Goal: Task Accomplishment & Management: Use online tool/utility

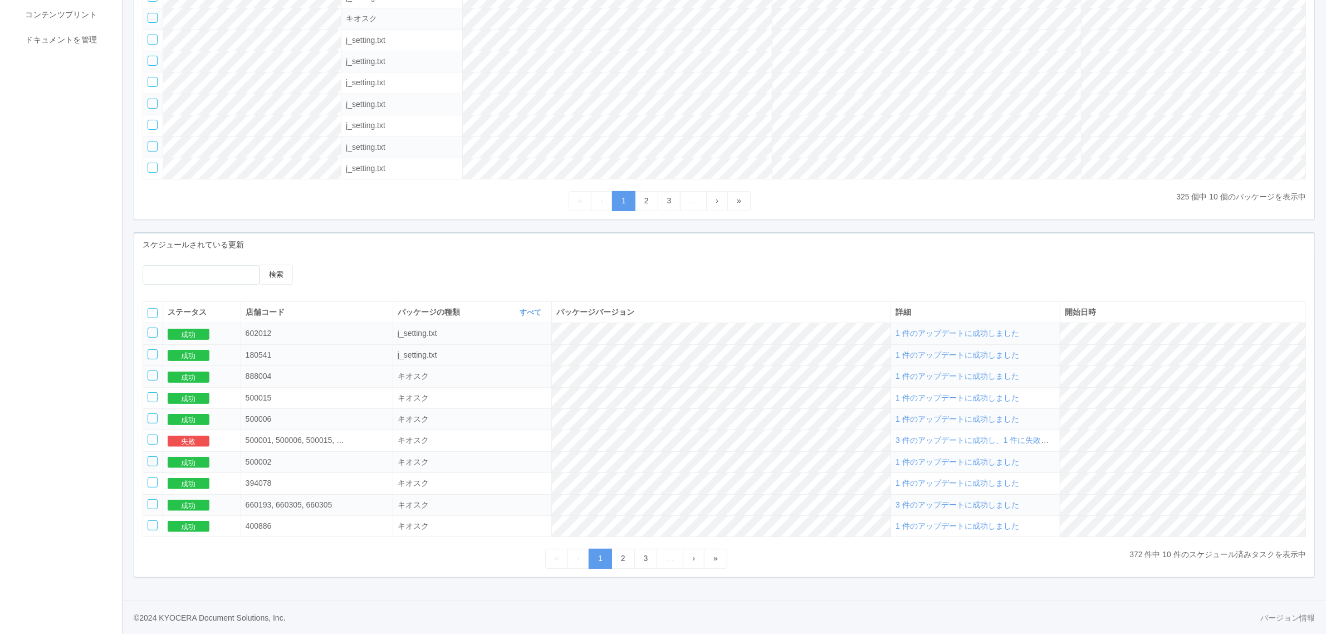
scroll to position [236, 0]
click at [985, 355] on span "1 件のアップデートに成功しました" at bounding box center [958, 354] width 124 height 9
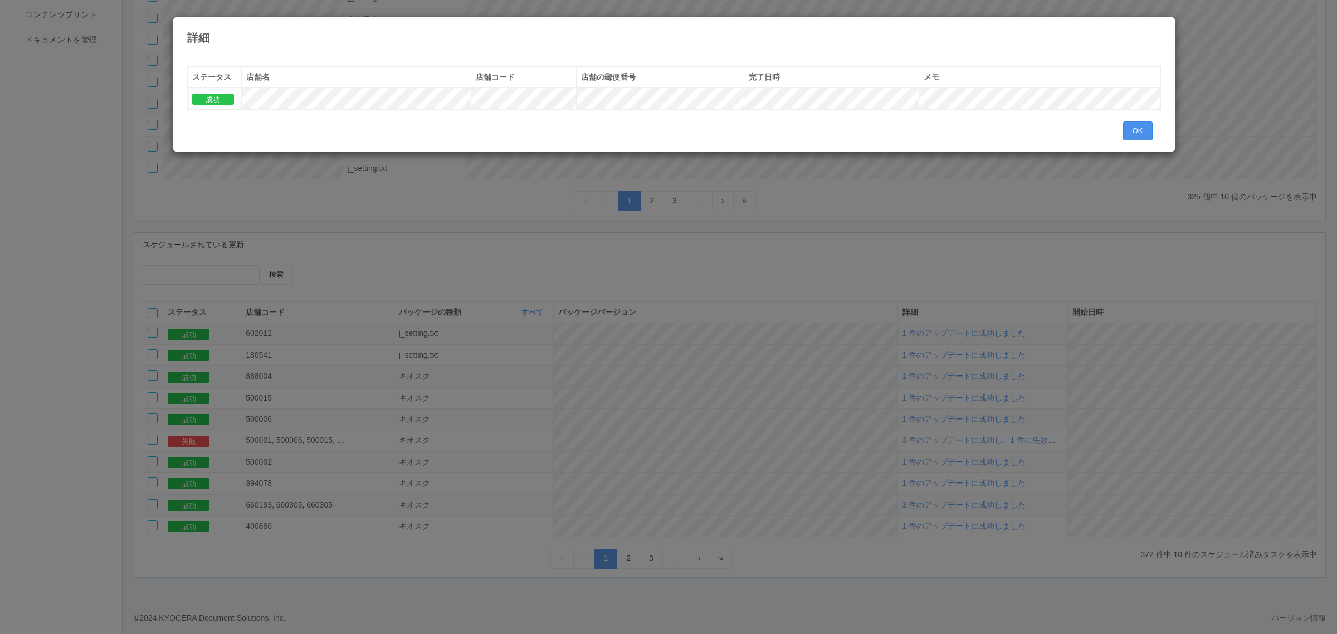
click at [1133, 135] on button "OK" at bounding box center [1138, 130] width 30 height 19
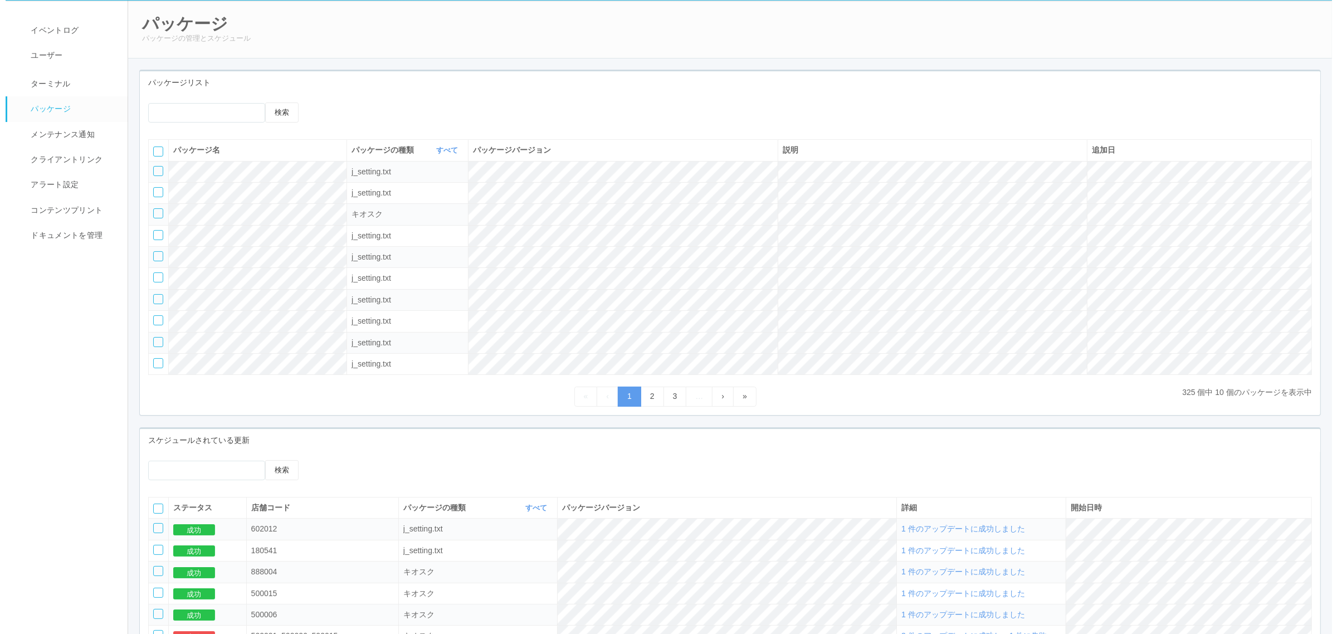
scroll to position [0, 0]
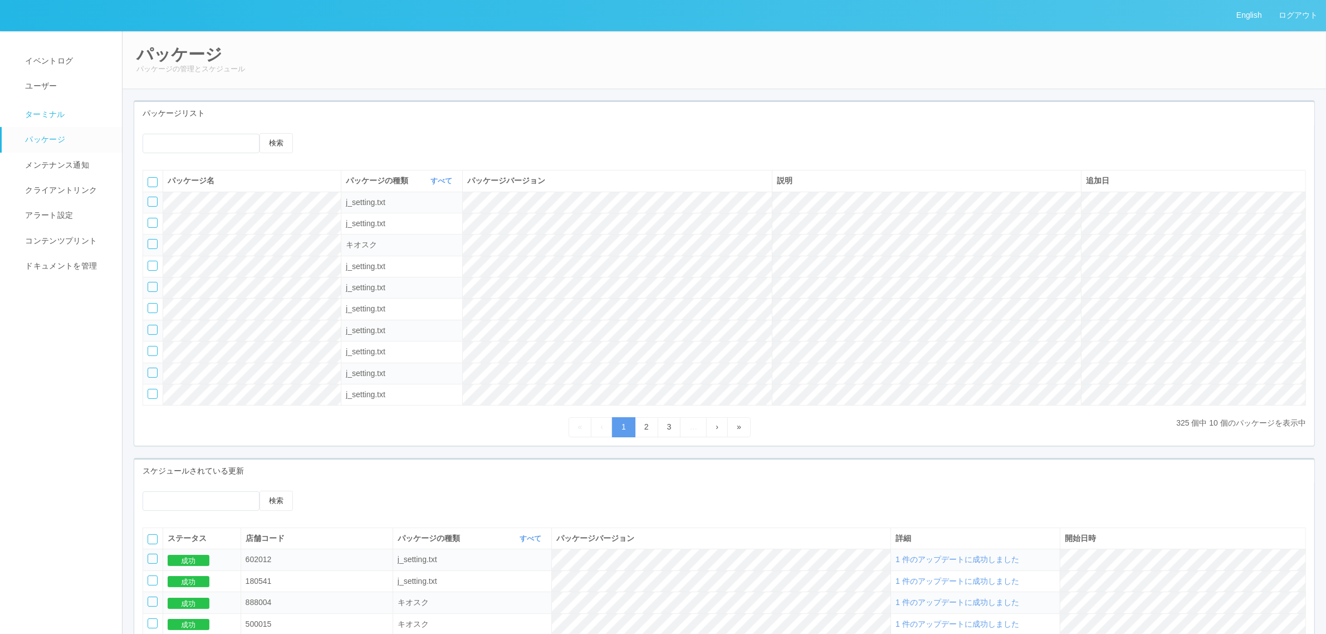
click at [48, 114] on span "ターミナル" at bounding box center [43, 114] width 43 height 9
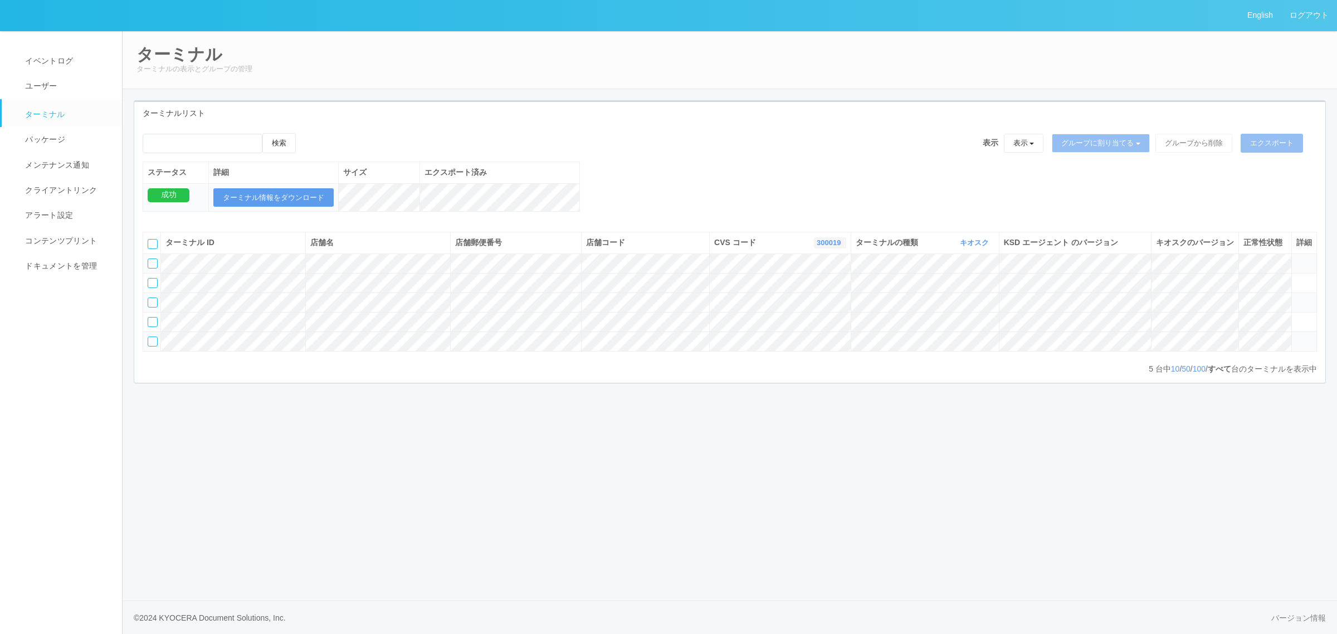
click at [820, 247] on link "300019" at bounding box center [829, 242] width 27 height 8
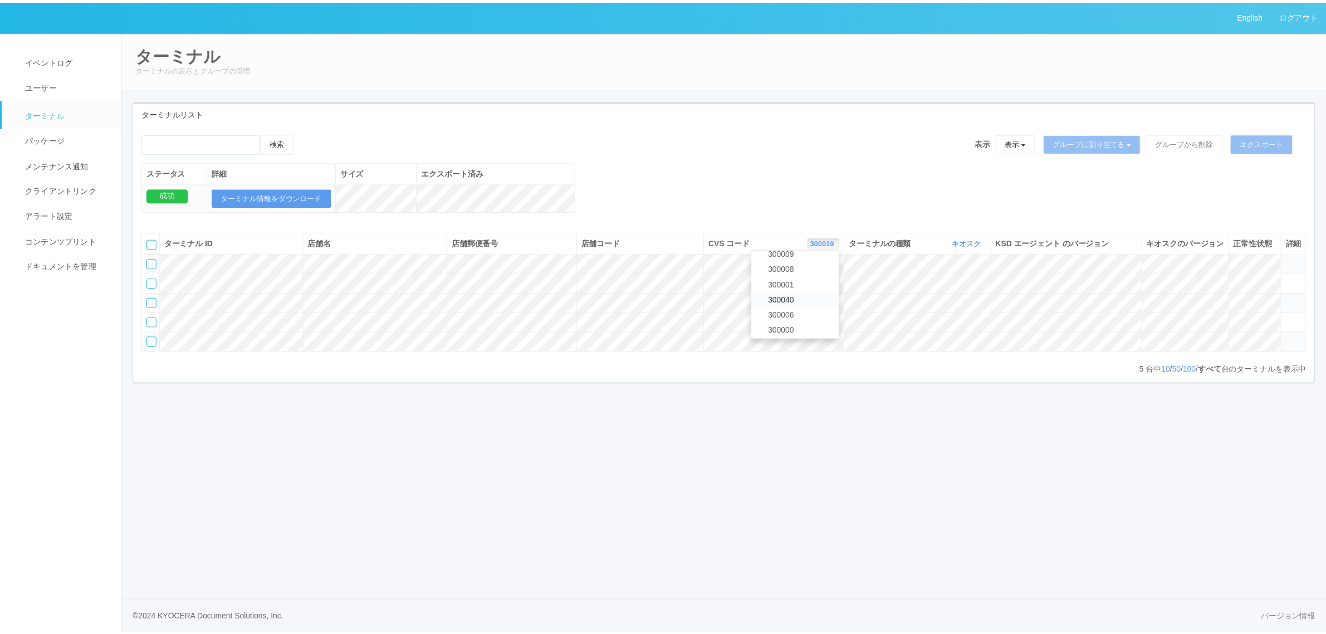
scroll to position [394, 0]
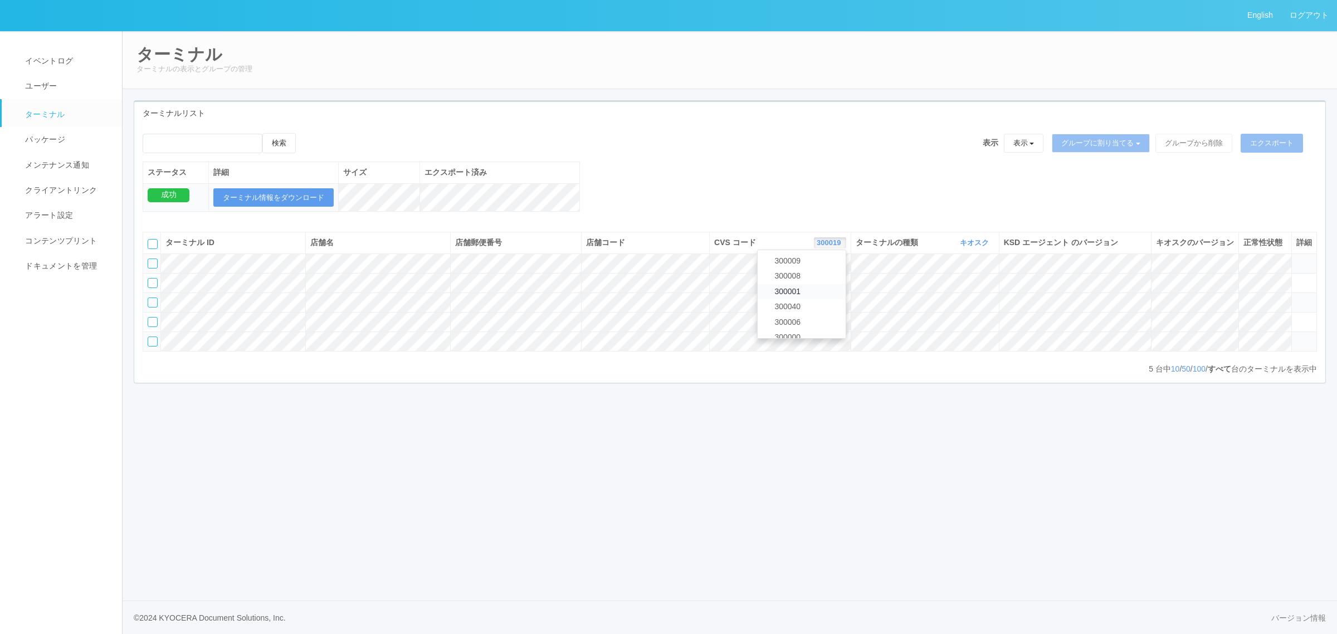
click at [815, 299] on link "300001" at bounding box center [801, 291] width 88 height 15
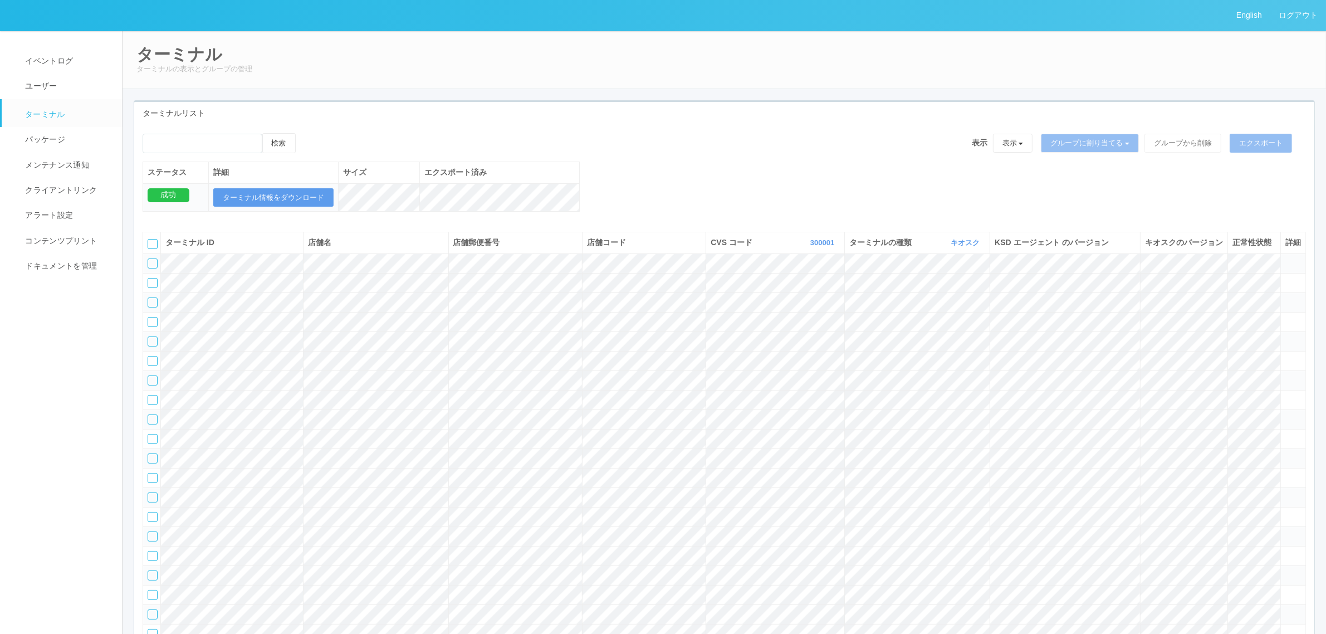
click at [1232, 390] on tr at bounding box center [724, 379] width 1163 height 19
click at [1285, 375] on icon at bounding box center [1285, 375] width 0 height 0
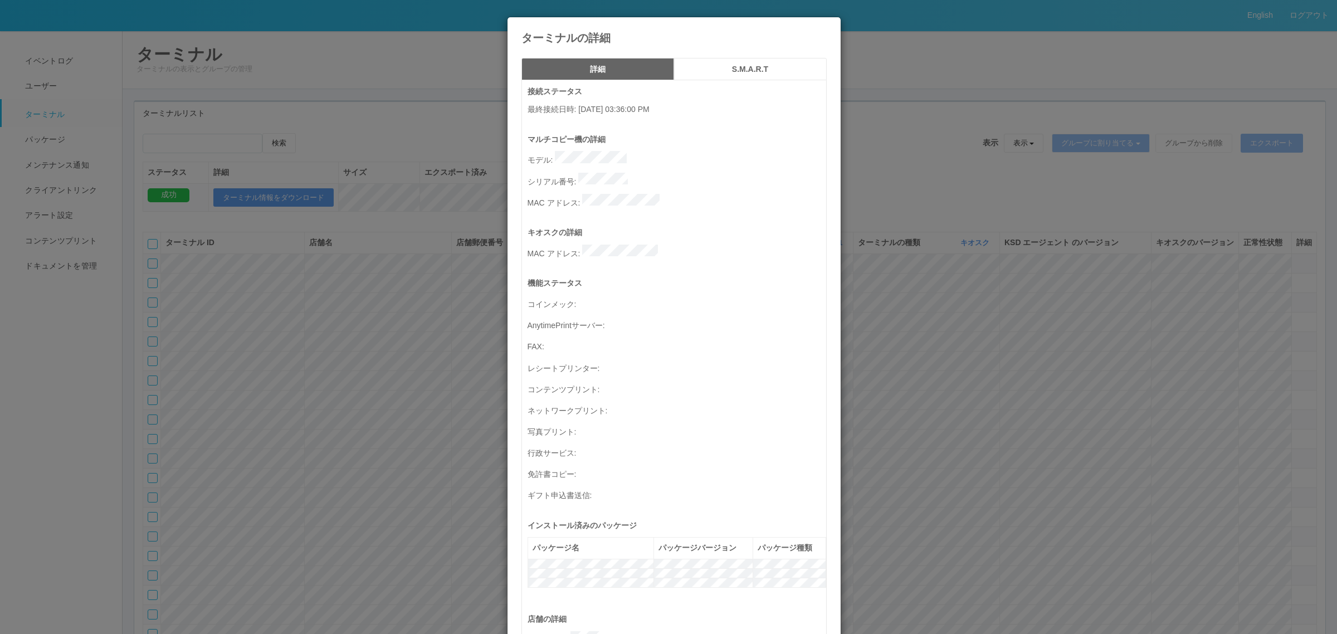
drag, startPoint x: 803, startPoint y: 349, endPoint x: 630, endPoint y: 340, distance: 172.9
click at [801, 351] on div "機能ステータス コインメック : AnytimePrintサーバー : FAX : レシートプリンター : コンテンツプリント : ネットワークプリント : …" at bounding box center [676, 398] width 299 height 242
drag, startPoint x: 878, startPoint y: 287, endPoint x: 917, endPoint y: 290, distance: 39.1
click at [880, 288] on div "ターミナルの詳細 詳細 S.M.A.R.T 接続ステータス 最終接続日時 : 09/12/2025 03:36:00 PM マルチコピー機の詳細 モデル : …" at bounding box center [668, 317] width 1337 height 634
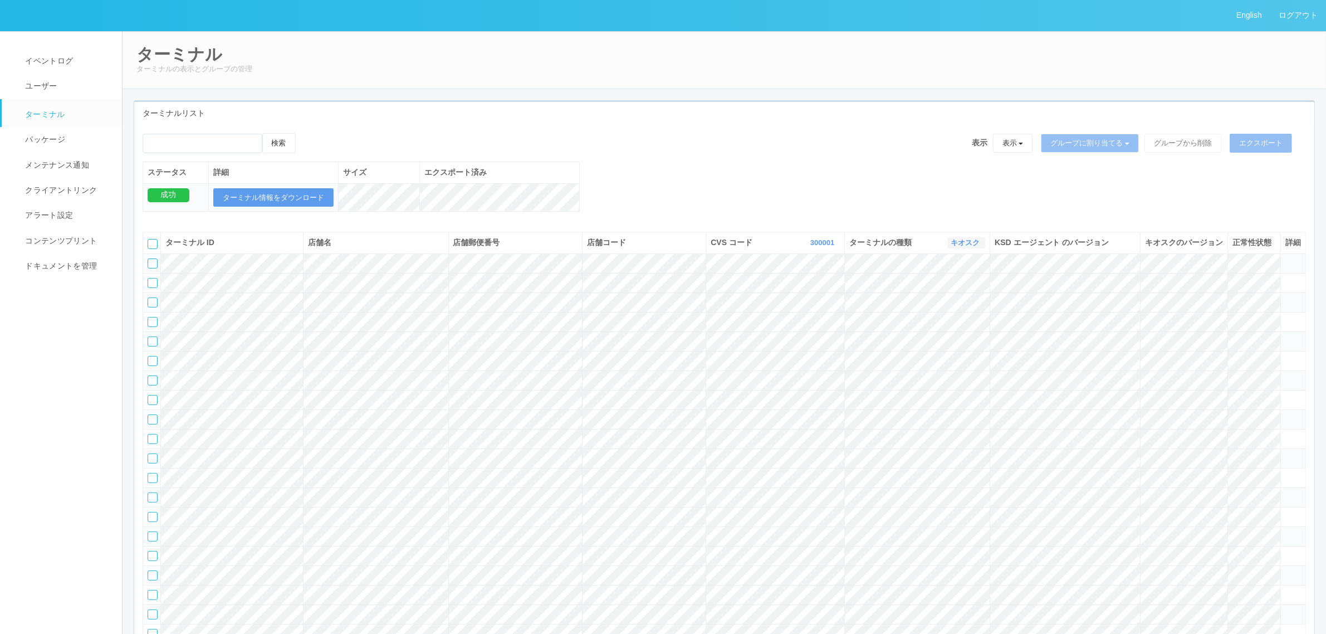
click at [968, 247] on link "キオスク" at bounding box center [967, 242] width 32 height 8
click at [958, 281] on link "すべて" at bounding box center [941, 273] width 88 height 15
click at [1285, 492] on icon at bounding box center [1285, 492] width 0 height 0
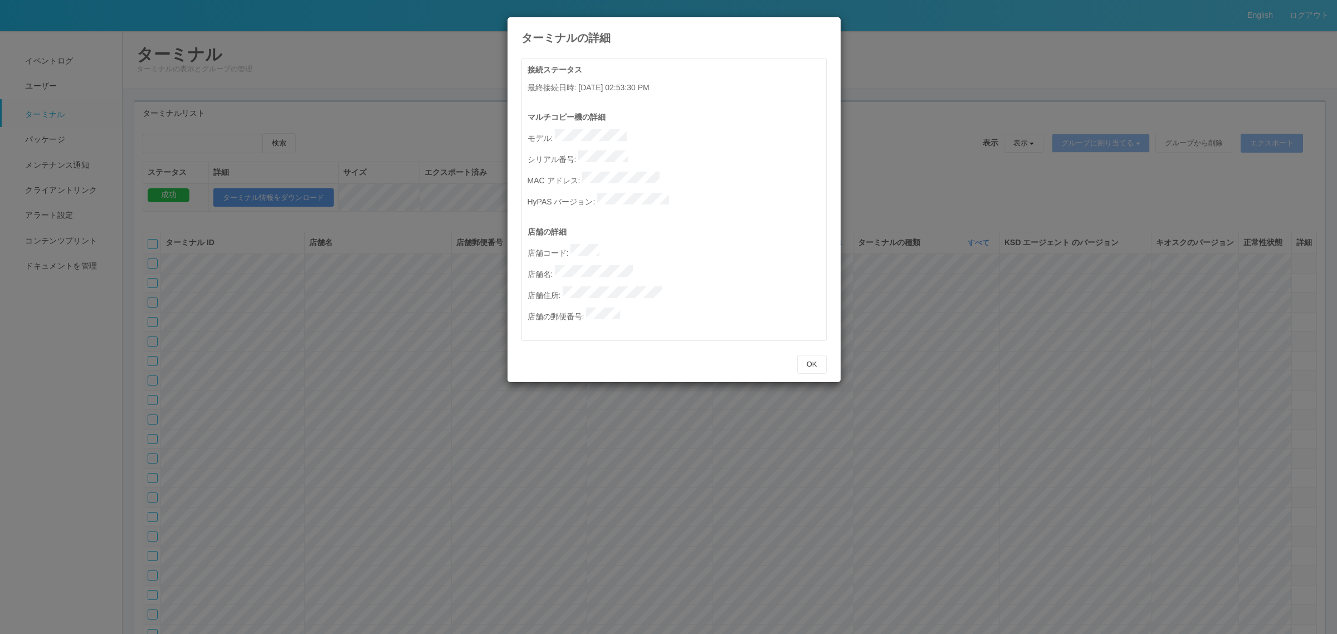
click at [1031, 344] on div "ターミナルの詳細 接続ステータス 最終接続日時 : 09/12/2025 02:53:30 PM マルチコピー機の詳細 モデル : シリアル番号 : MAC …" at bounding box center [668, 317] width 1337 height 634
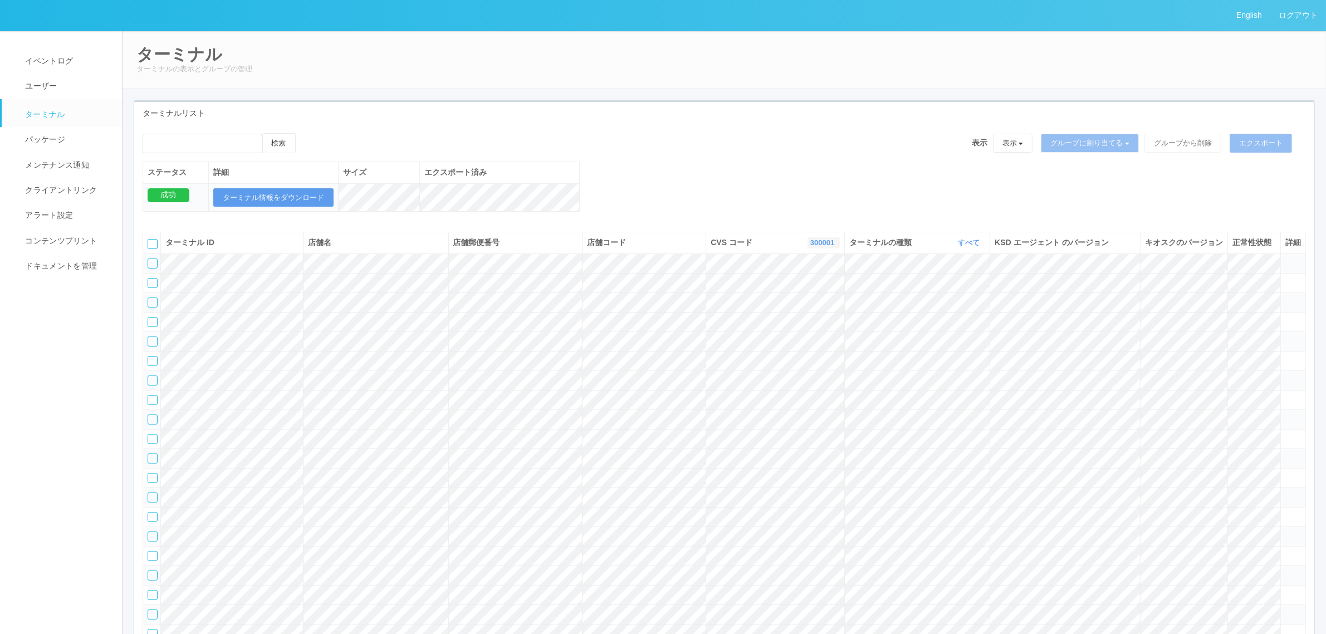
click at [820, 247] on link "300001" at bounding box center [823, 242] width 27 height 8
click at [811, 302] on link "300016" at bounding box center [795, 294] width 88 height 15
click at [1296, 258] on icon at bounding box center [1296, 258] width 0 height 0
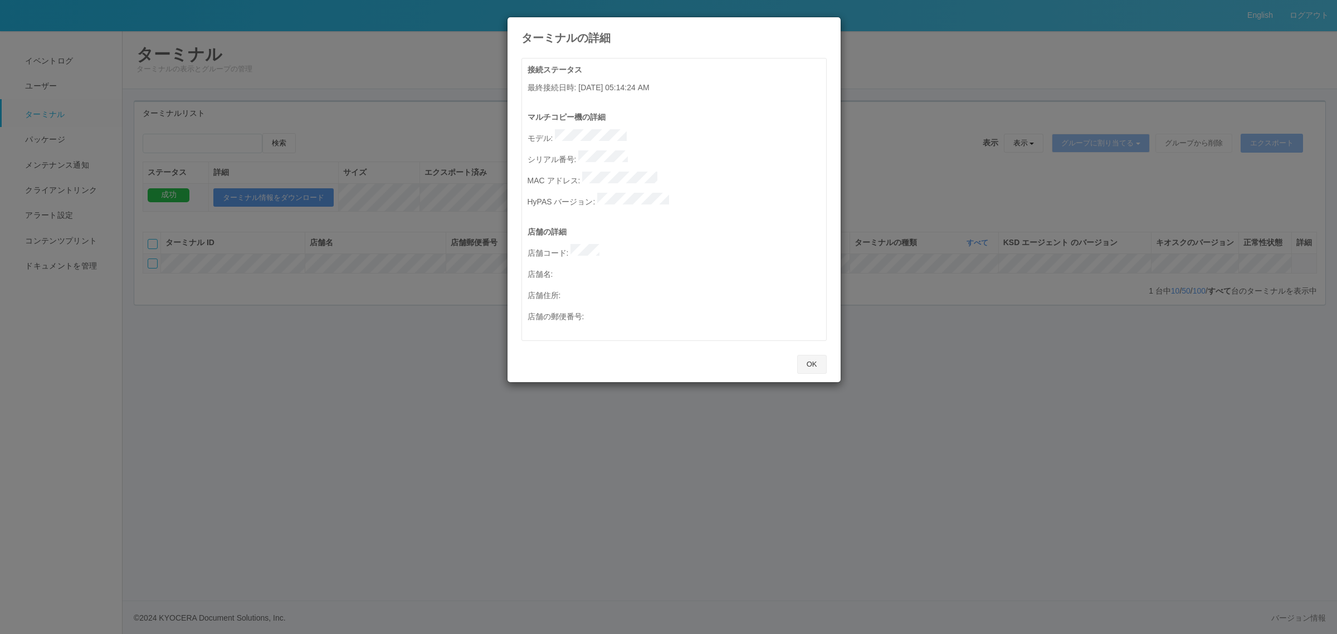
click at [809, 355] on button "OK" at bounding box center [812, 364] width 30 height 19
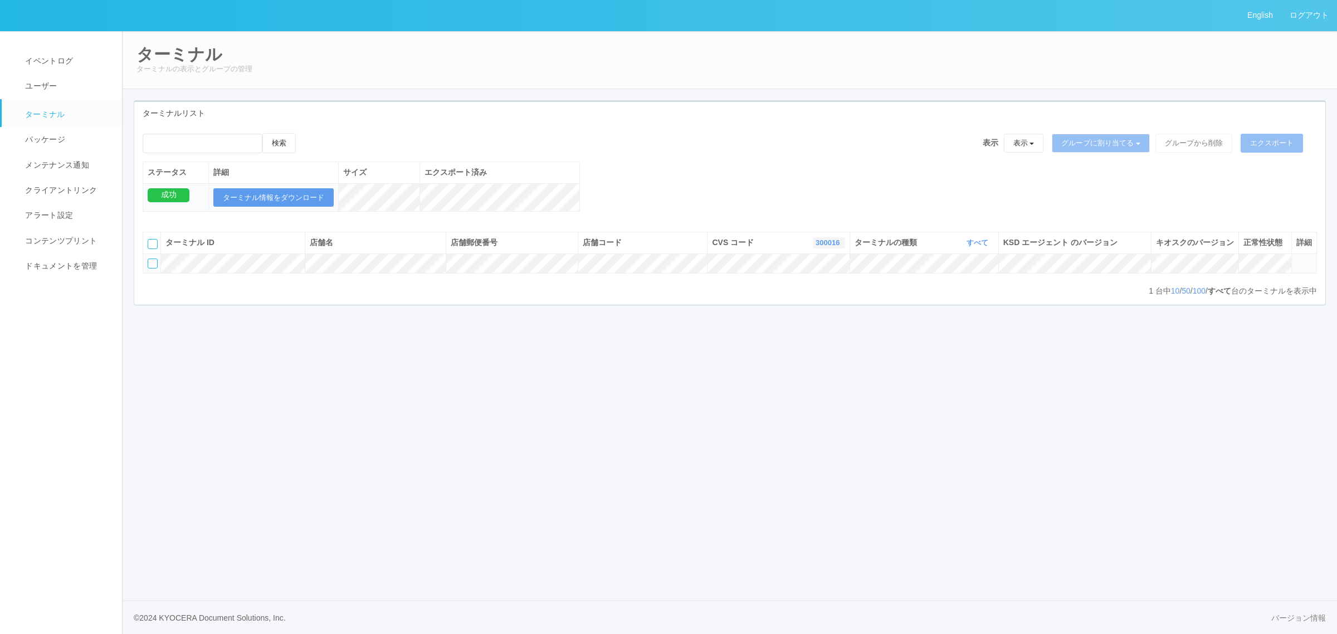
click at [820, 247] on link "300016" at bounding box center [828, 242] width 27 height 8
click at [812, 287] on link "300022" at bounding box center [801, 279] width 88 height 15
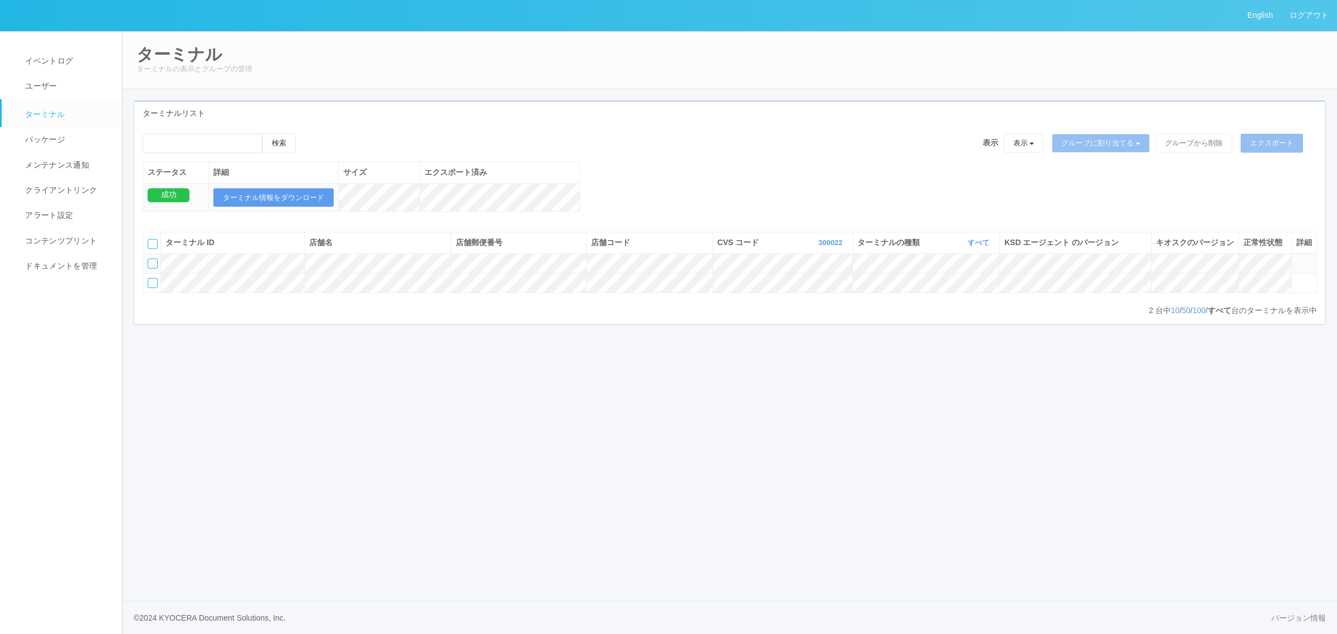
click at [1296, 258] on icon at bounding box center [1296, 258] width 0 height 0
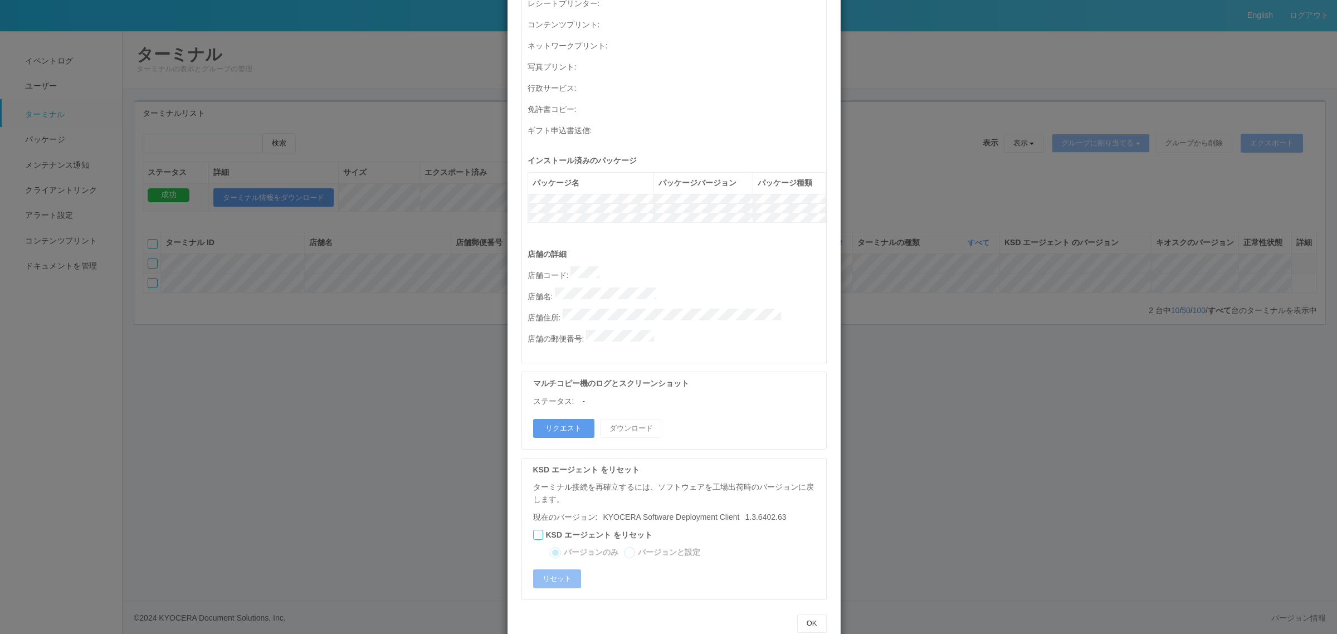
scroll to position [0, 0]
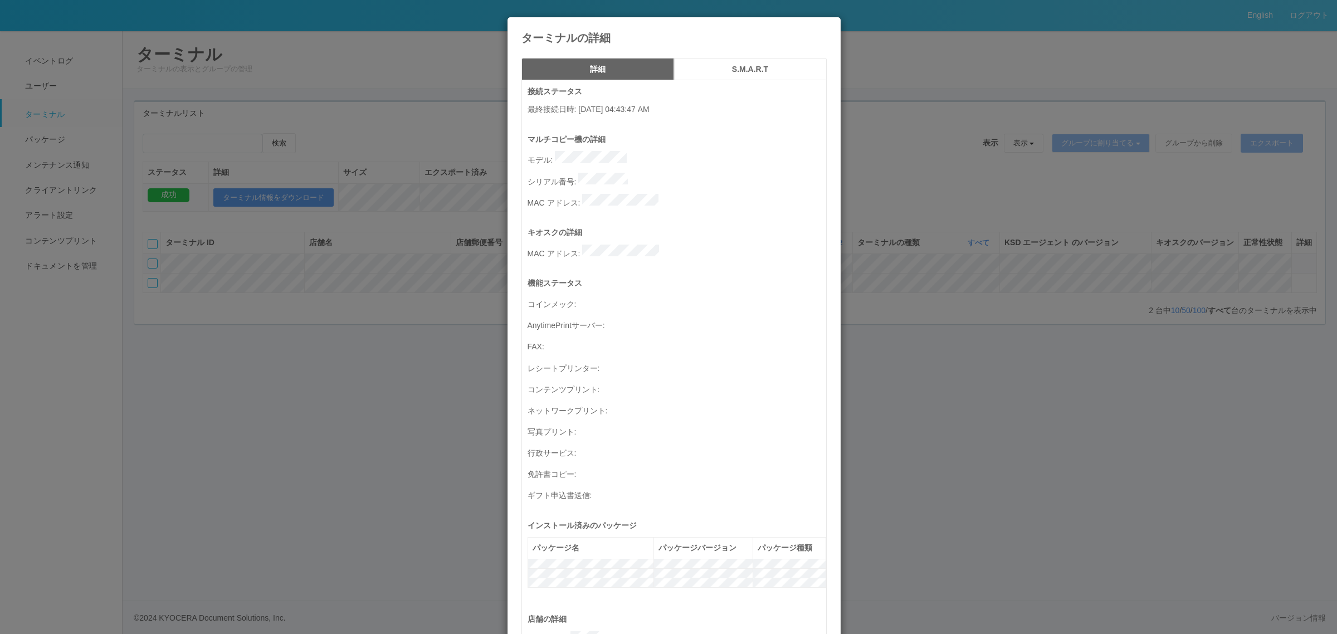
click at [931, 337] on div "ターミナルの詳細 詳細 S.M.A.R.T 接続ステータス 最終接続日時 : 09/17/2025 04:43:47 AM マルチコピー機の詳細 モデル : …" at bounding box center [668, 317] width 1337 height 634
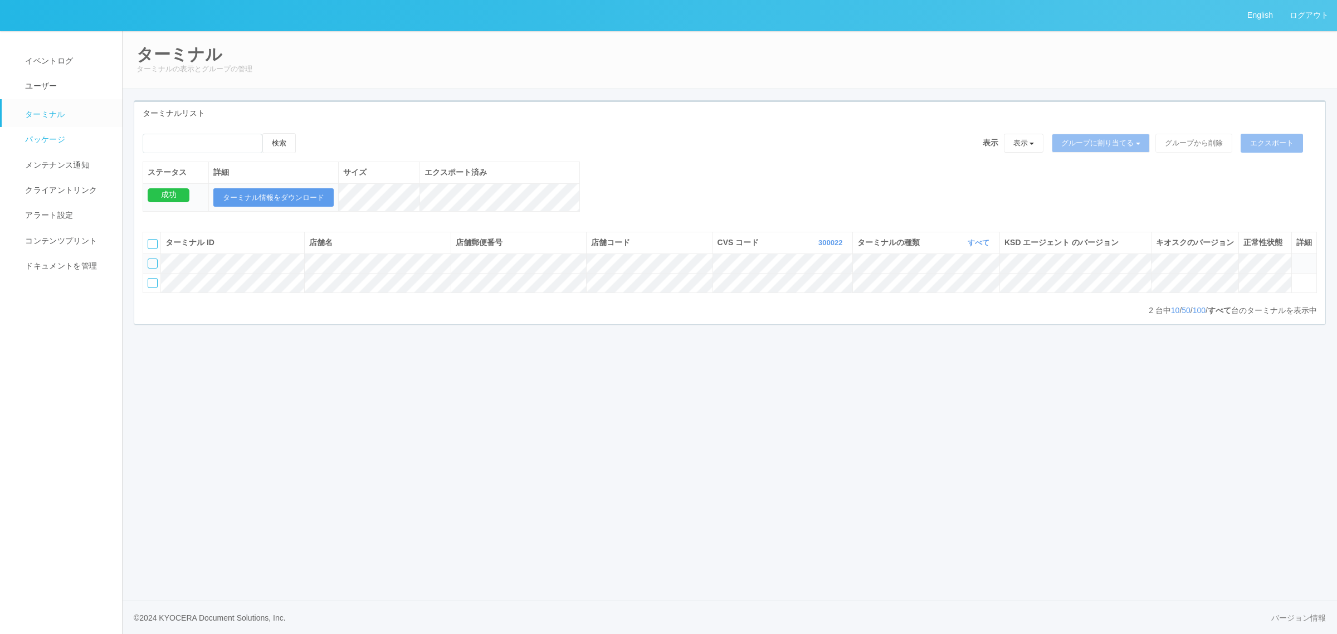
click at [66, 141] on link "パッケージ" at bounding box center [67, 139] width 130 height 25
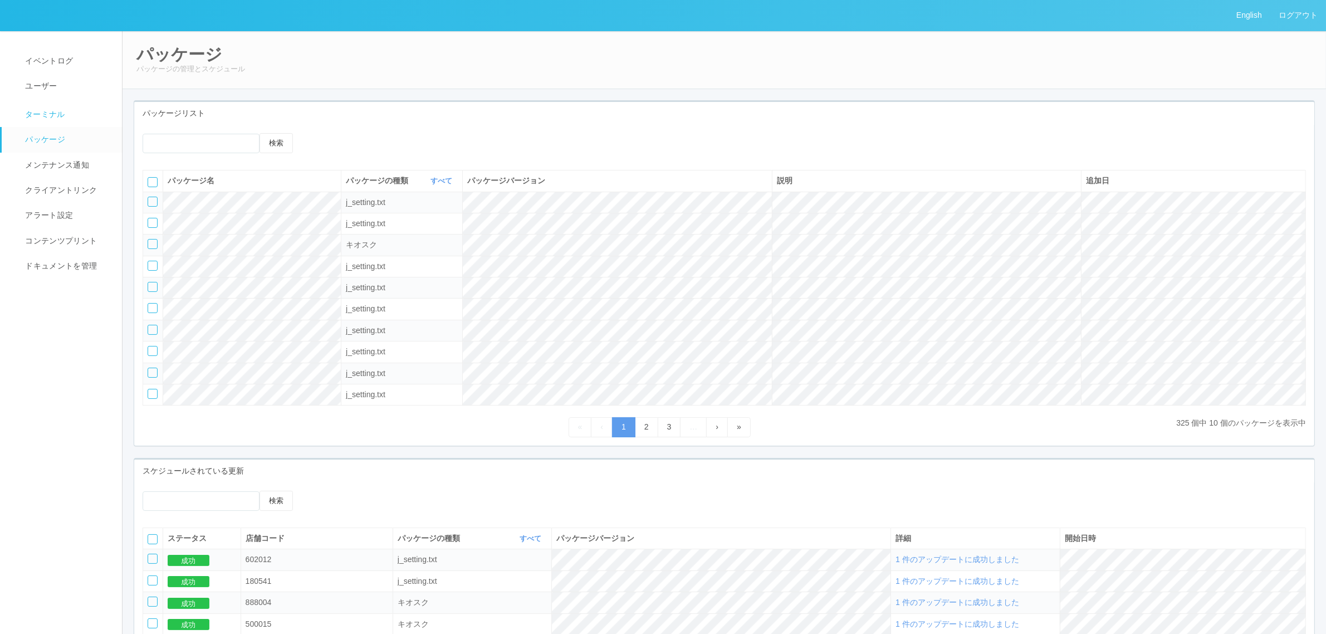
click at [46, 118] on span "ターミナル" at bounding box center [43, 114] width 43 height 9
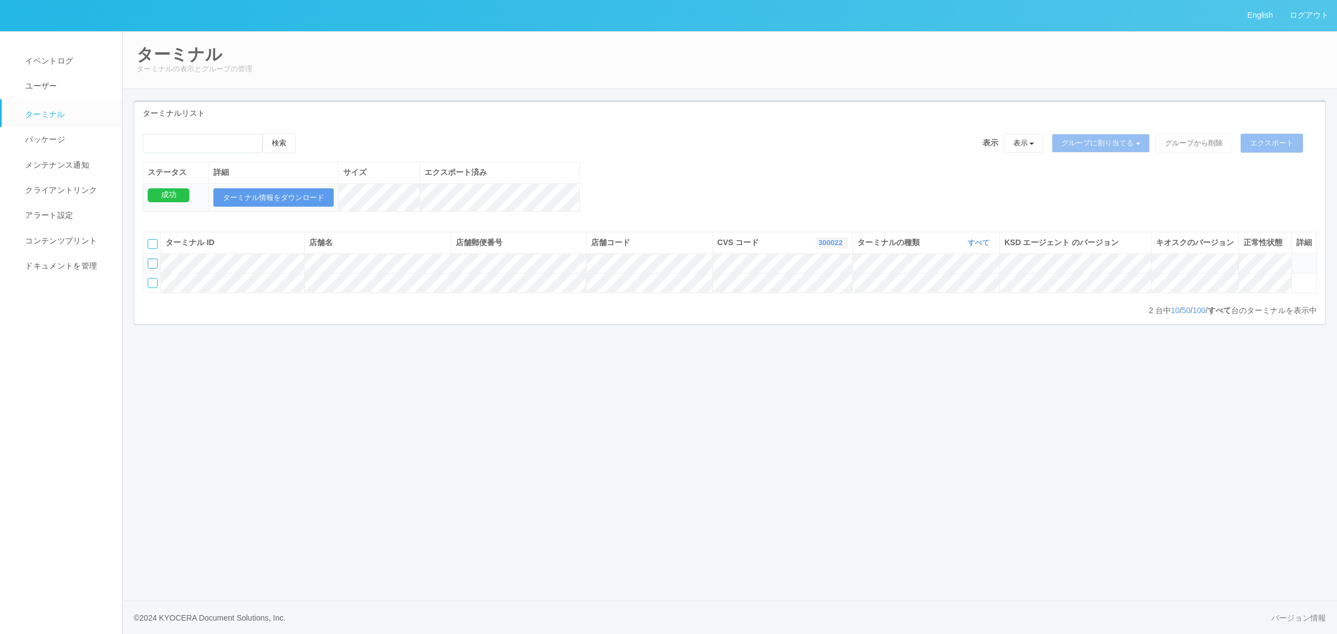
click at [820, 247] on link "300022" at bounding box center [831, 242] width 27 height 8
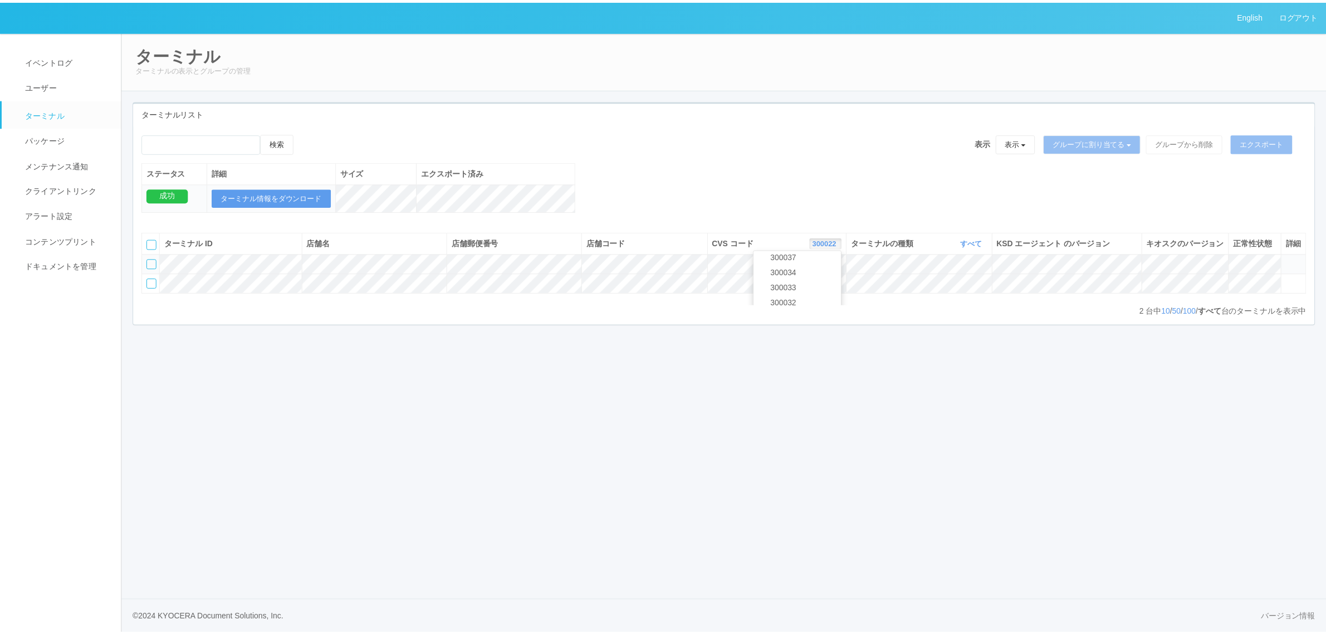
scroll to position [72, 0]
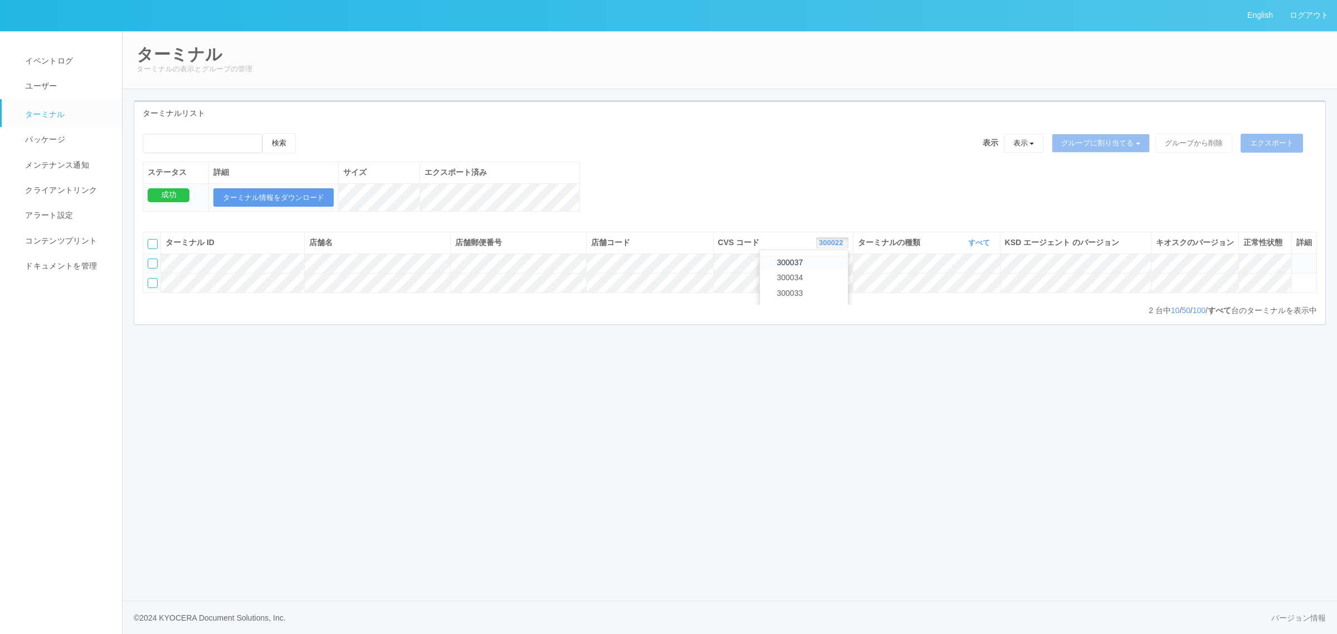
click at [803, 270] on link "300037" at bounding box center [804, 262] width 88 height 15
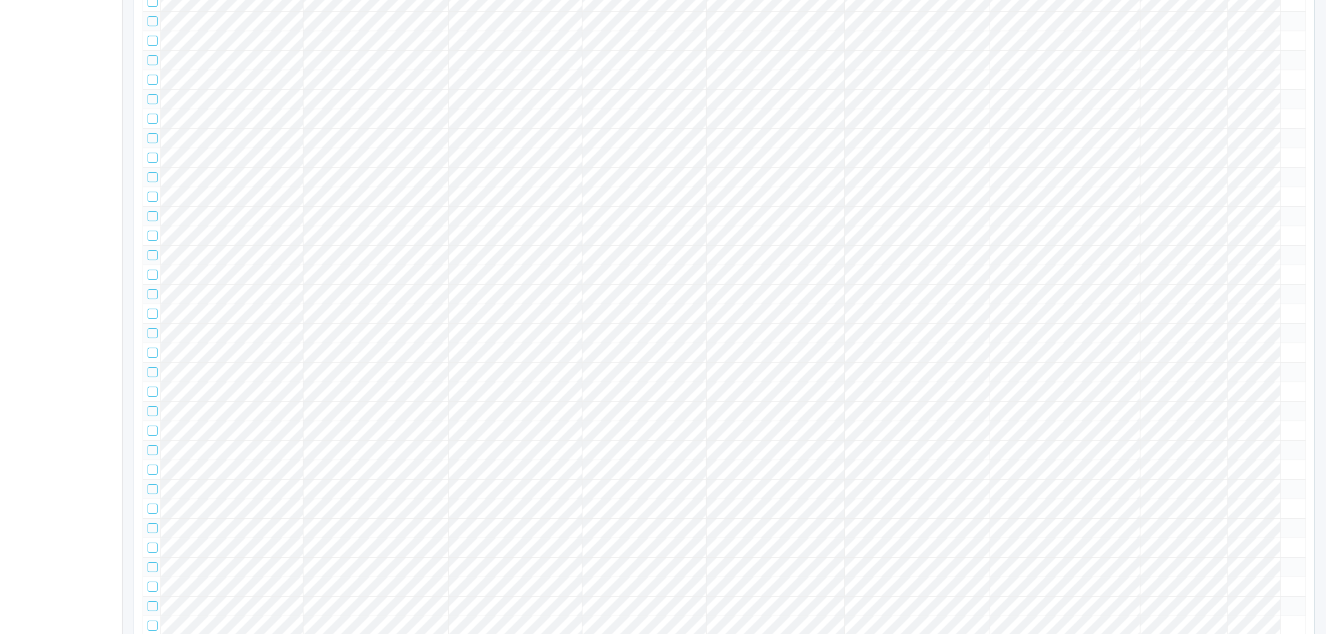
scroll to position [6663, 0]
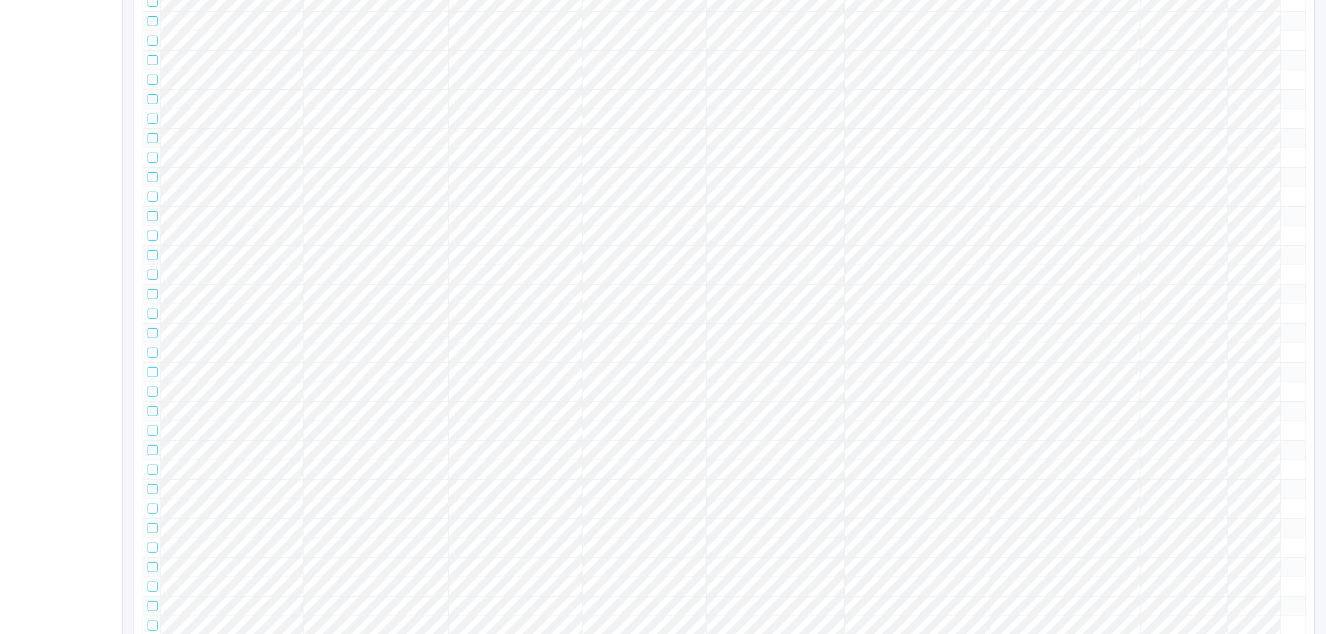
scroll to position [0, 0]
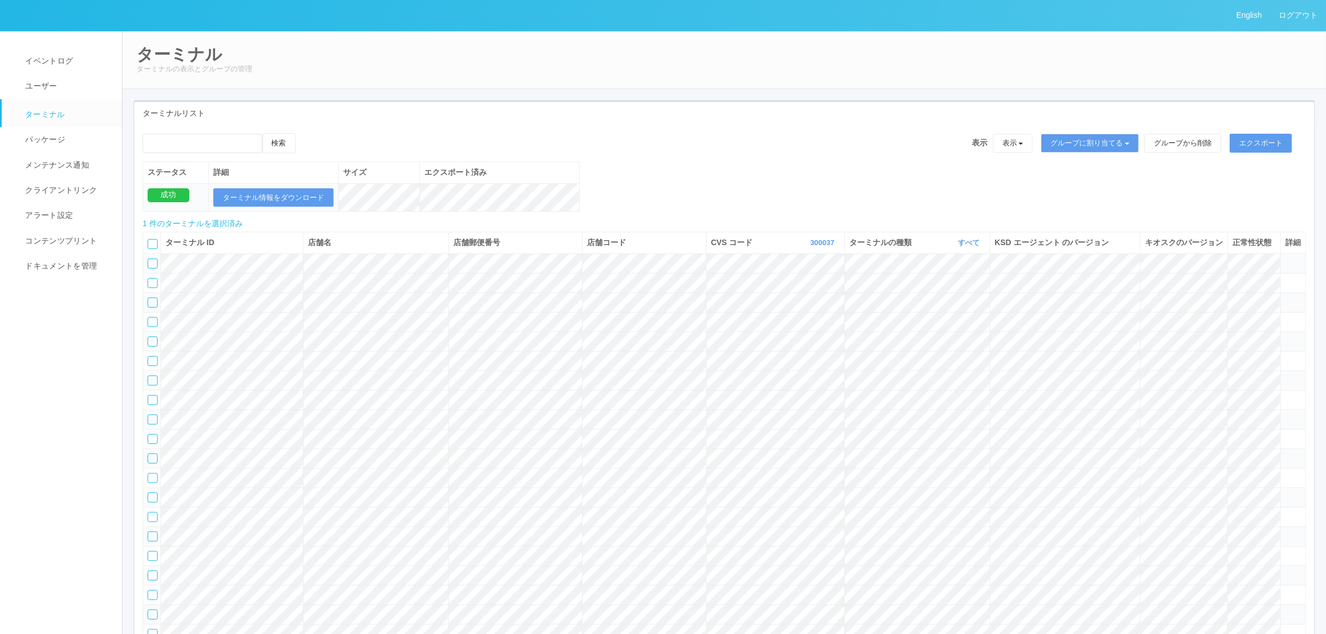
click at [307, 133] on icon at bounding box center [307, 133] width 0 height 0
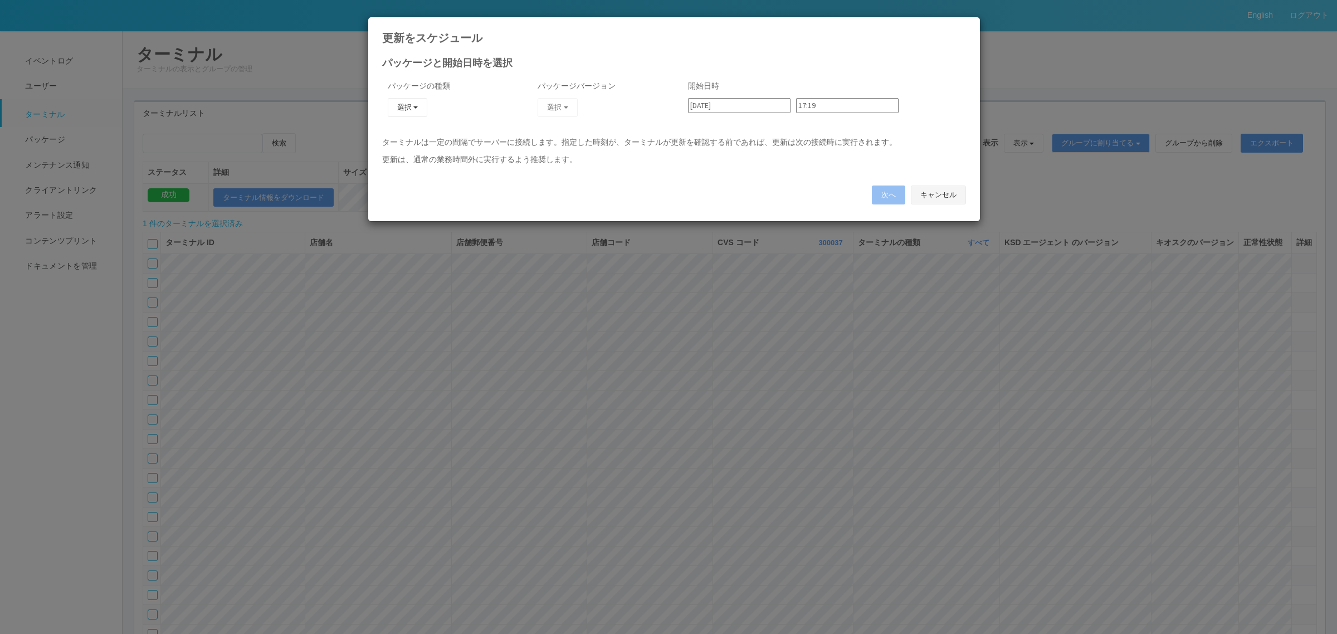
click at [950, 193] on button "キャンセル" at bounding box center [938, 194] width 55 height 19
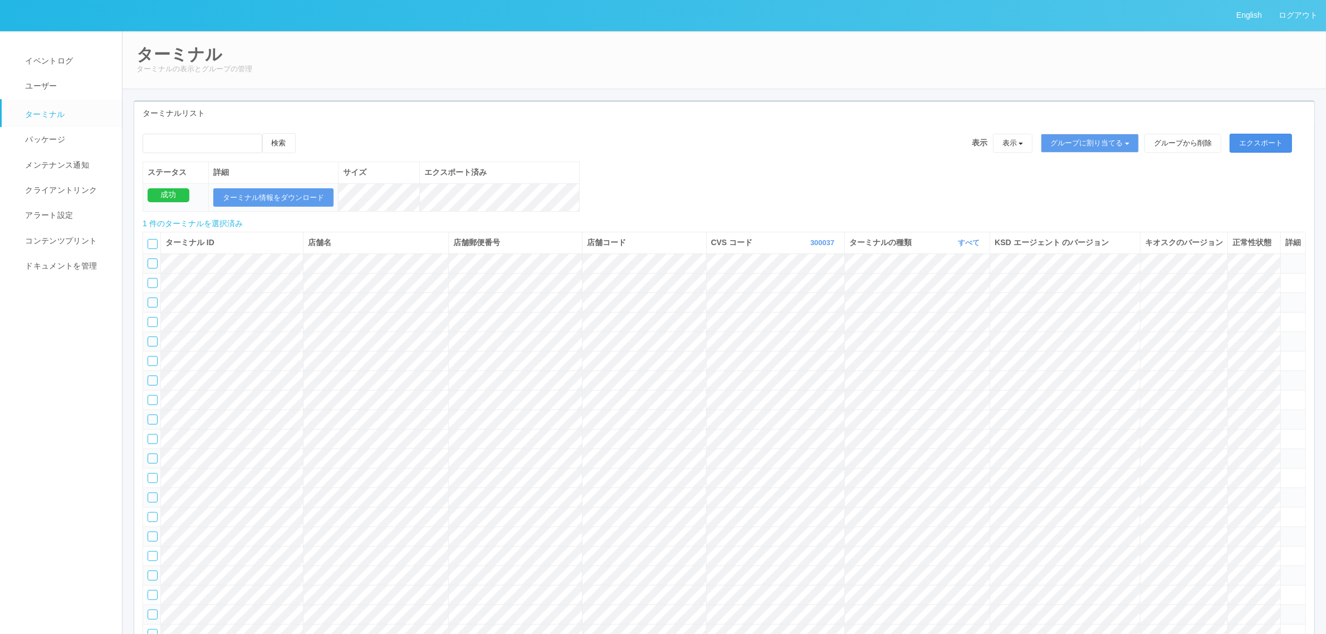
click at [1263, 143] on button "エクスポート" at bounding box center [1261, 143] width 62 height 19
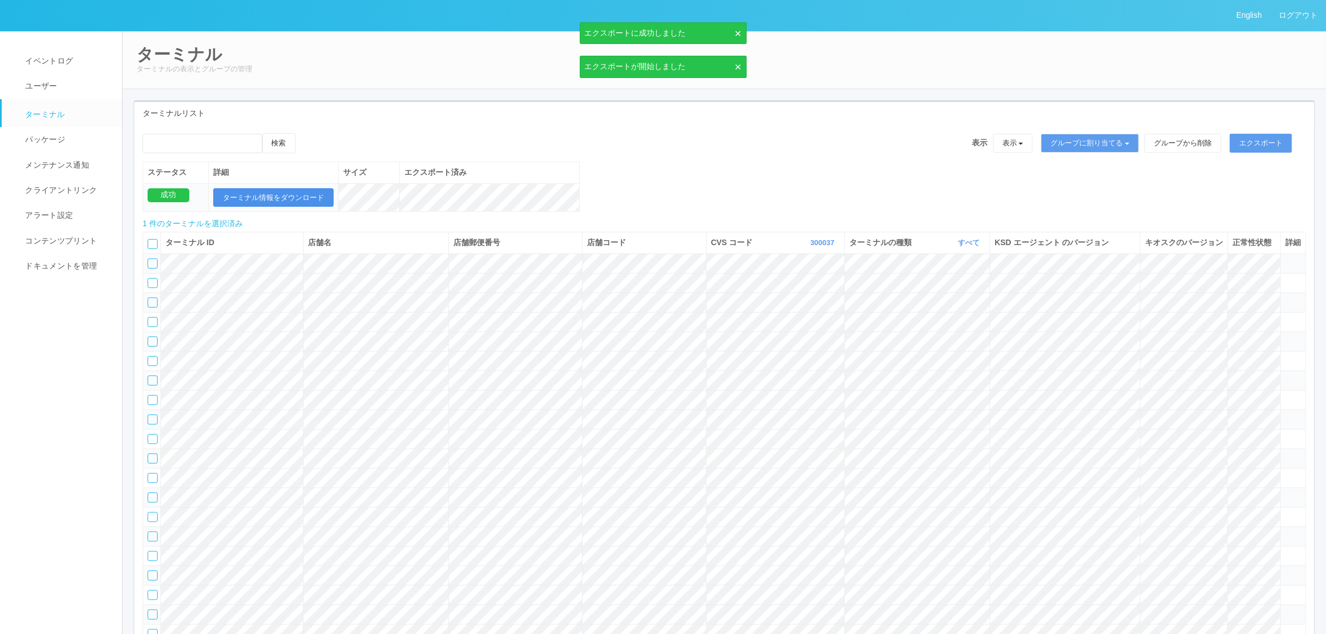
click at [292, 195] on button "ターミナル情報をダウンロード" at bounding box center [273, 197] width 120 height 19
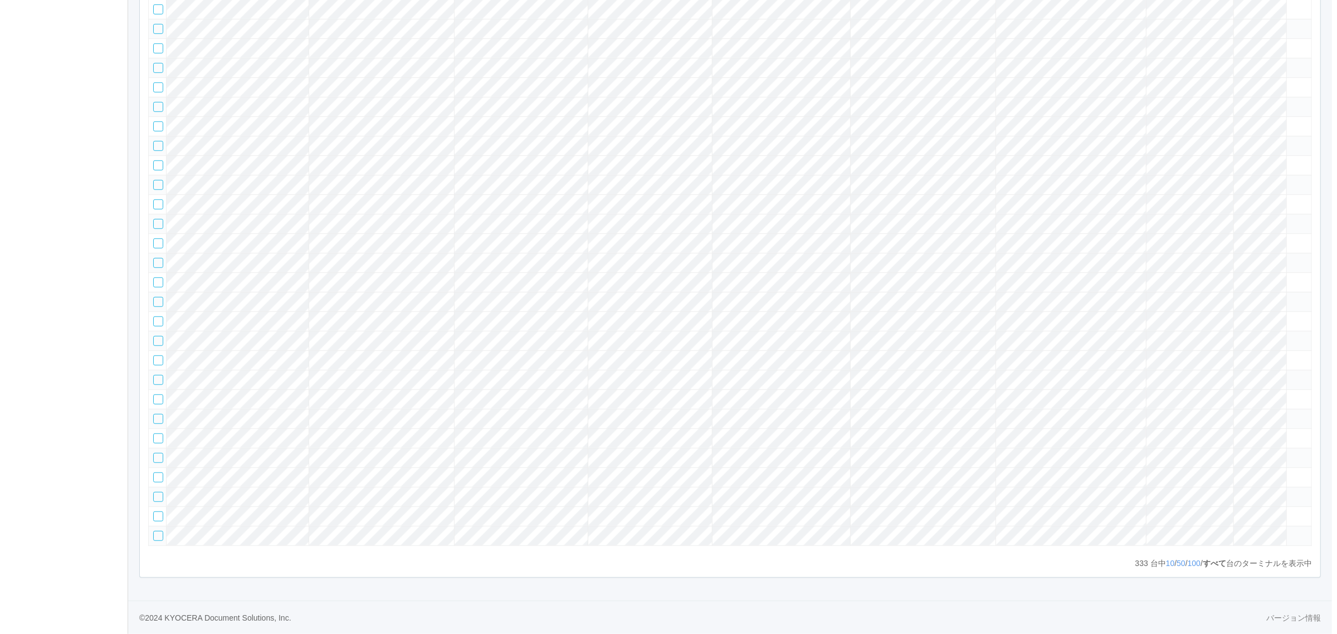
scroll to position [6766, 0]
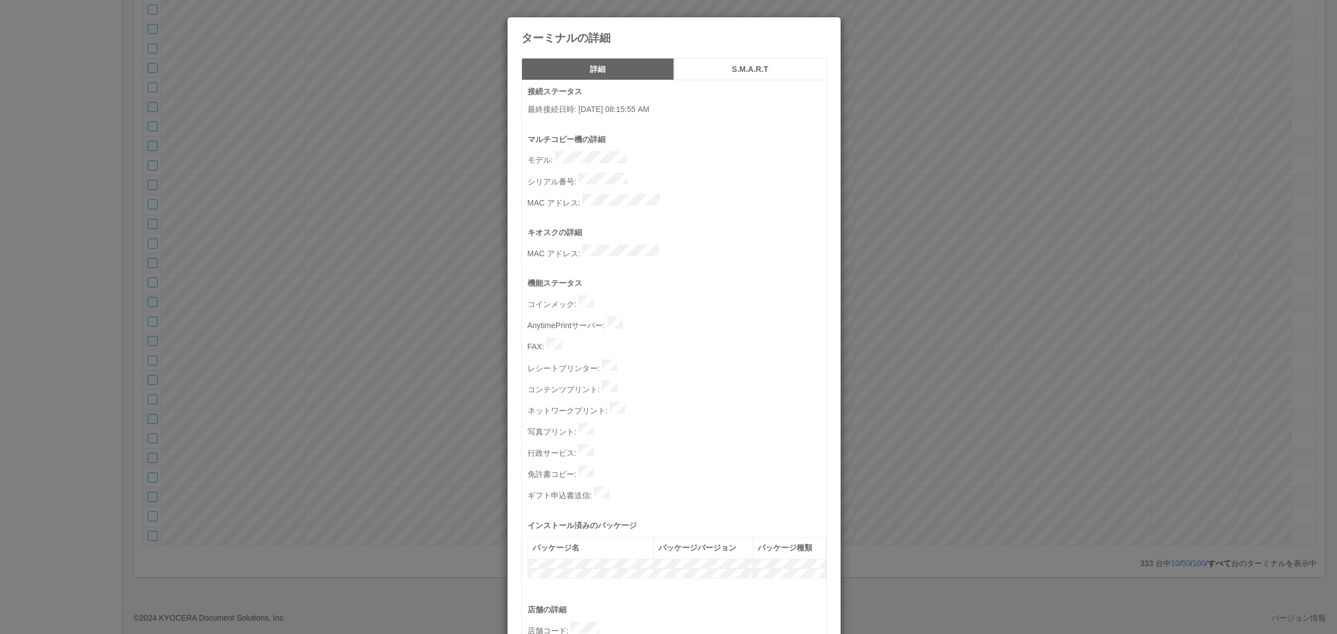
scroll to position [344, 0]
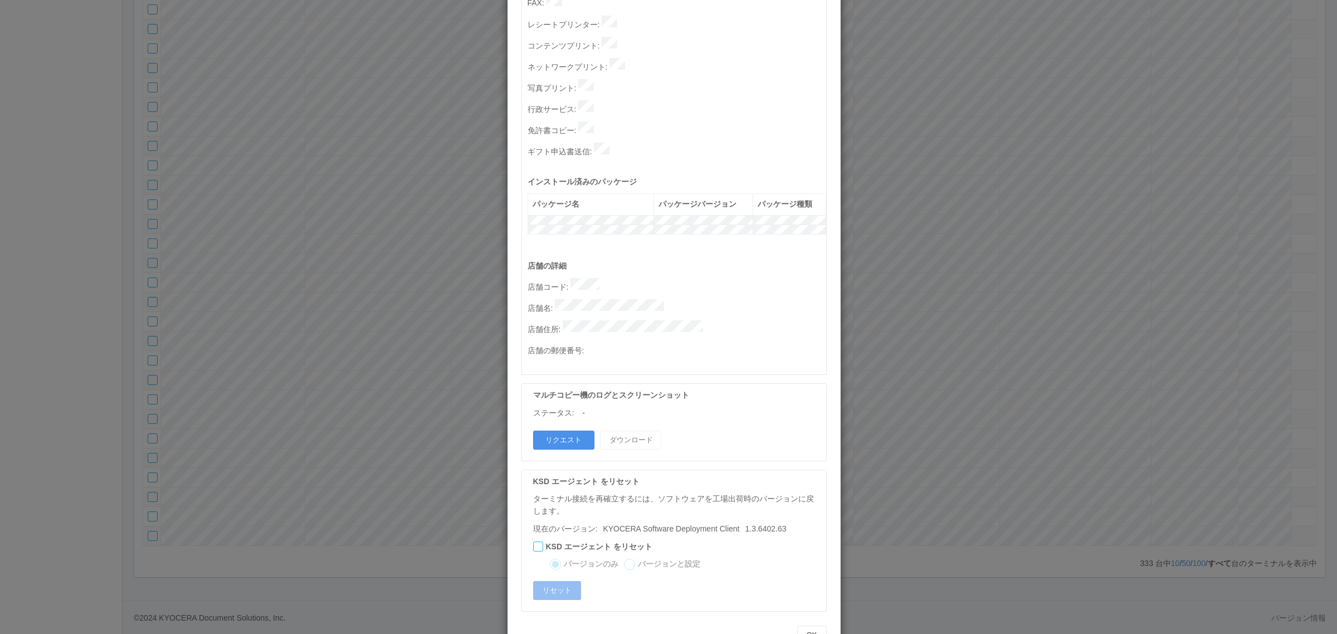
click at [562, 430] on button "リクエスト" at bounding box center [563, 439] width 61 height 19
drag, startPoint x: 351, startPoint y: 288, endPoint x: 341, endPoint y: 287, distance: 9.5
click at [349, 288] on div "ターミナルの詳細 詳細 S.M.A.R.T 接続ステータス 最終接続日時 : 09/17/2025 08:15:55 AM マルチコピー機の詳細 モデル : …" at bounding box center [668, 317] width 1337 height 634
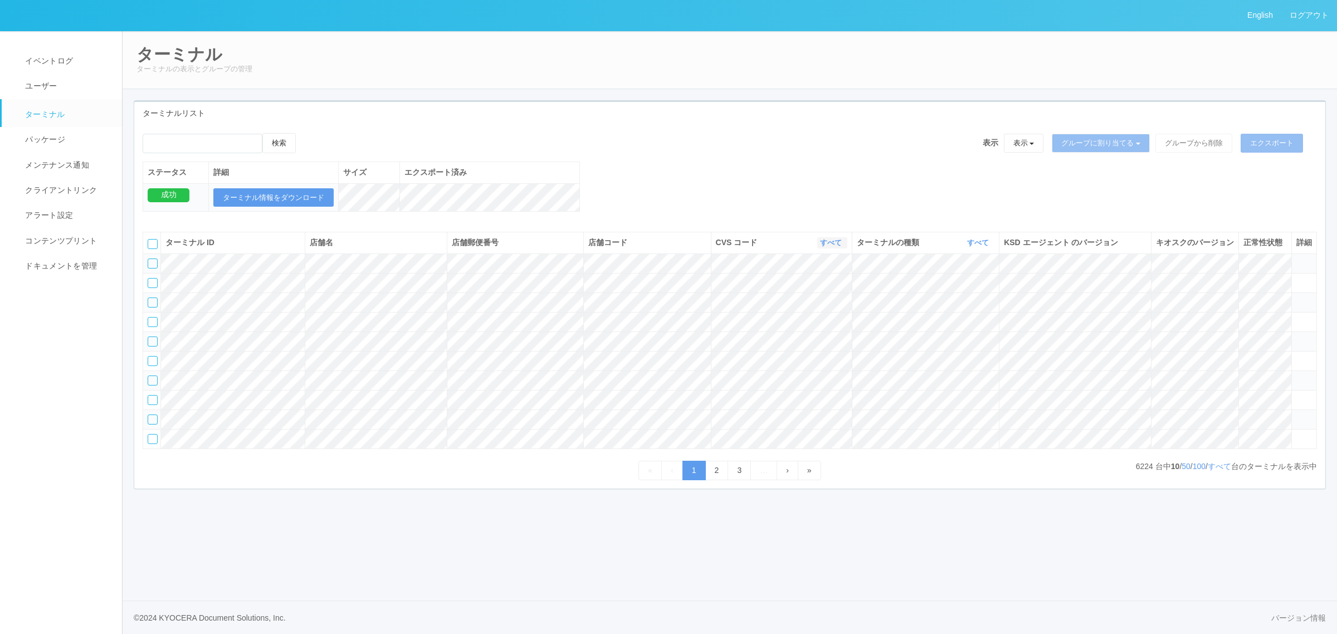
drag, startPoint x: 831, startPoint y: 255, endPoint x: 834, endPoint y: 268, distance: 13.1
click at [831, 247] on link "すべて" at bounding box center [832, 242] width 25 height 8
click at [830, 343] on link "300037" at bounding box center [803, 334] width 88 height 15
click at [1207, 471] on link "すべて" at bounding box center [1218, 466] width 23 height 9
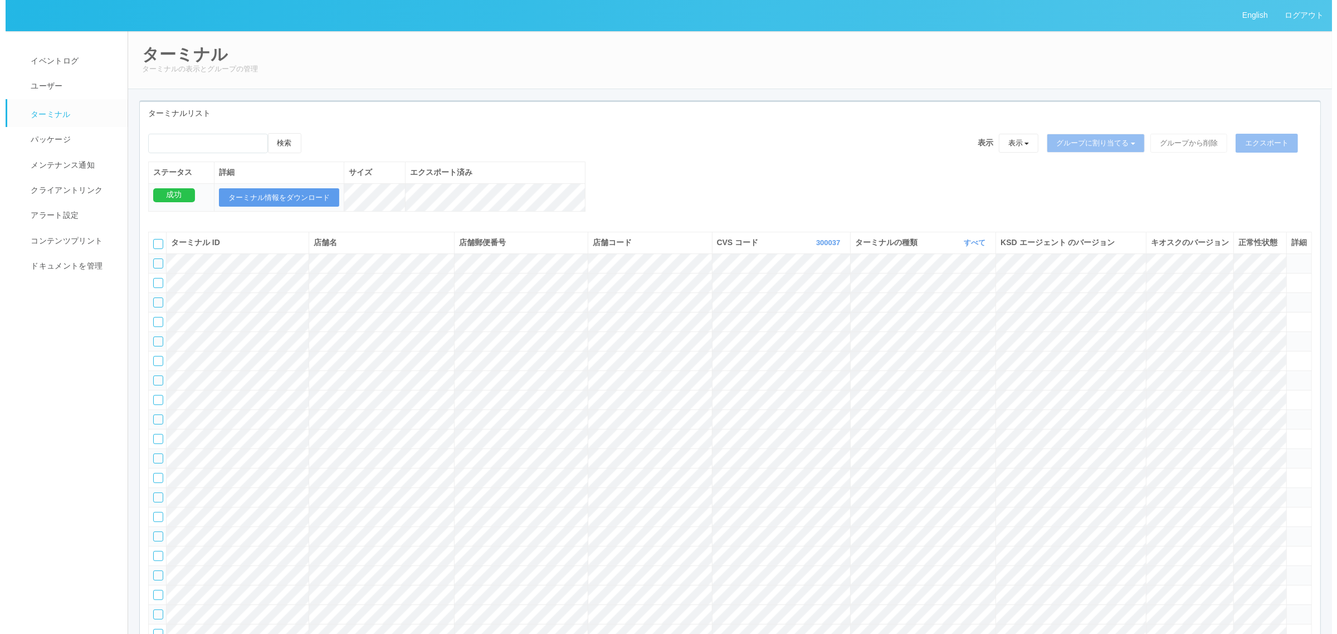
scroll to position [6663, 0]
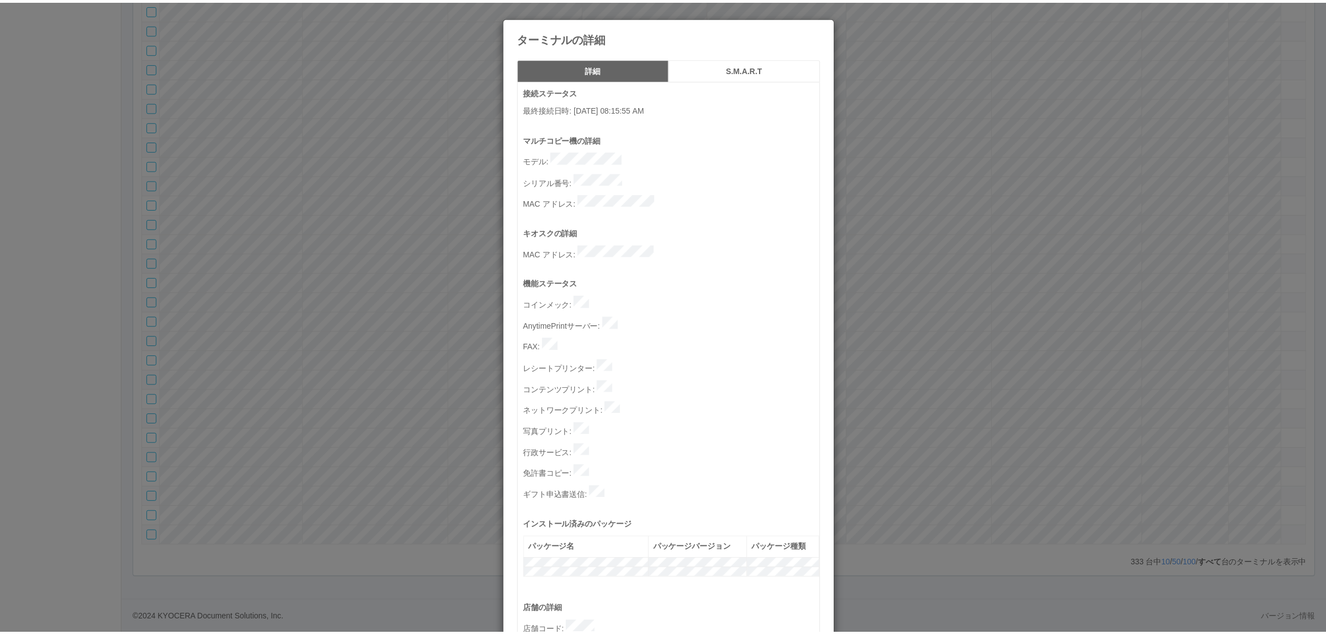
scroll to position [344, 0]
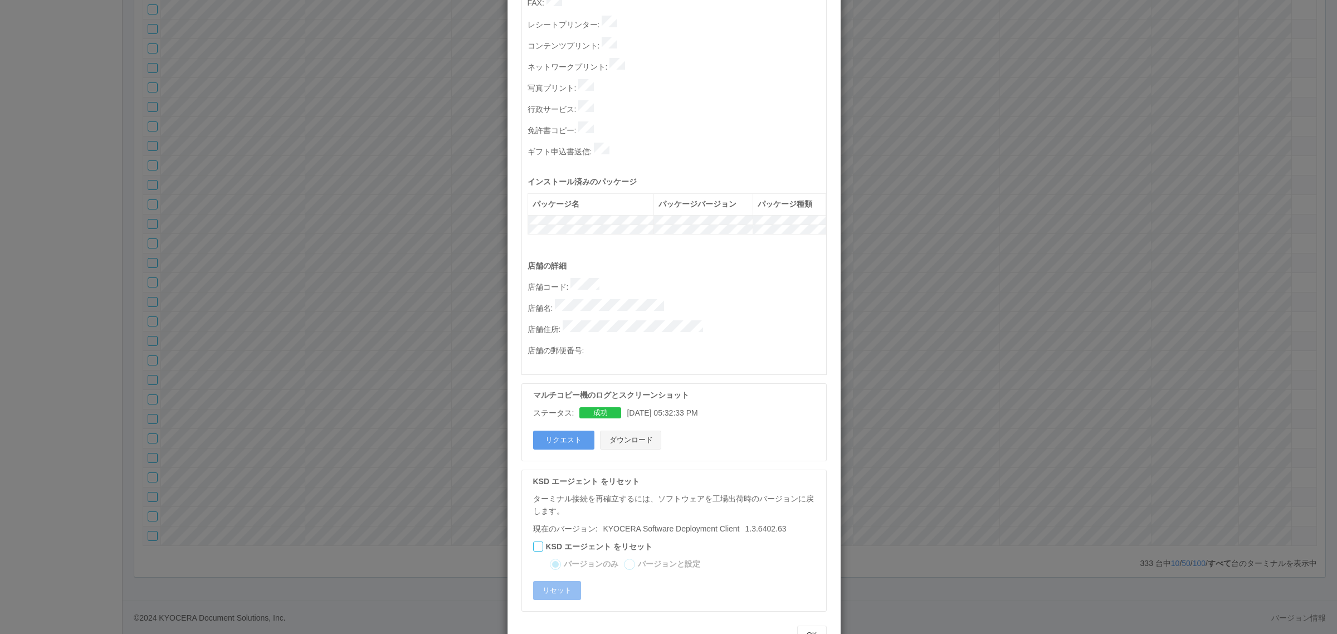
click at [635, 430] on button "ダウンロード" at bounding box center [630, 439] width 61 height 19
click at [1017, 291] on div "ターミナルの詳細 詳細 S.M.A.R.T 接続ステータス 最終接続日時 : [DATE] 08:15:55 AM マルチコピー機の詳細 モデル : シリアル…" at bounding box center [668, 317] width 1337 height 634
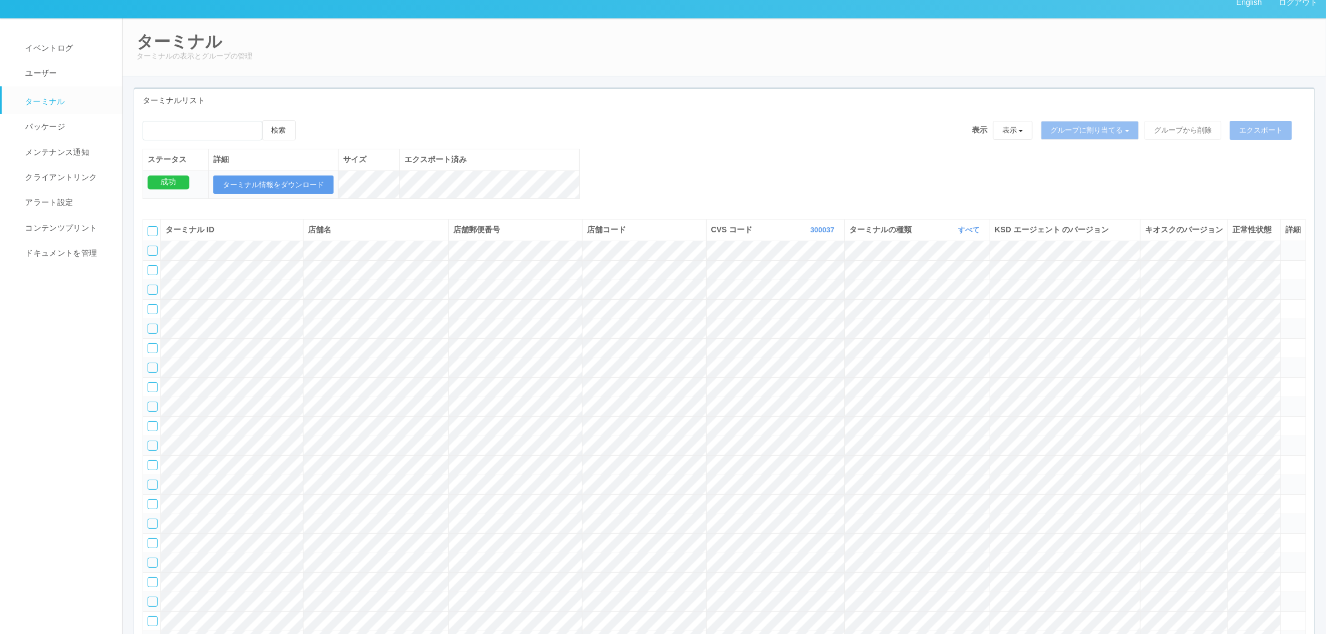
scroll to position [0, 0]
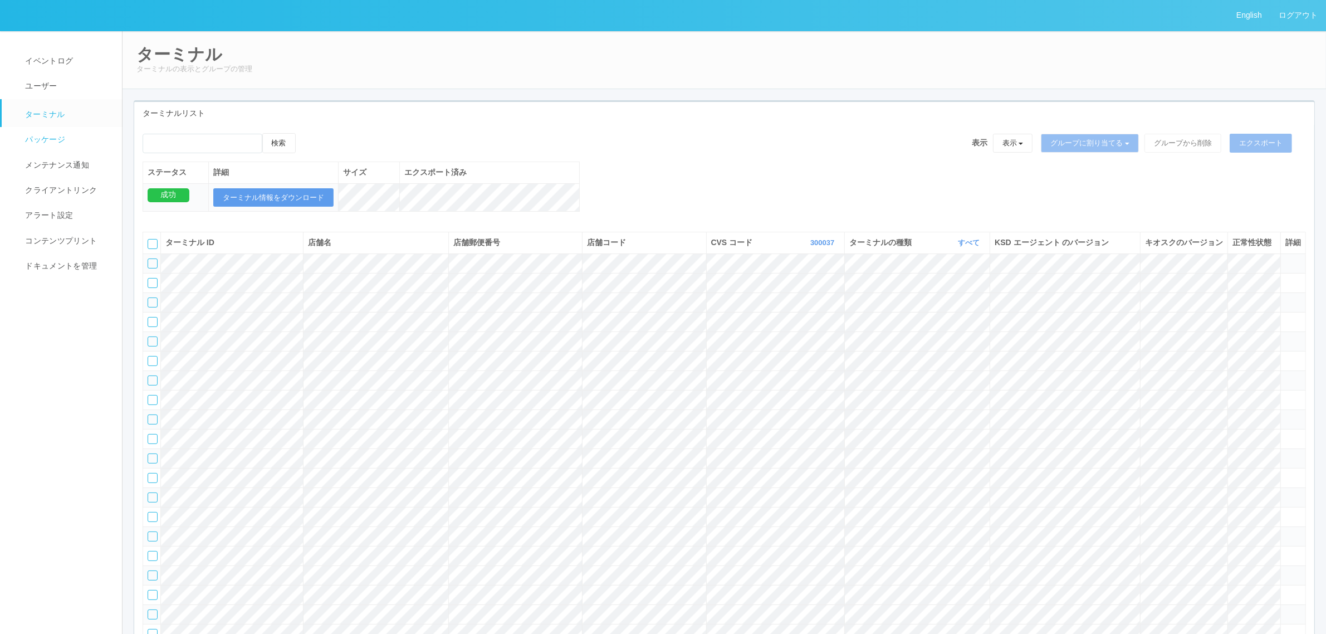
click at [42, 138] on span "パッケージ" at bounding box center [43, 139] width 43 height 9
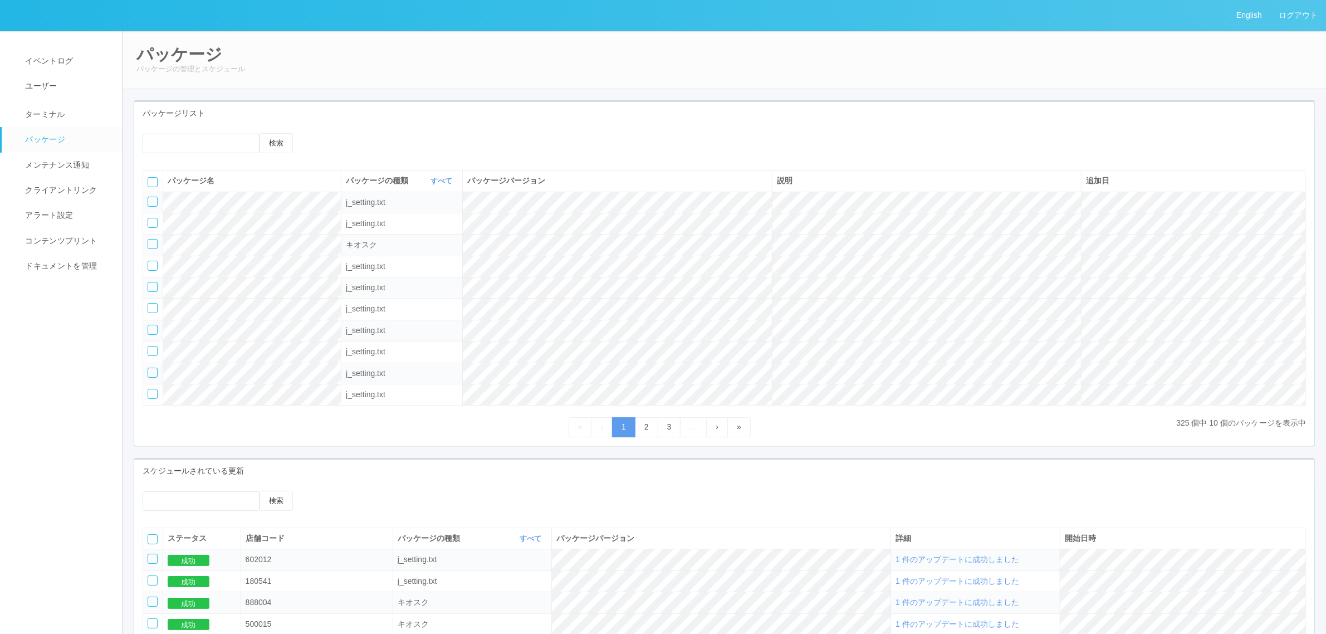
click at [318, 133] on icon at bounding box center [318, 133] width 0 height 0
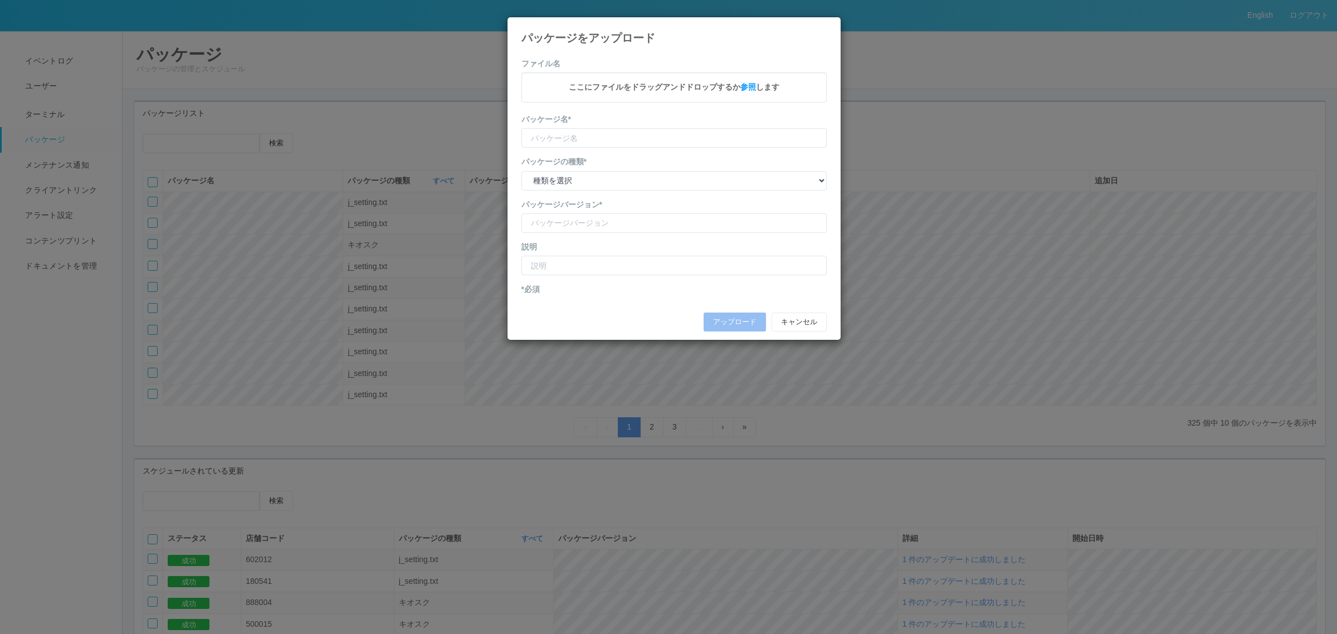
type input "KioskSettings"
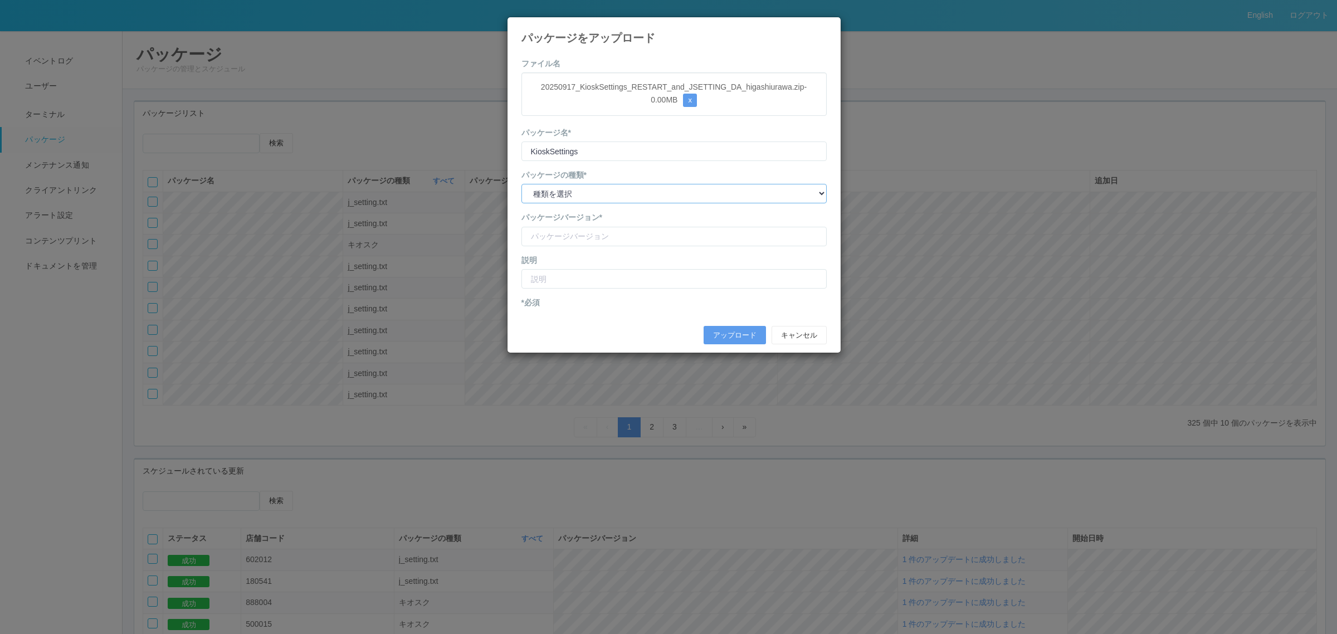
drag, startPoint x: 623, startPoint y: 193, endPoint x: 619, endPoint y: 202, distance: 10.0
click at [622, 193] on select "種類を選択 キオスク KSD エージェント j_setting.txt" at bounding box center [673, 193] width 305 height 19
select select "j_setting.txt"
click at [521, 184] on select "種類を選択 キオスク KSD エージェント j_setting.txt" at bounding box center [673, 193] width 305 height 19
click at [603, 236] on input "version" at bounding box center [673, 236] width 305 height 19
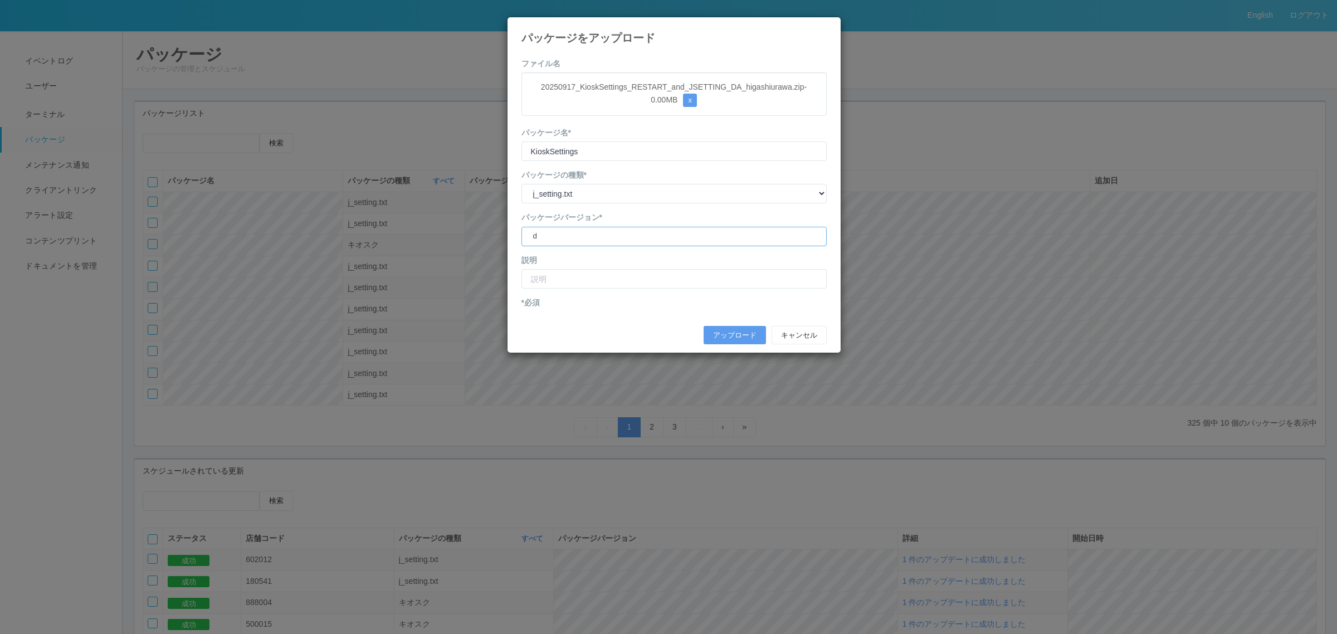
type input "だ"
drag, startPoint x: 652, startPoint y: 237, endPoint x: 649, endPoint y: 249, distance: 12.6
click at [650, 238] on input "version" at bounding box center [673, 236] width 305 height 19
type input "DA higashiurawa shopcode terminalID"
click at [631, 282] on input "text" at bounding box center [673, 278] width 305 height 19
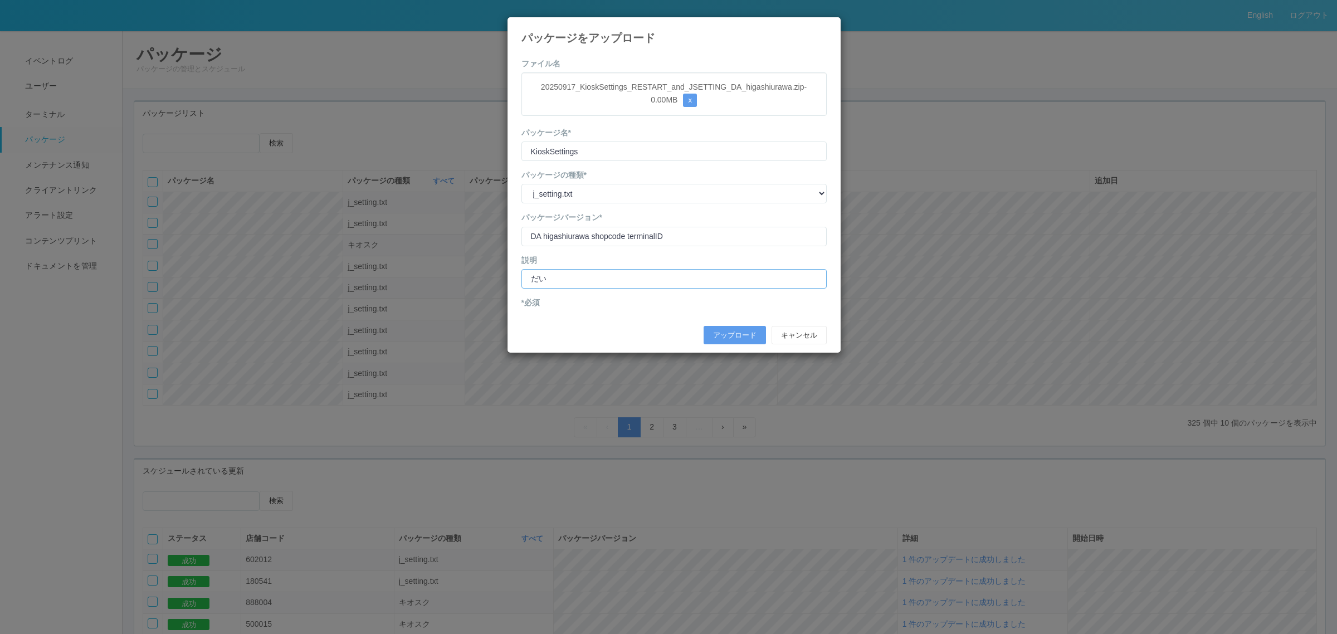
type input "だ"
type input "イオンフードスタイル[PERSON_NAME]店 店舗コードターミナルID修正"
click at [728, 337] on button "アップロード" at bounding box center [734, 335] width 62 height 19
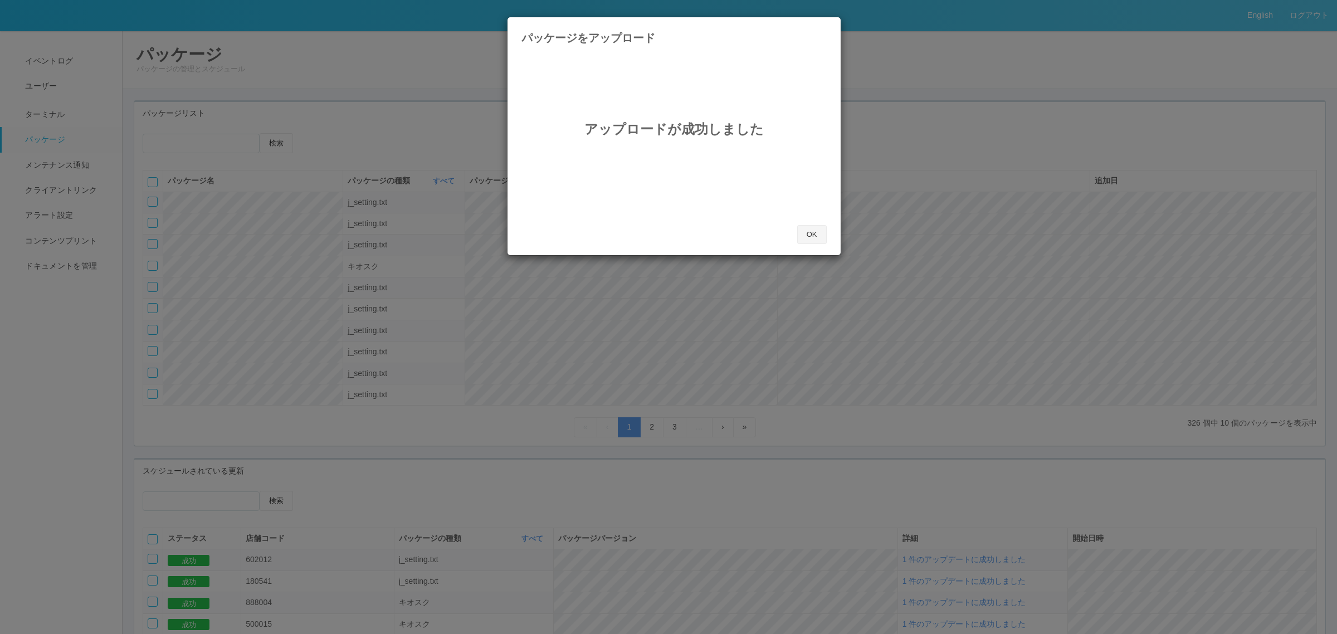
click at [817, 230] on button "OK" at bounding box center [812, 234] width 30 height 19
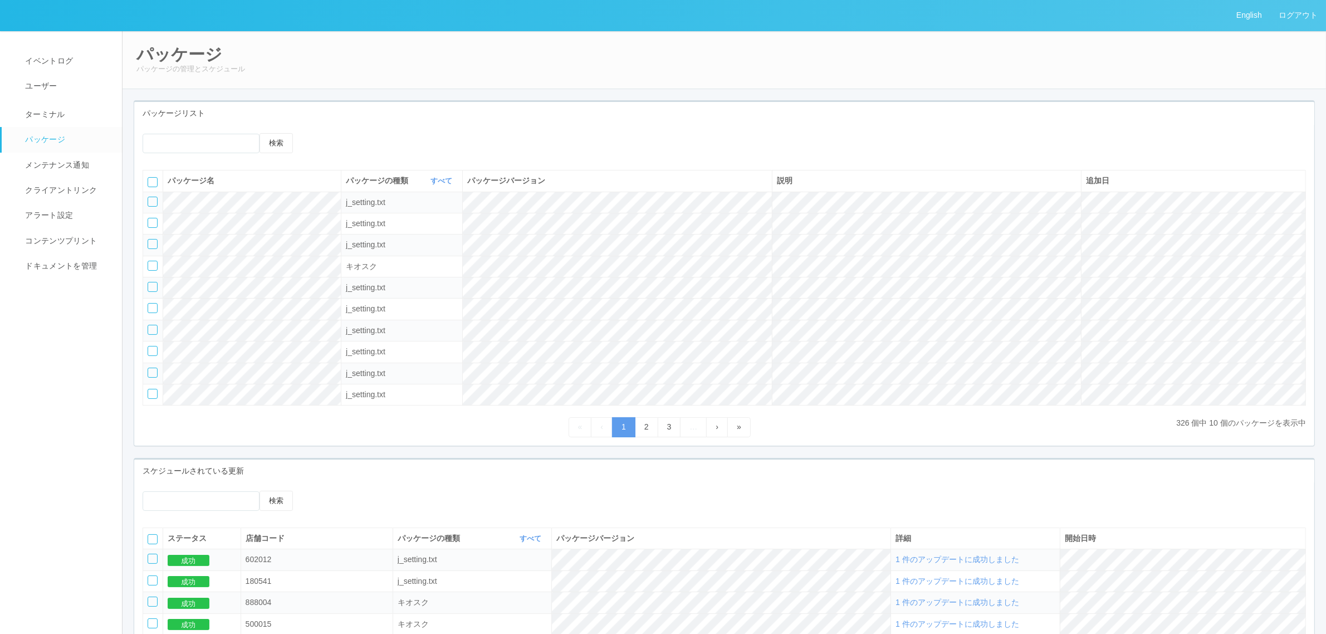
click at [318, 133] on icon at bounding box center [318, 133] width 0 height 0
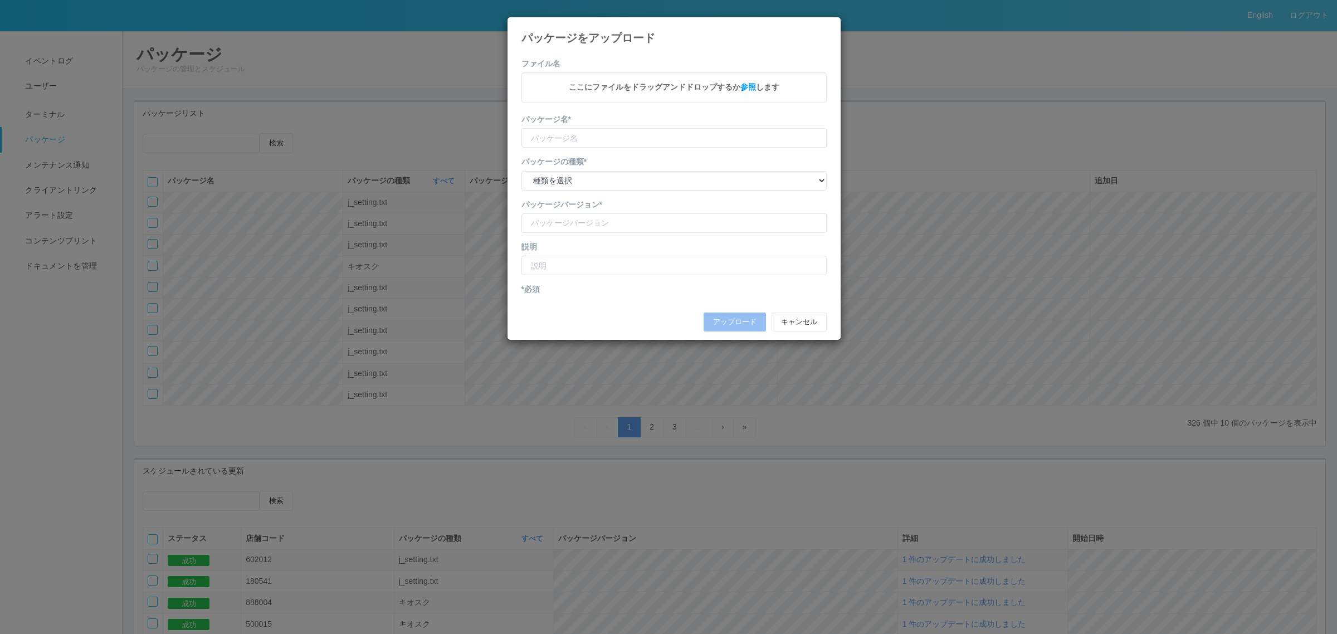
type input "KioskSettings"
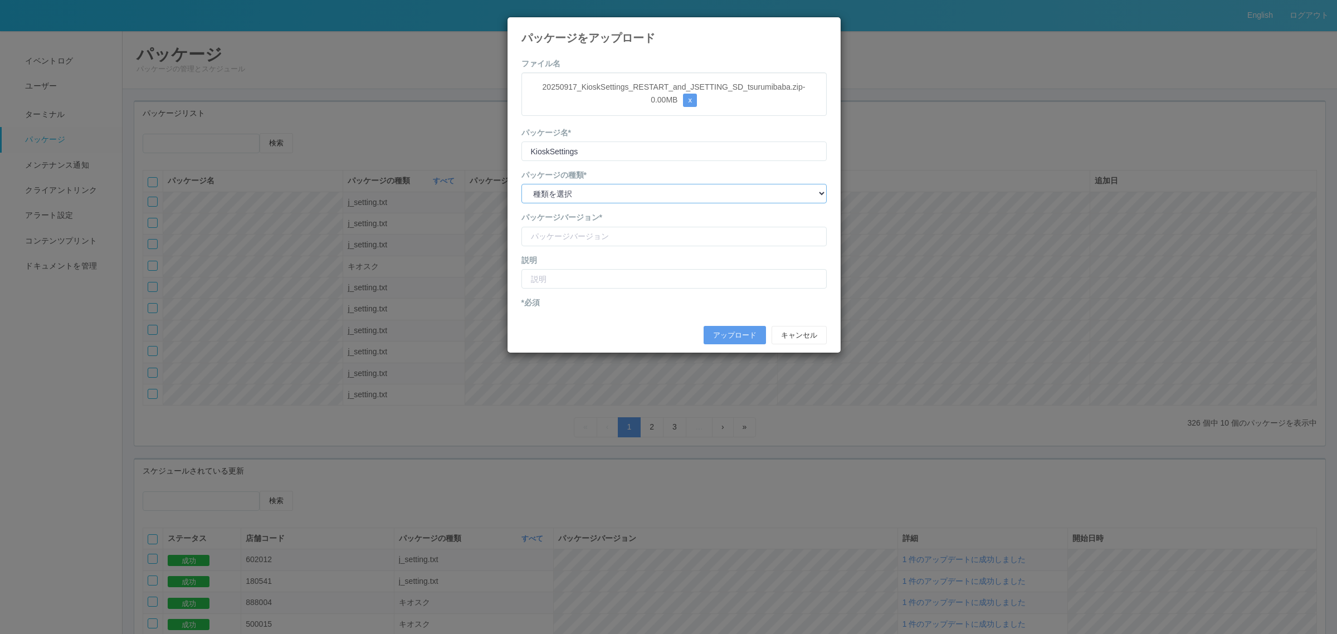
click at [616, 198] on select "種類を選択 キオスク KSD エージェント j_setting.txt" at bounding box center [673, 193] width 305 height 19
select select "j_setting.txt"
click at [521, 184] on select "種類を選択 キオスク KSD エージェント j_setting.txt" at bounding box center [673, 193] width 305 height 19
click at [596, 232] on input "version" at bounding box center [673, 236] width 305 height 19
drag, startPoint x: 540, startPoint y: 237, endPoint x: 540, endPoint y: 247, distance: 10.0
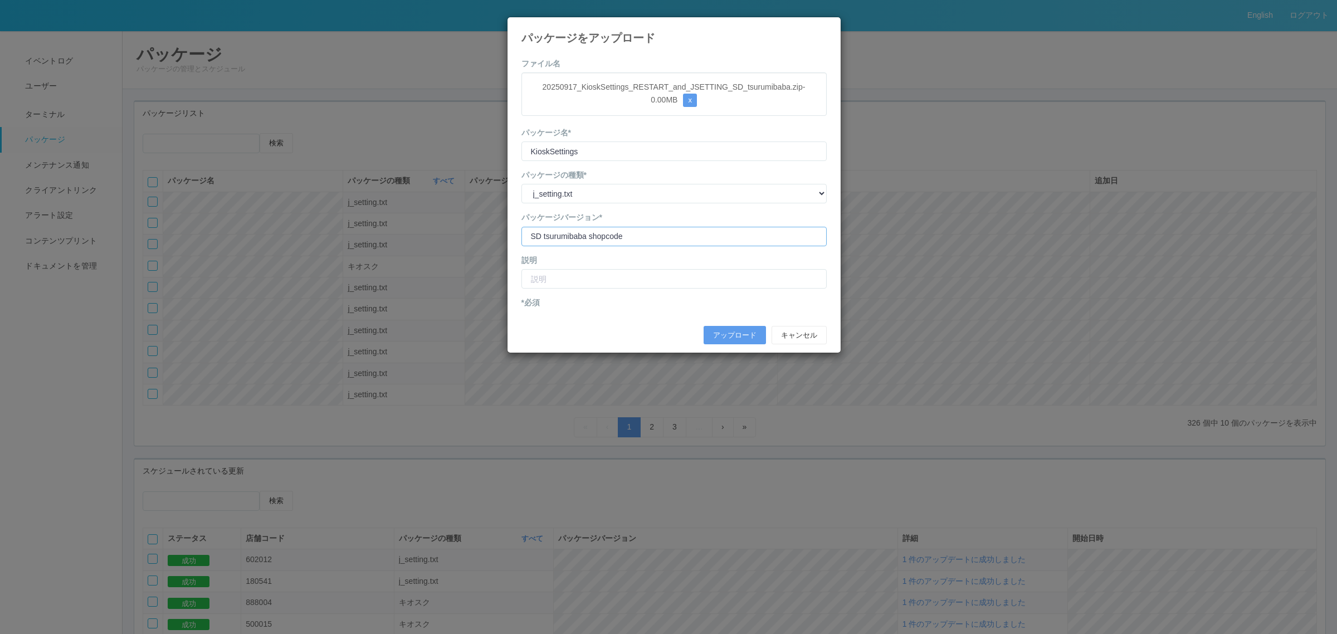
click at [540, 238] on input "version" at bounding box center [673, 236] width 305 height 19
type input "tsurumibaba shopcode"
click at [802, 339] on button "キャンセル" at bounding box center [798, 335] width 55 height 19
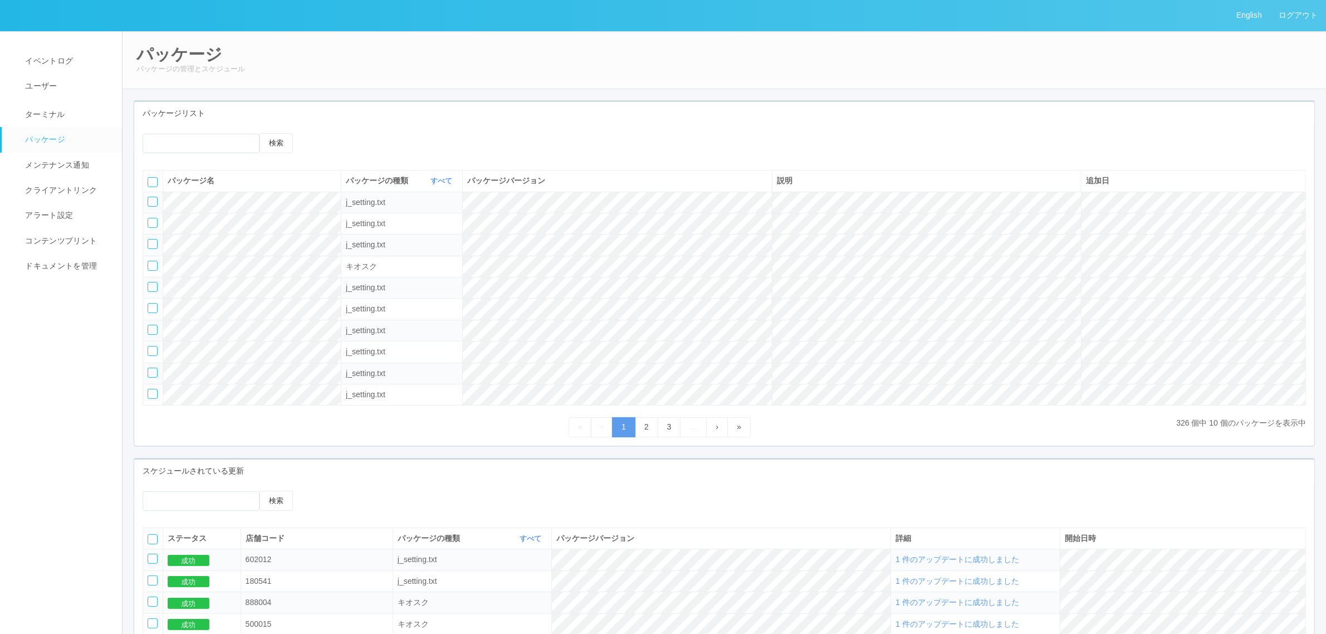
click at [318, 133] on icon at bounding box center [318, 133] width 0 height 0
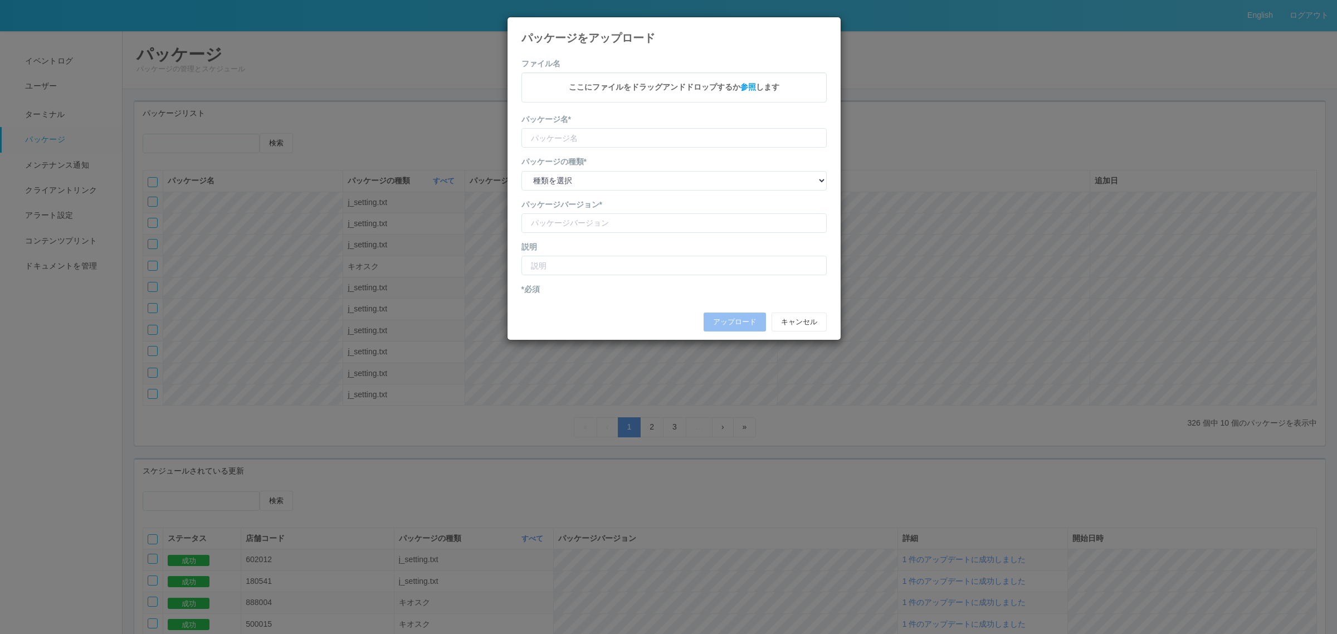
type input "KioskSettings"
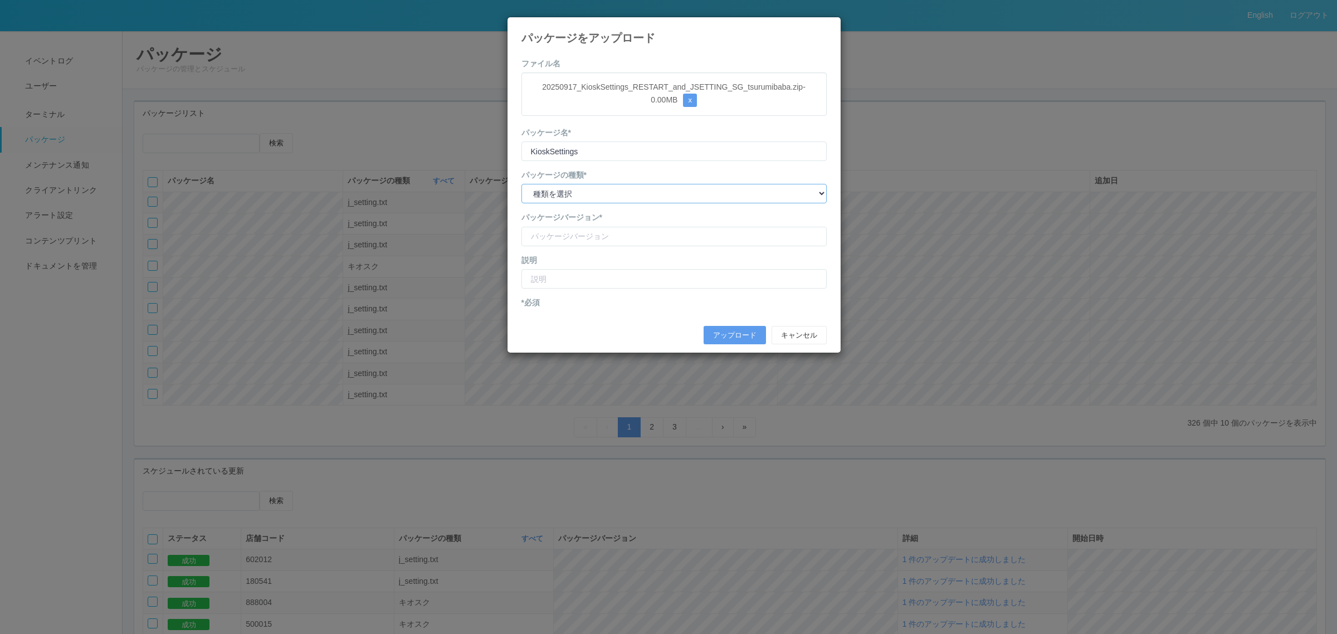
drag, startPoint x: 602, startPoint y: 193, endPoint x: 601, endPoint y: 204, distance: 10.6
click at [602, 195] on select "種類を選択 キオスク KSD エージェント j_setting.txt" at bounding box center [673, 193] width 305 height 19
select select "j_setting.txt"
click at [521, 184] on select "種類を選択 キオスク KSD エージェント j_setting.txt" at bounding box center [673, 193] width 305 height 19
drag, startPoint x: 589, startPoint y: 221, endPoint x: 590, endPoint y: 227, distance: 5.7
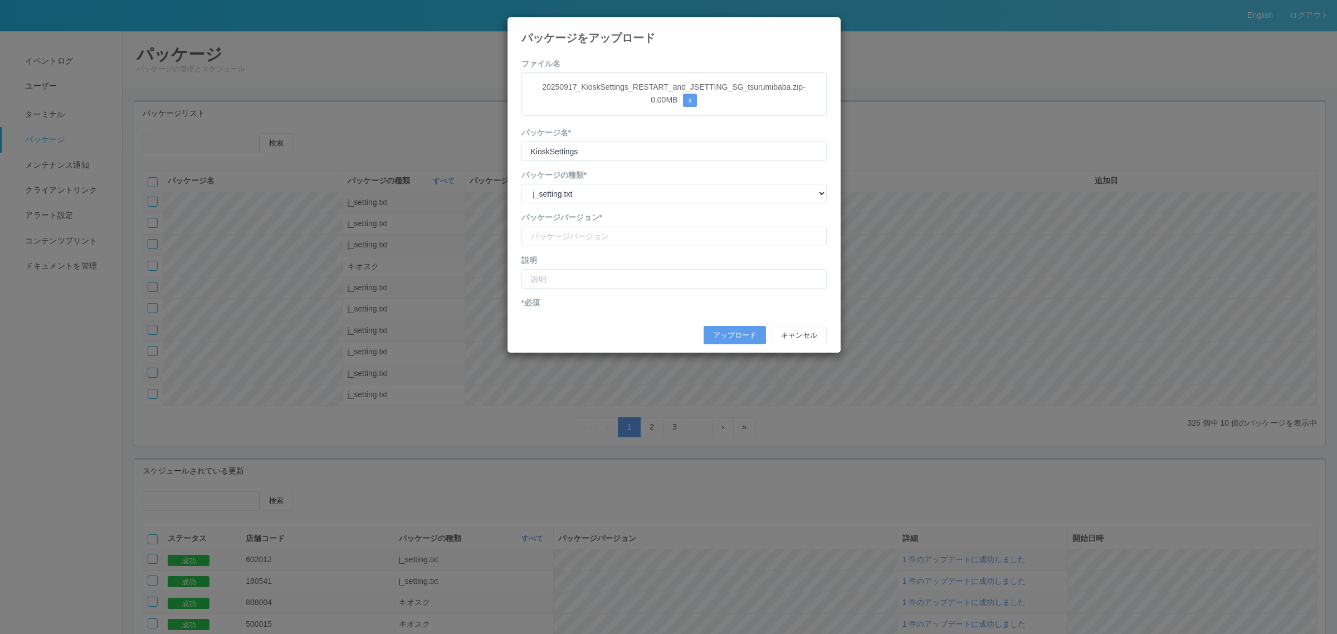
click at [590, 226] on div "パッケージバージョン*" at bounding box center [673, 229] width 305 height 34
click at [590, 228] on div "パッケージバージョン*" at bounding box center [673, 229] width 305 height 34
click at [585, 232] on input "version" at bounding box center [673, 236] width 305 height 19
type input "SG tsurumibaba shopcode"
click at [605, 281] on input "text" at bounding box center [673, 278] width 305 height 19
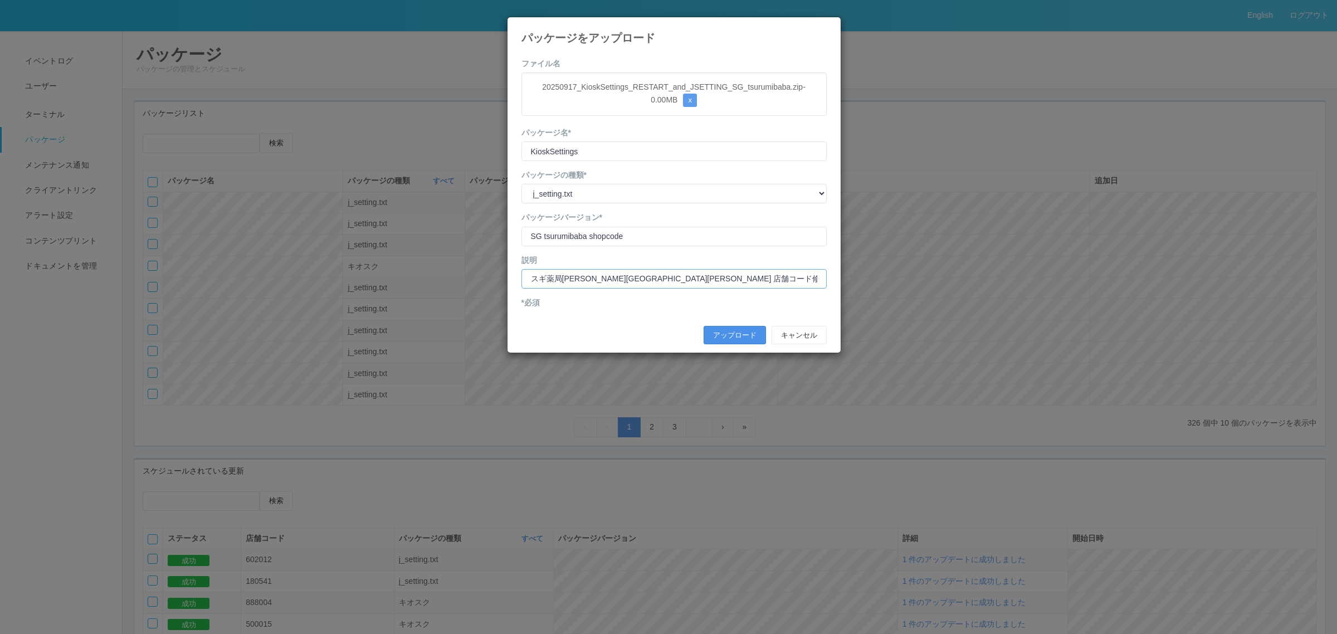
type input "スギ薬局[PERSON_NAME][GEOGRAPHIC_DATA][PERSON_NAME] 店舗コード修正"
click at [723, 331] on button "アップロード" at bounding box center [734, 335] width 62 height 19
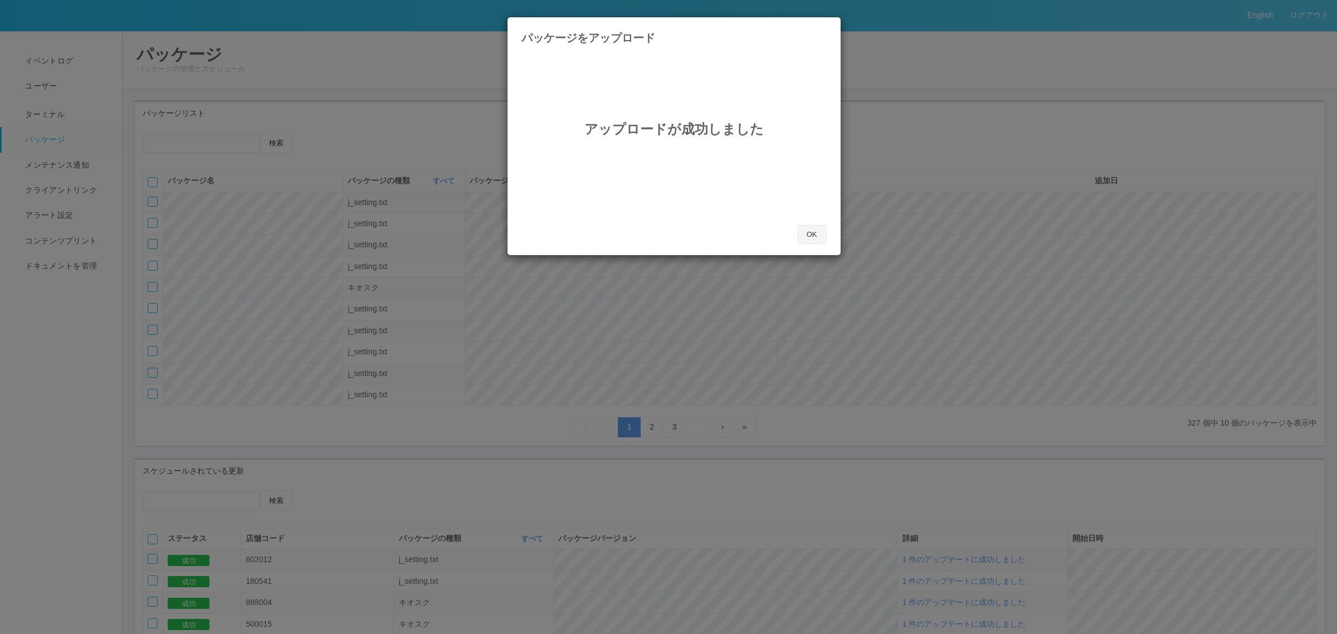
click at [817, 227] on button "OK" at bounding box center [812, 234] width 30 height 19
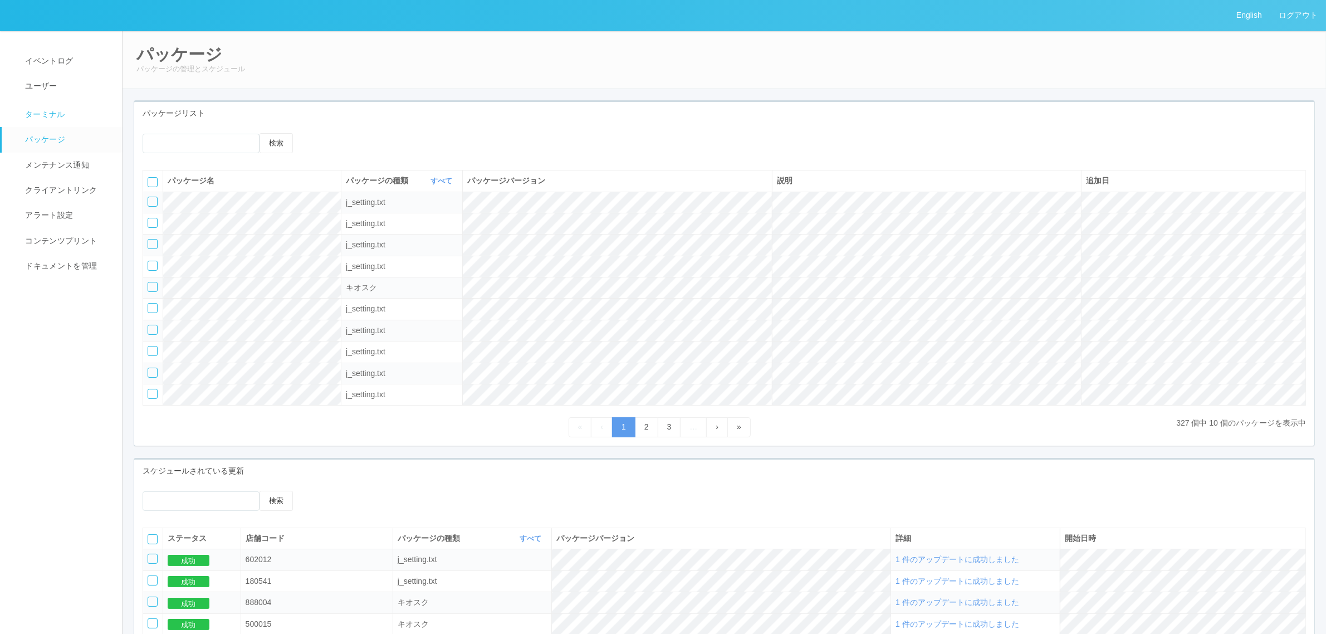
click at [67, 116] on link "ターミナル" at bounding box center [67, 113] width 130 height 28
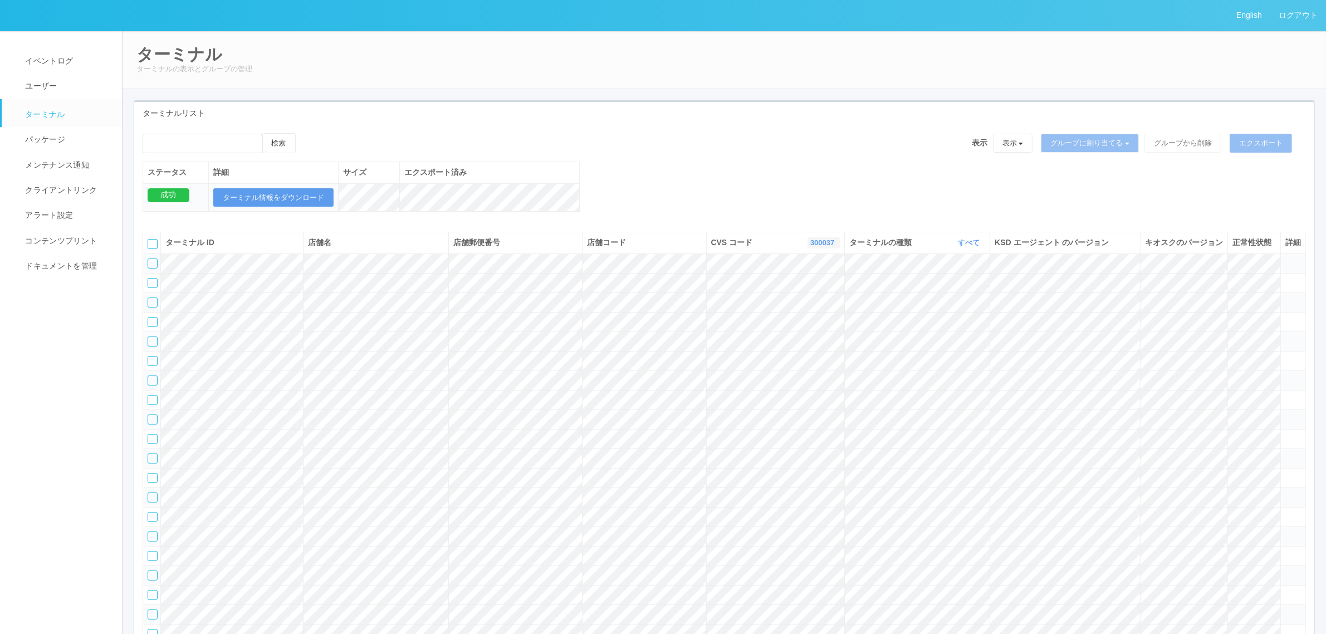
click at [822, 247] on link "300037" at bounding box center [823, 242] width 27 height 8
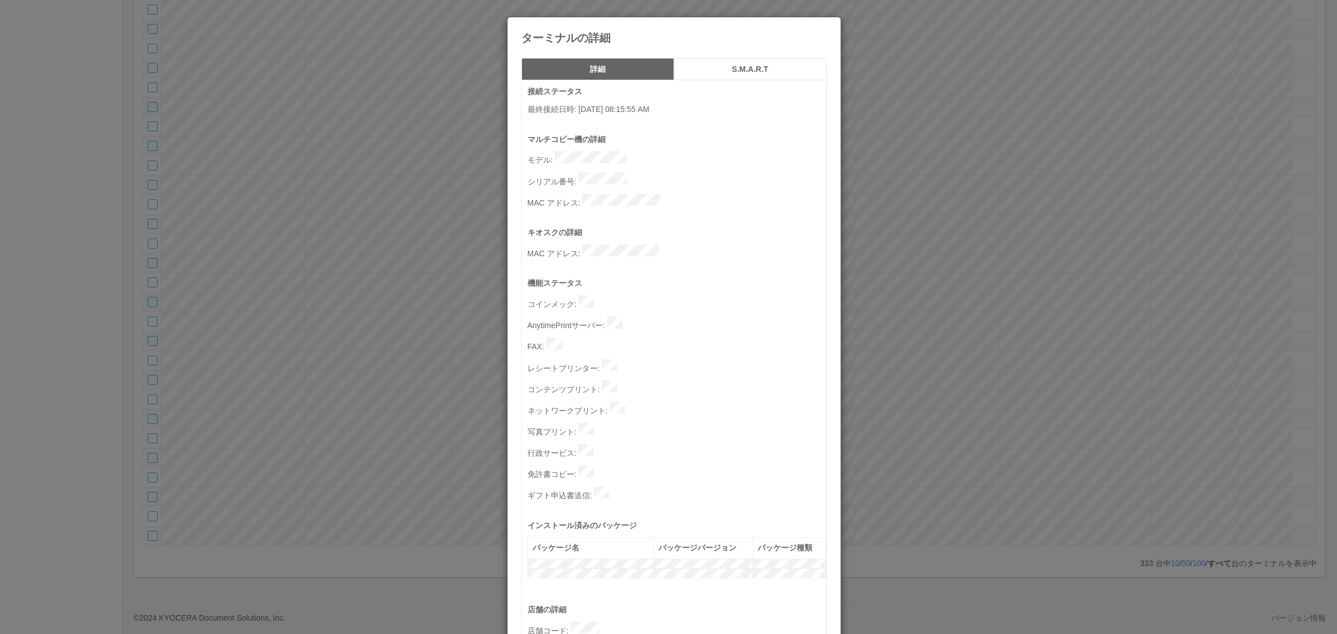
drag, startPoint x: 1107, startPoint y: 315, endPoint x: 1092, endPoint y: 315, distance: 15.0
click at [1105, 315] on div "ターミナルの詳細 詳細 S.M.A.R.T 接続ステータス 最終接続日時 : [DATE] 08:15:55 AM マルチコピー機の詳細 モデル : シリアル…" at bounding box center [668, 317] width 1337 height 634
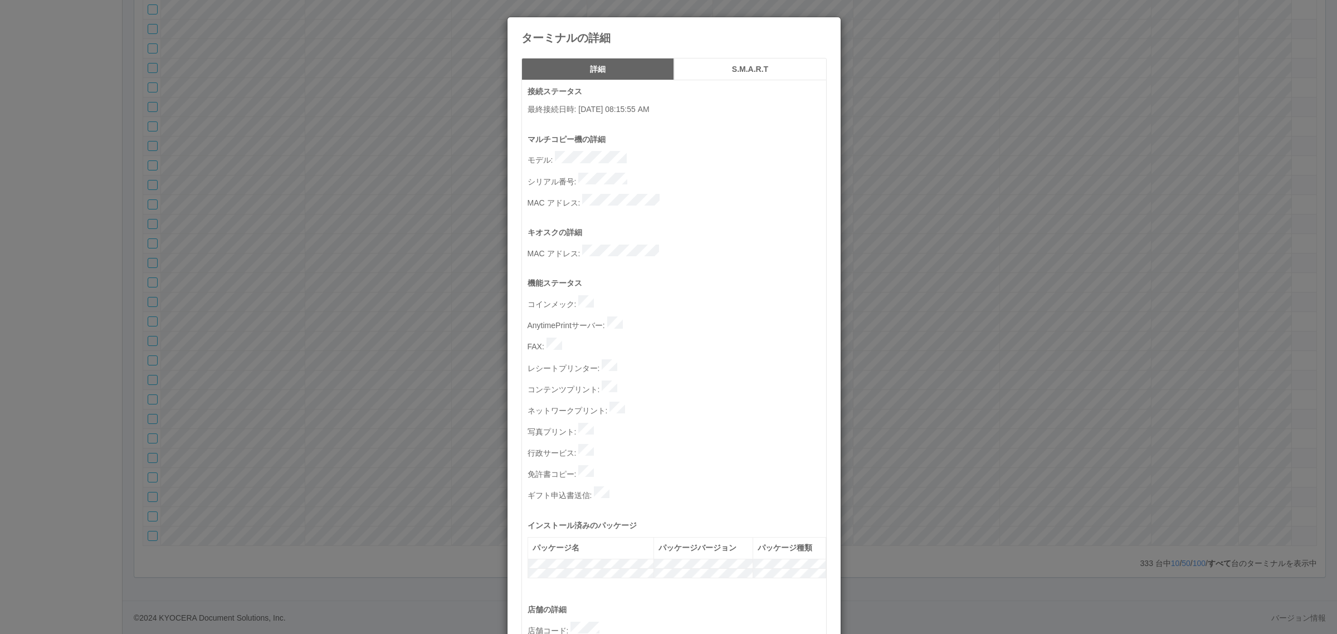
drag, startPoint x: 268, startPoint y: 301, endPoint x: 262, endPoint y: 302, distance: 6.2
click at [268, 302] on div "ターミナルの詳細 詳細 S.M.A.R.T 接続ステータス 最終接続日時 : [DATE] 08:15:55 AM マルチコピー機の詳細 モデル : シリアル…" at bounding box center [668, 317] width 1337 height 634
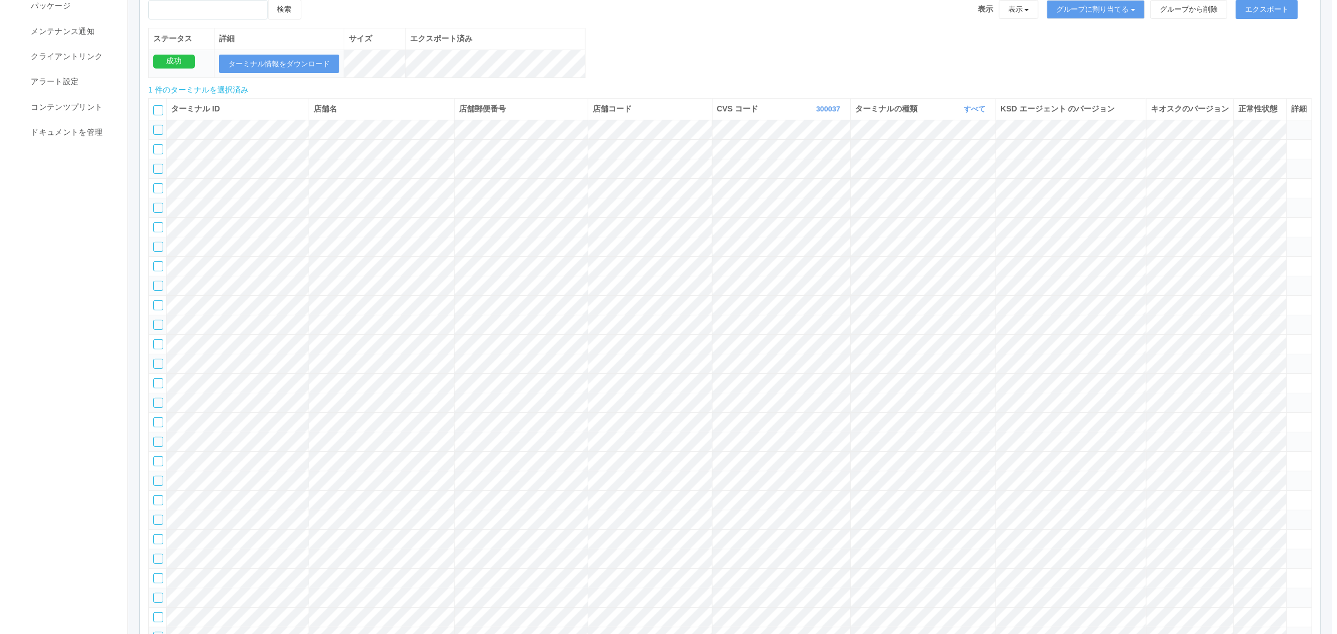
scroll to position [0, 0]
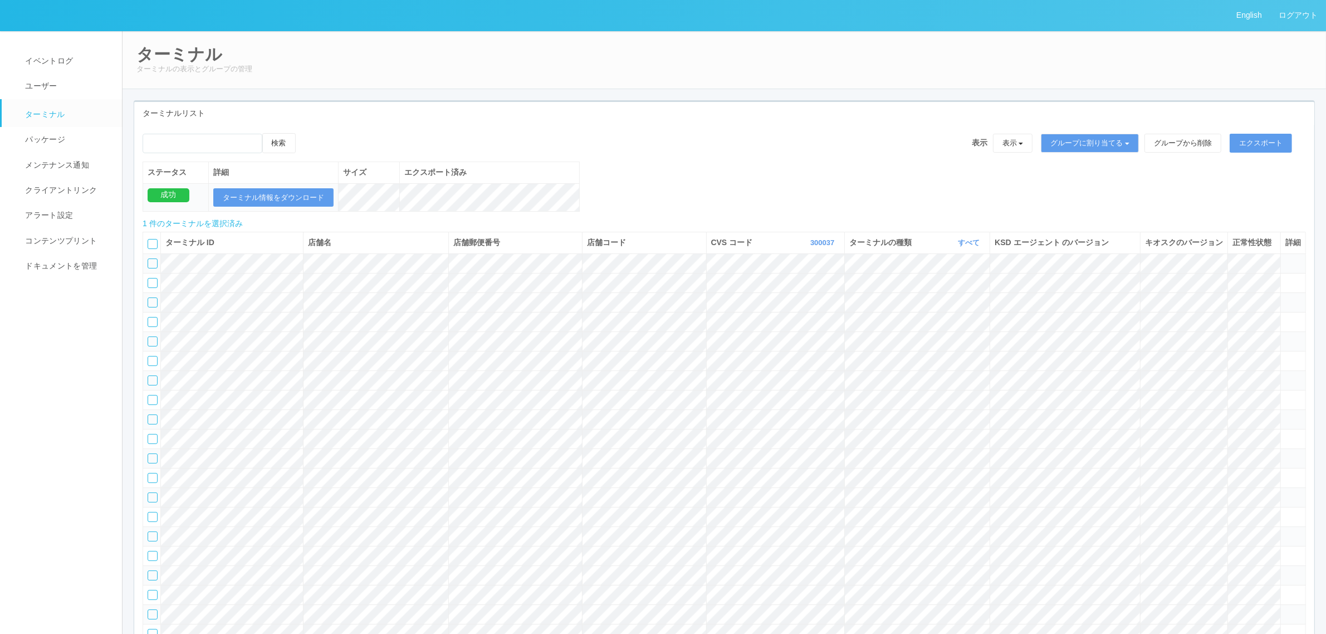
click at [307, 133] on icon at bounding box center [307, 133] width 0 height 0
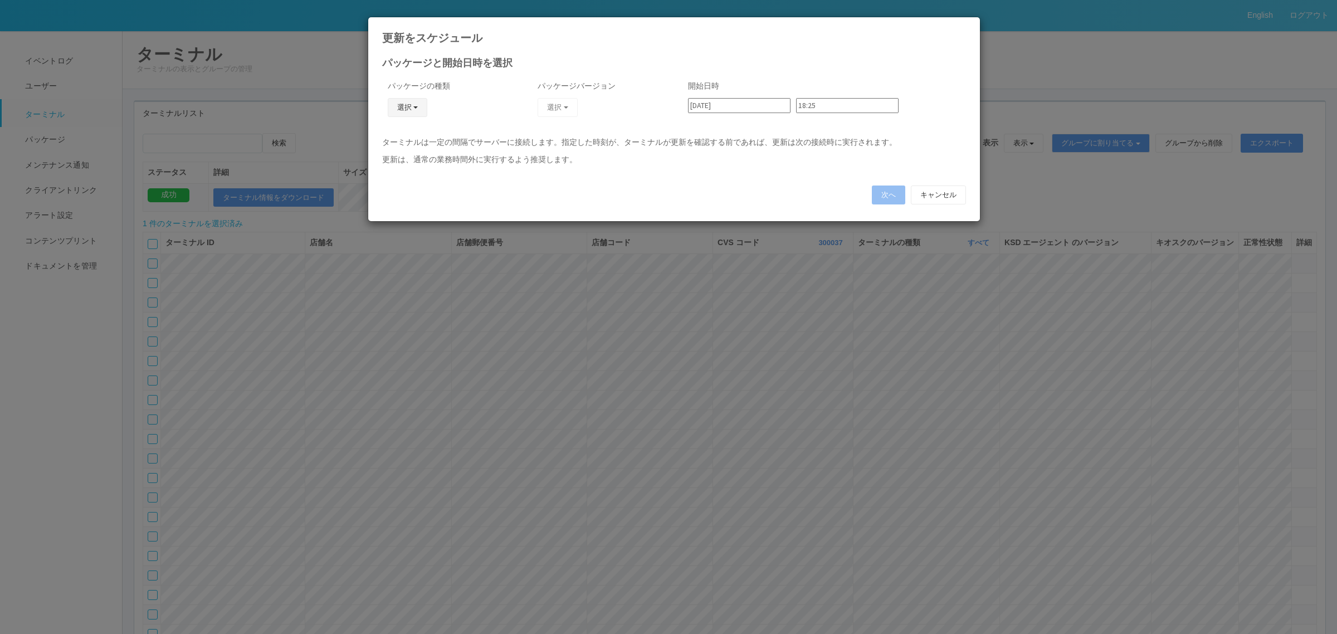
click at [404, 110] on button "選択" at bounding box center [408, 107] width 40 height 19
click at [409, 105] on button "選択" at bounding box center [408, 107] width 40 height 19
click at [408, 109] on button "選択" at bounding box center [408, 107] width 40 height 19
click at [408, 177] on link "j_setting.txt" at bounding box center [391, 172] width 88 height 17
click at [571, 106] on button "選択" at bounding box center [557, 107] width 40 height 19
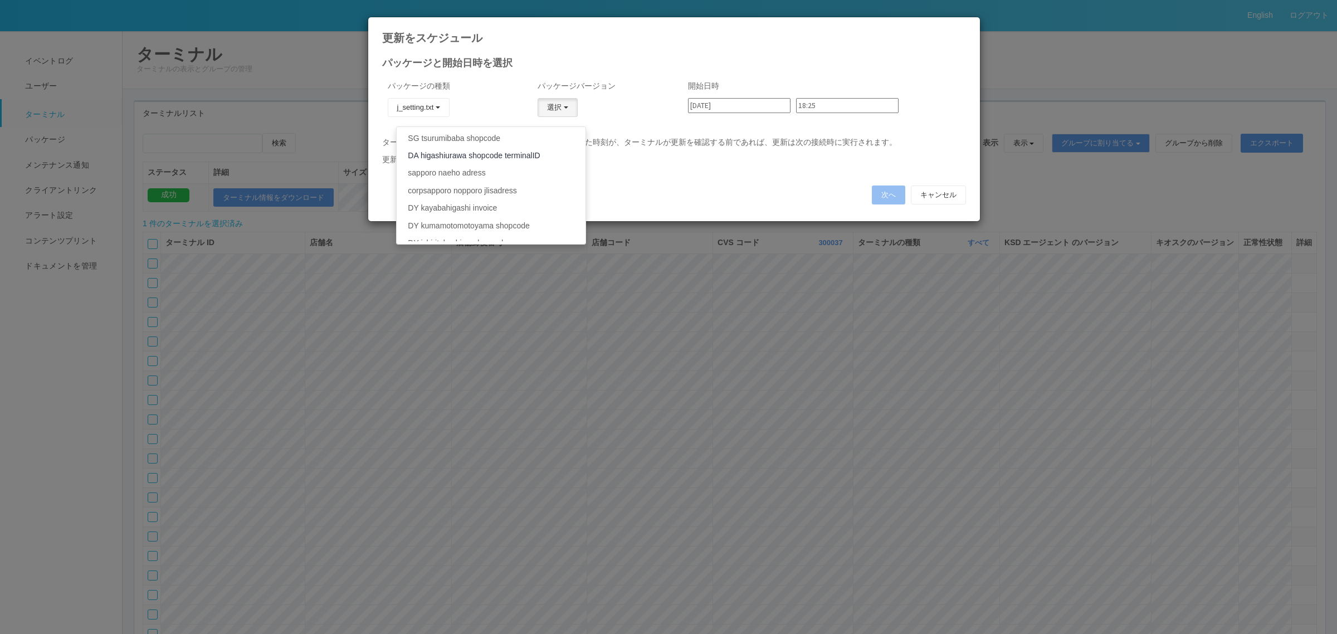
click at [502, 157] on link "DA higashiurawa shopcode terminalID" at bounding box center [491, 155] width 188 height 17
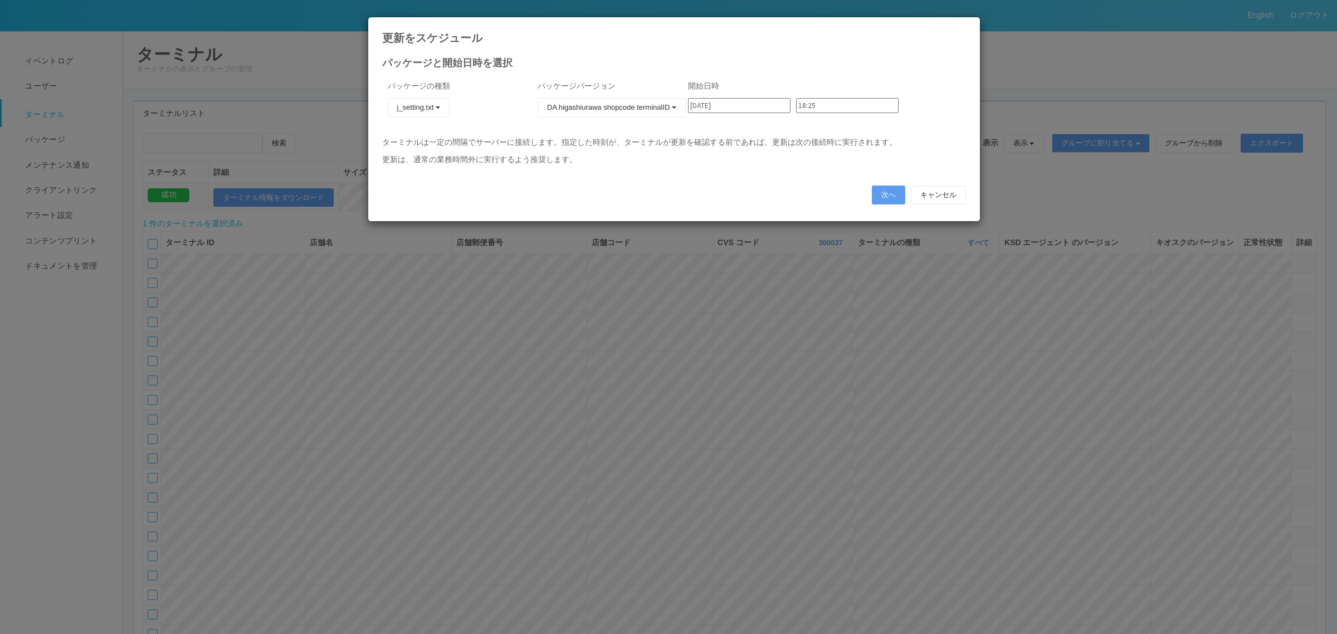
click at [755, 107] on input "[DATE]" at bounding box center [739, 105] width 102 height 15
drag, startPoint x: 855, startPoint y: 135, endPoint x: 835, endPoint y: 115, distance: 28.7
click at [850, 131] on div "パッケージの種類 j_setting.txt KSD エージェント キオスク j_setting.txt パッケージバージョン DA higashiurawa…" at bounding box center [674, 106] width 600 height 62
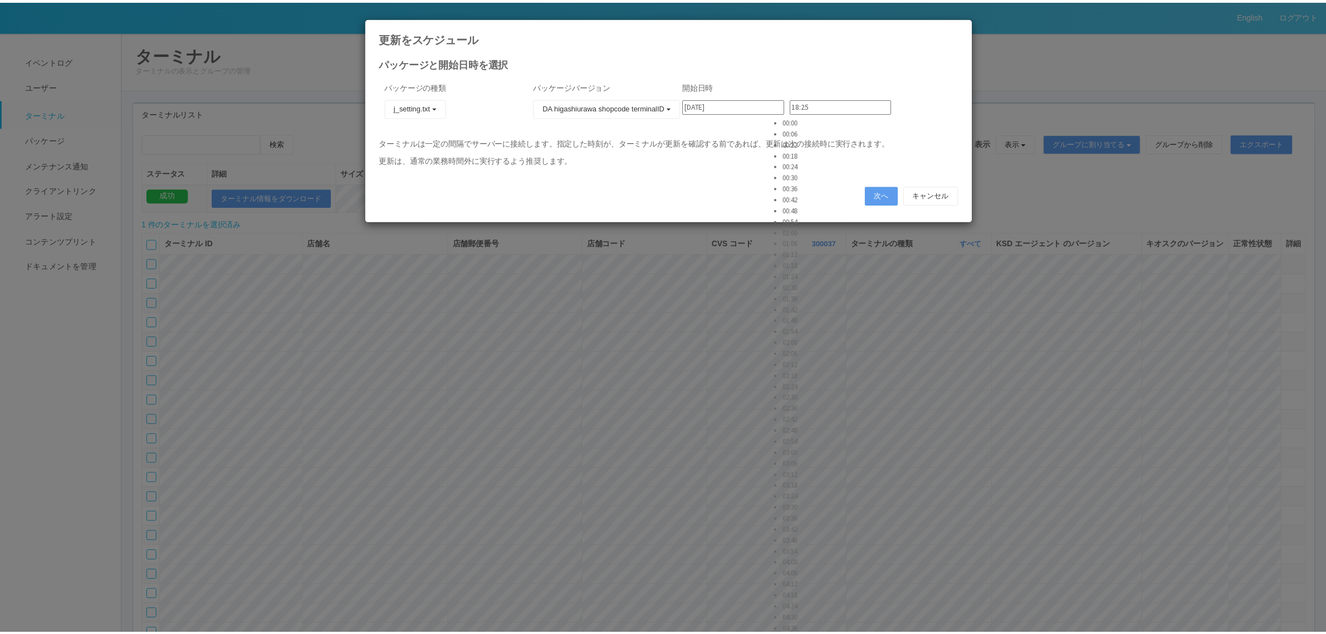
scroll to position [3007, 0]
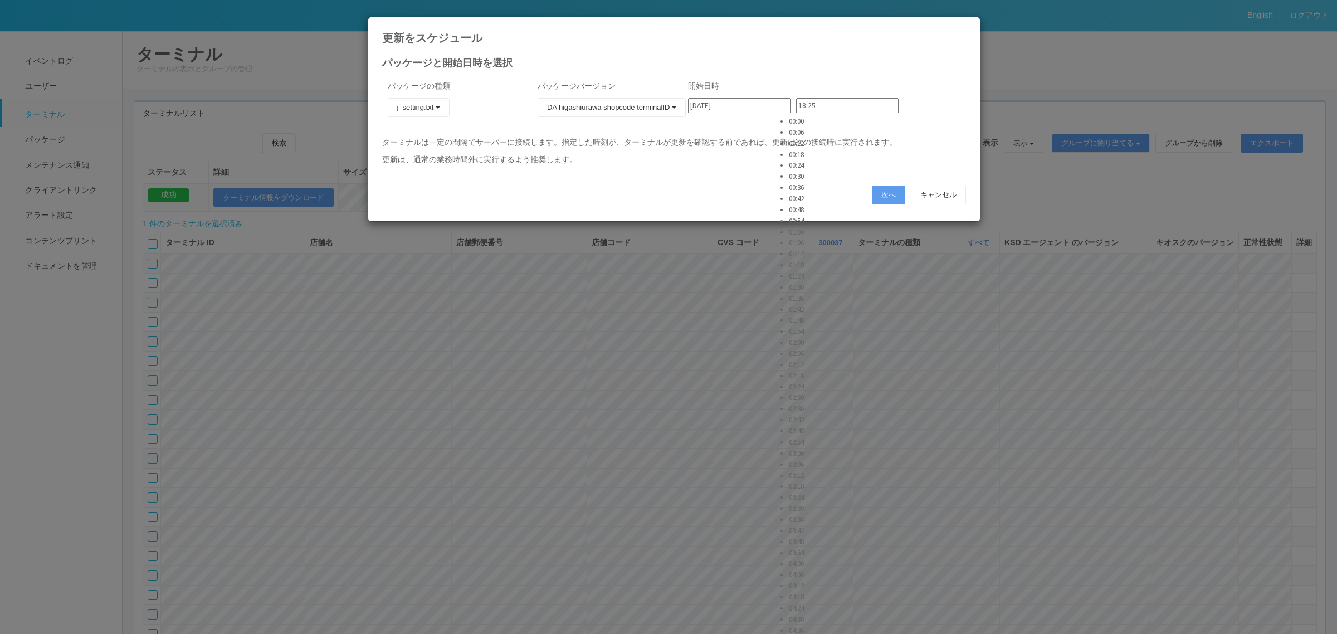
drag, startPoint x: 829, startPoint y: 106, endPoint x: 707, endPoint y: 104, distance: 121.4
click at [719, 104] on div "[DATE] 18:25 00:00 00:06 00:12 00:18 00:24 00:30 00:36 00:42 00:48 00:54 01:00 …" at bounding box center [824, 109] width 272 height 23
type input "2"
type input "23:30"
drag, startPoint x: 940, startPoint y: 117, endPoint x: 934, endPoint y: 124, distance: 9.5
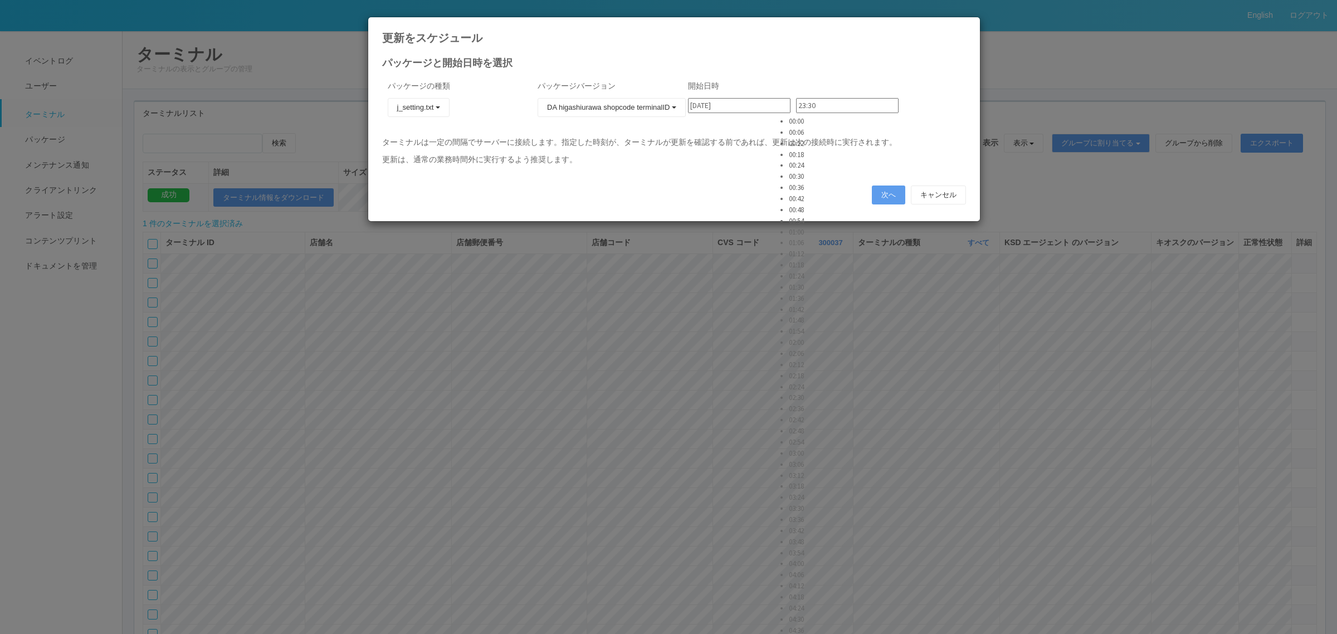
click at [939, 117] on div "[DATE] 23:30 00:00 00:06 00:12 00:18 00:24 00:30 00:36 00:42 00:48 00:54 01:00 …" at bounding box center [824, 109] width 272 height 23
click at [885, 201] on button "次へ" at bounding box center [888, 194] width 33 height 19
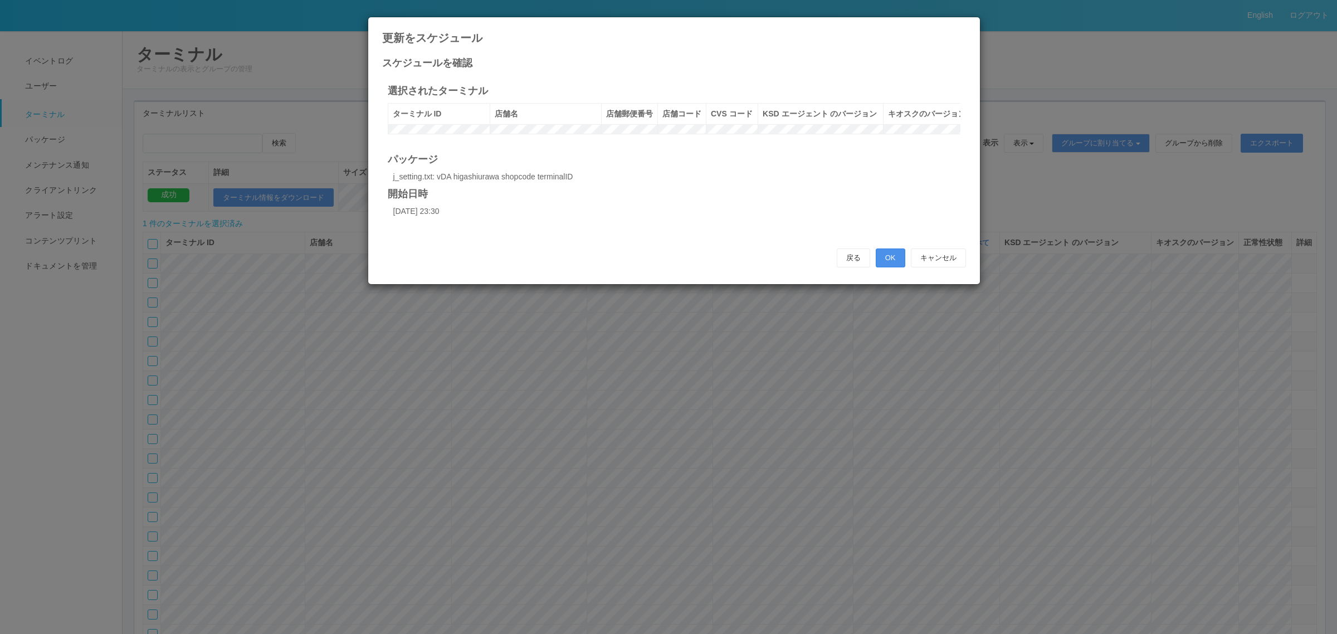
click at [888, 267] on button "OK" at bounding box center [890, 257] width 30 height 19
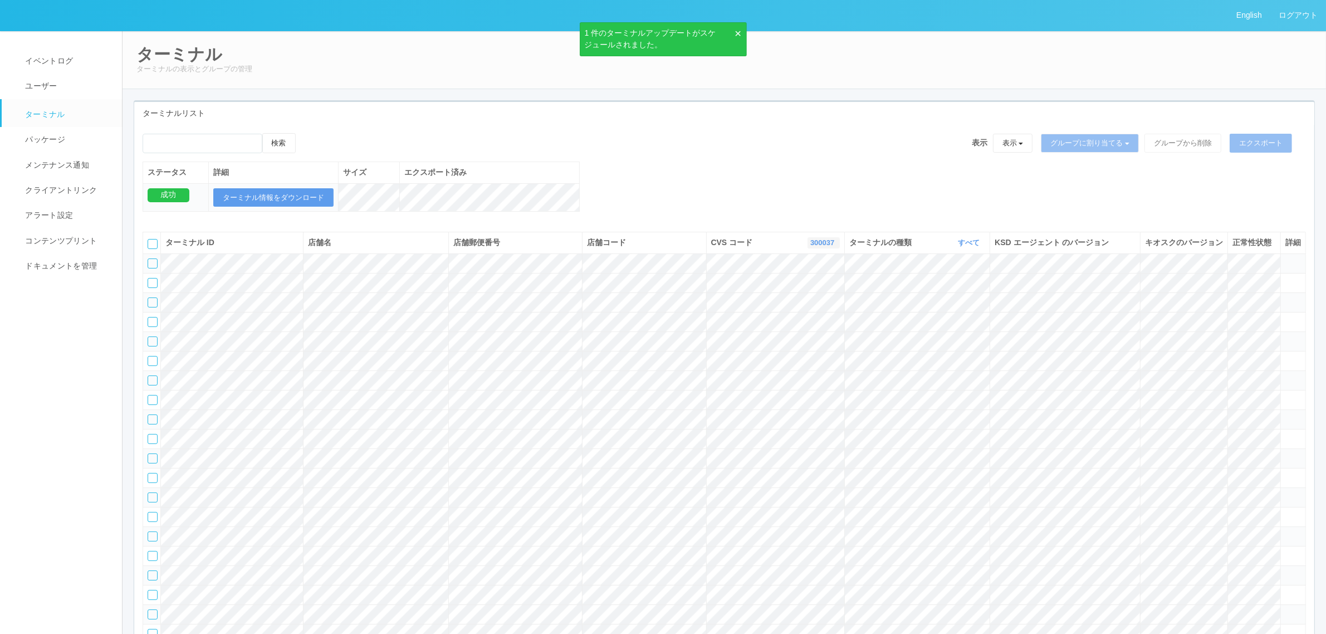
drag, startPoint x: 811, startPoint y: 252, endPoint x: 816, endPoint y: 259, distance: 9.1
click at [813, 247] on link "300037" at bounding box center [823, 242] width 27 height 8
click at [815, 305] on link "300019" at bounding box center [795, 297] width 88 height 15
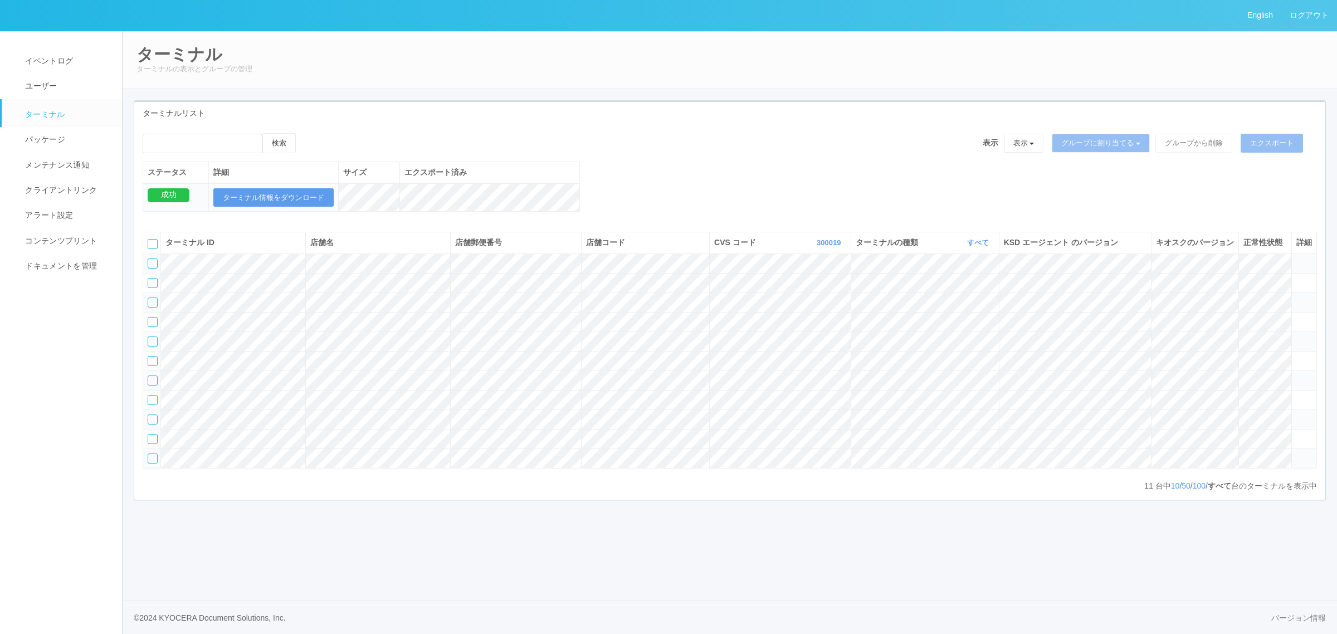
click at [145, 273] on td at bounding box center [152, 262] width 18 height 19
click at [150, 268] on div at bounding box center [153, 263] width 10 height 10
click at [307, 133] on icon at bounding box center [307, 133] width 0 height 0
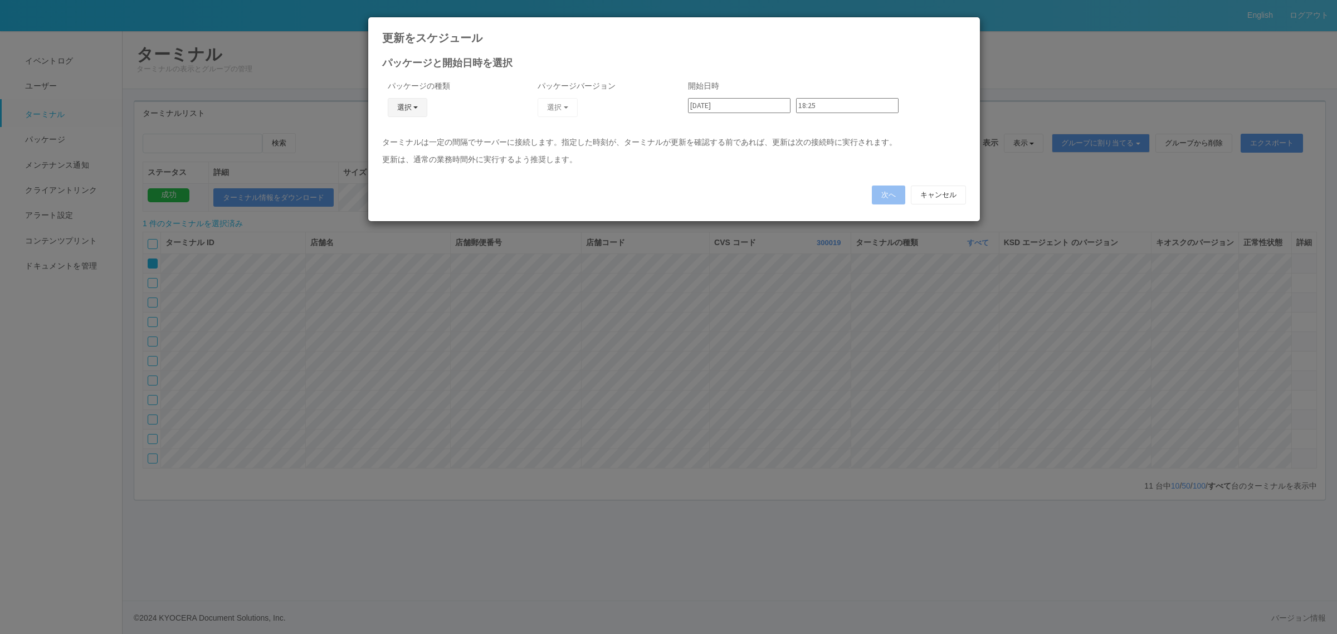
drag, startPoint x: 403, startPoint y: 104, endPoint x: 390, endPoint y: 150, distance: 48.0
click at [402, 106] on button "選択" at bounding box center [408, 107] width 40 height 19
click at [395, 179] on link "j_setting.txt" at bounding box center [391, 172] width 88 height 17
click at [571, 104] on button "選択" at bounding box center [557, 107] width 40 height 19
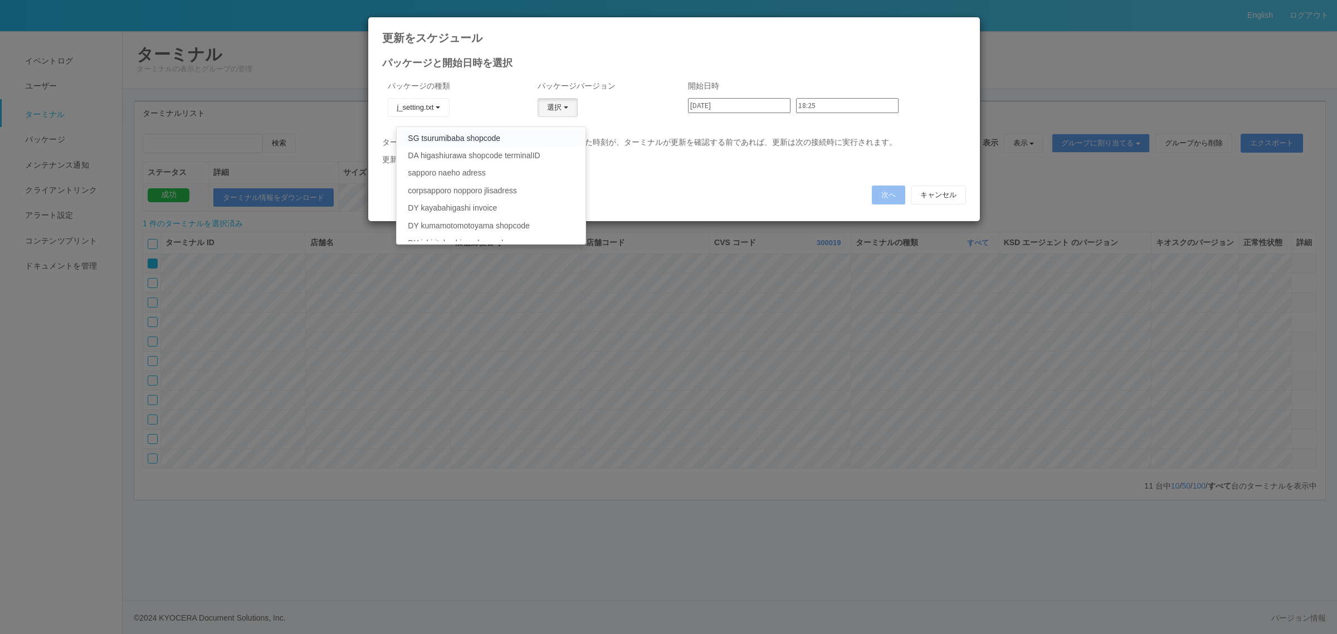
click at [473, 138] on link "SG tsurumibaba shopcode" at bounding box center [491, 138] width 188 height 17
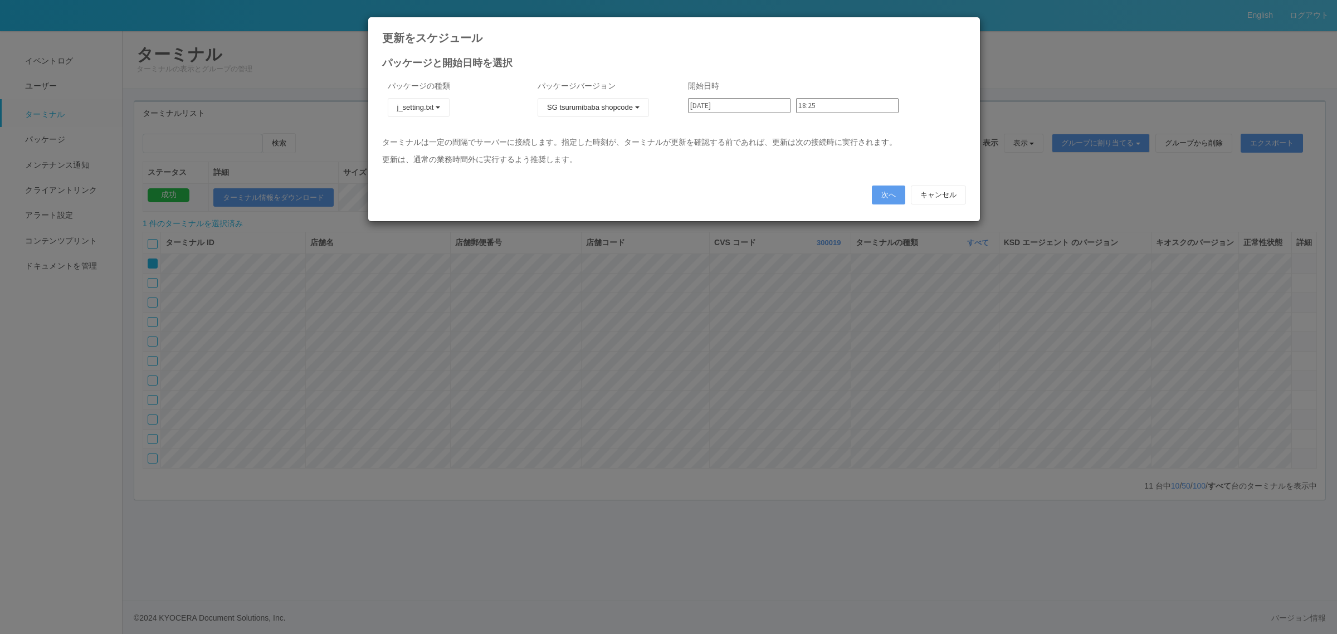
click at [808, 103] on input "18:25" at bounding box center [847, 105] width 102 height 15
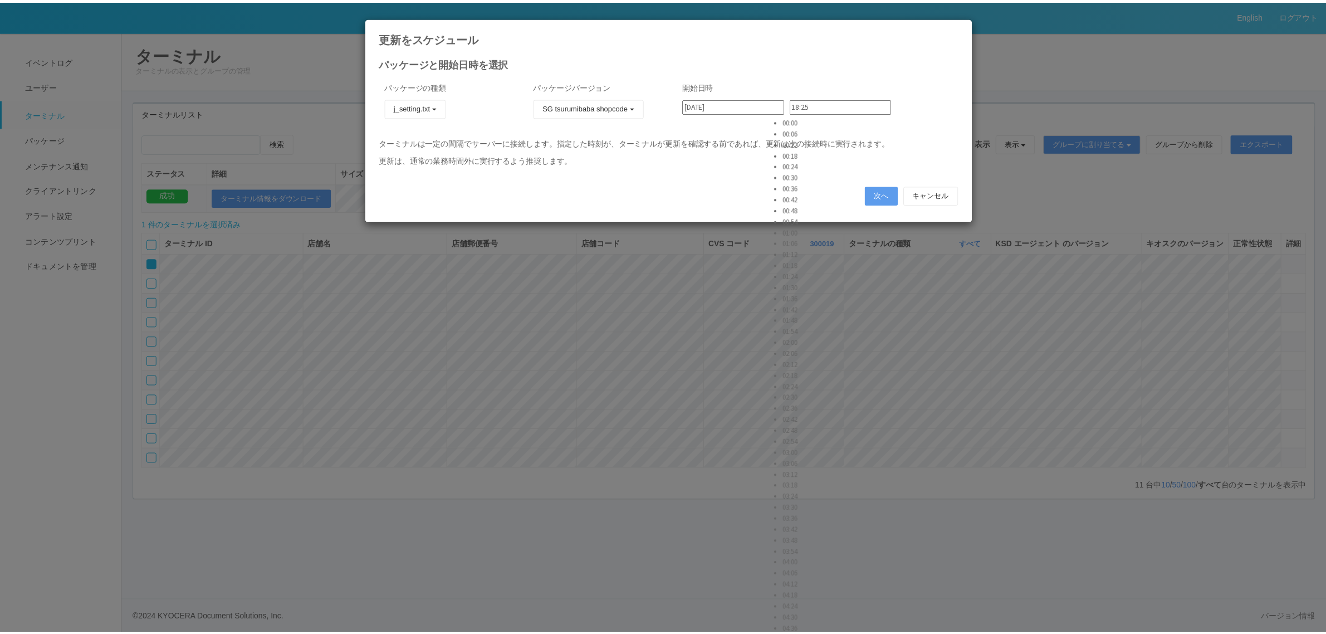
scroll to position [3843, 0]
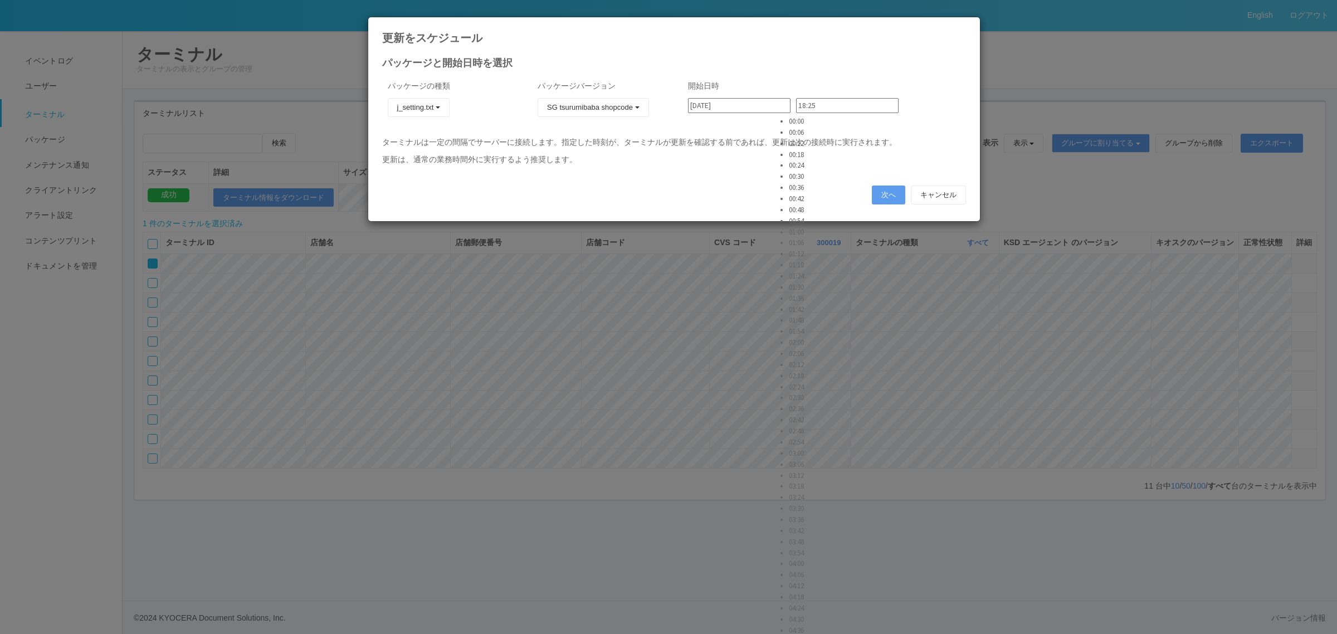
type input "23:36"
click at [875, 191] on button "次へ" at bounding box center [888, 194] width 33 height 19
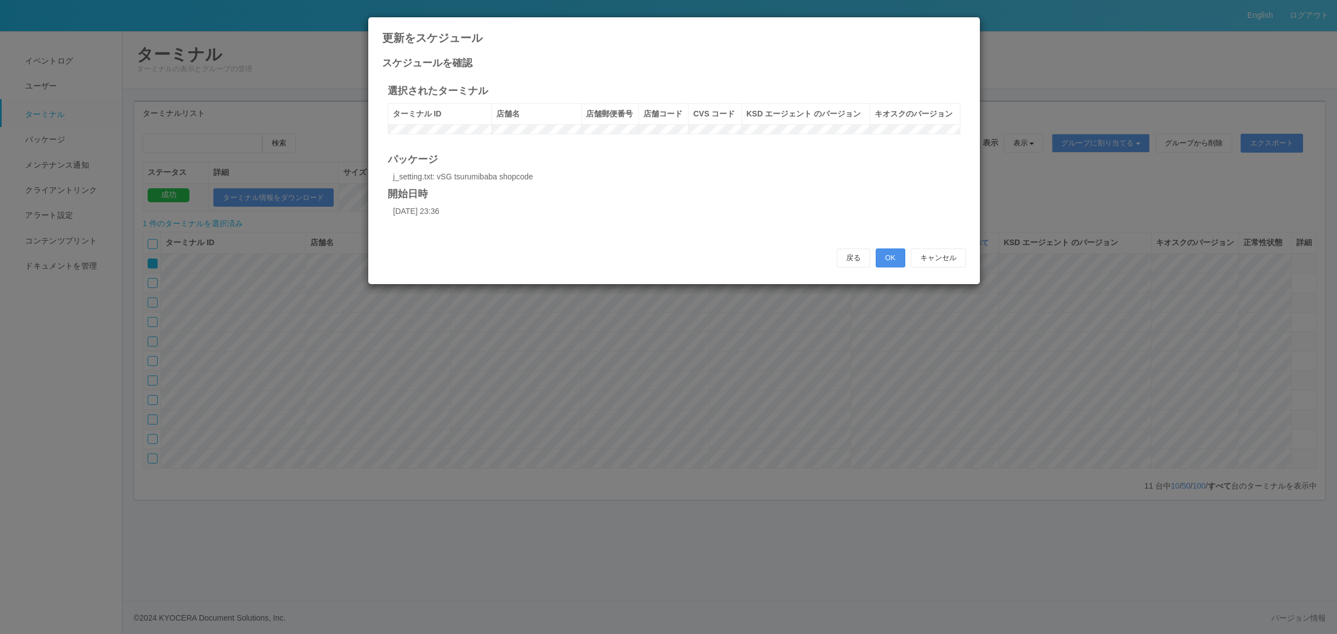
click at [886, 266] on button "OK" at bounding box center [890, 257] width 30 height 19
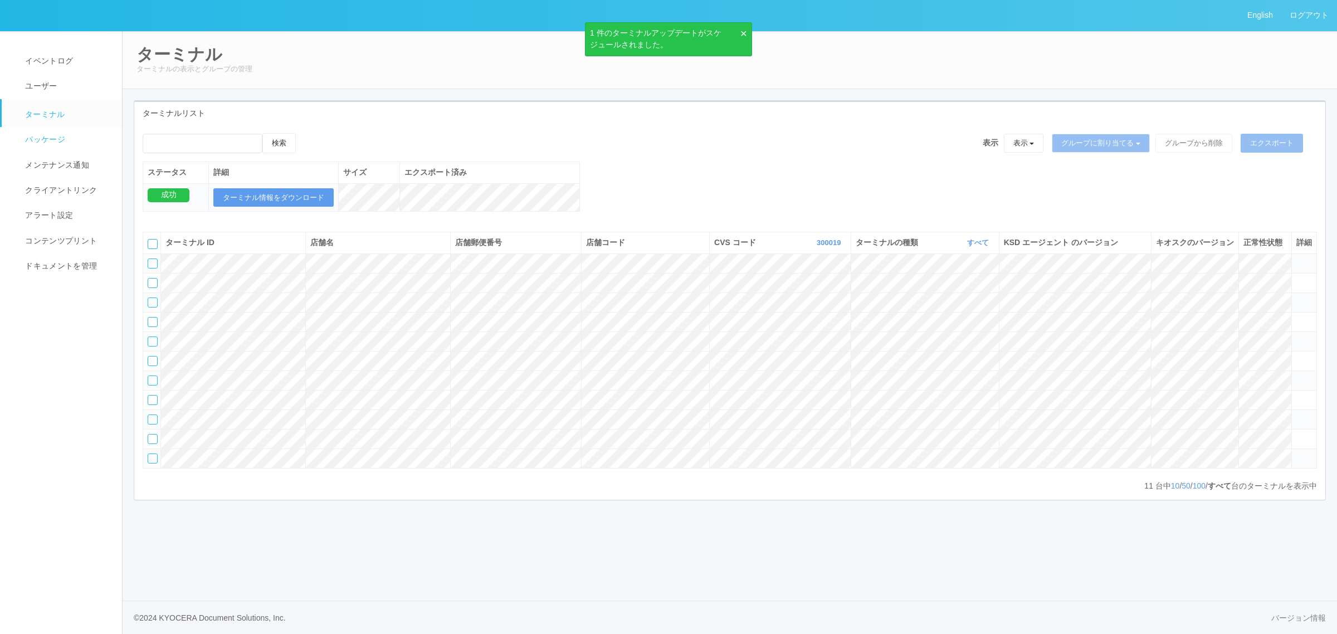
click at [54, 140] on span "パッケージ" at bounding box center [43, 139] width 43 height 9
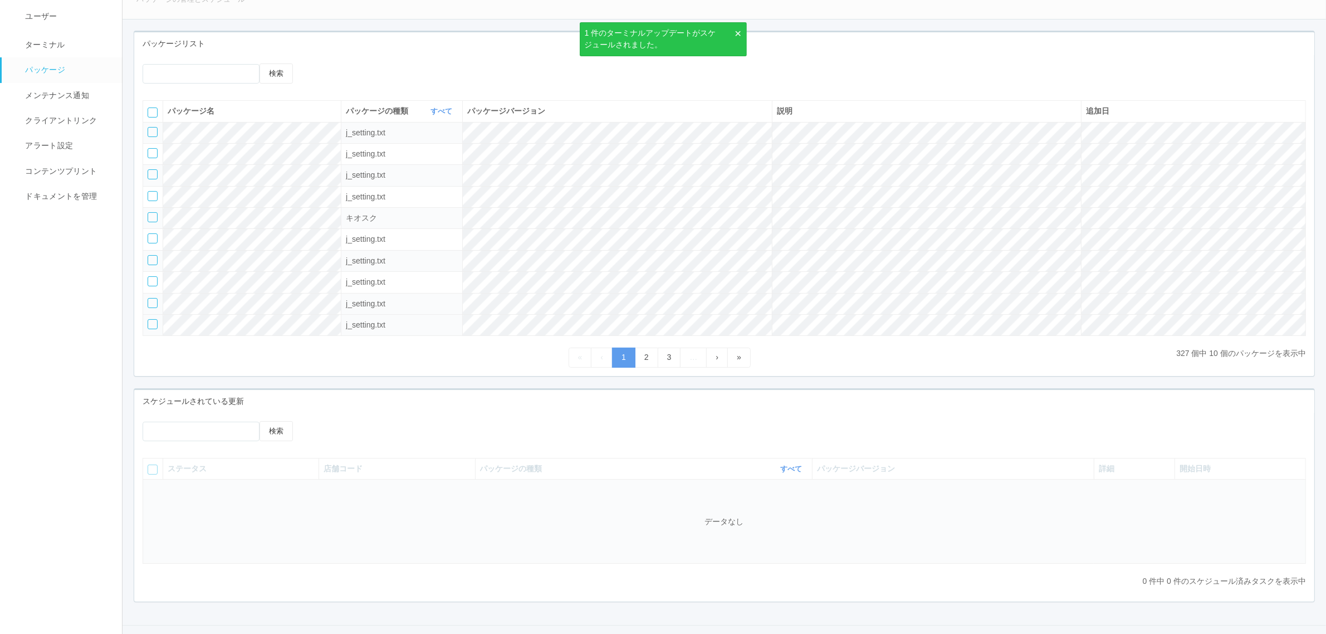
scroll to position [102, 0]
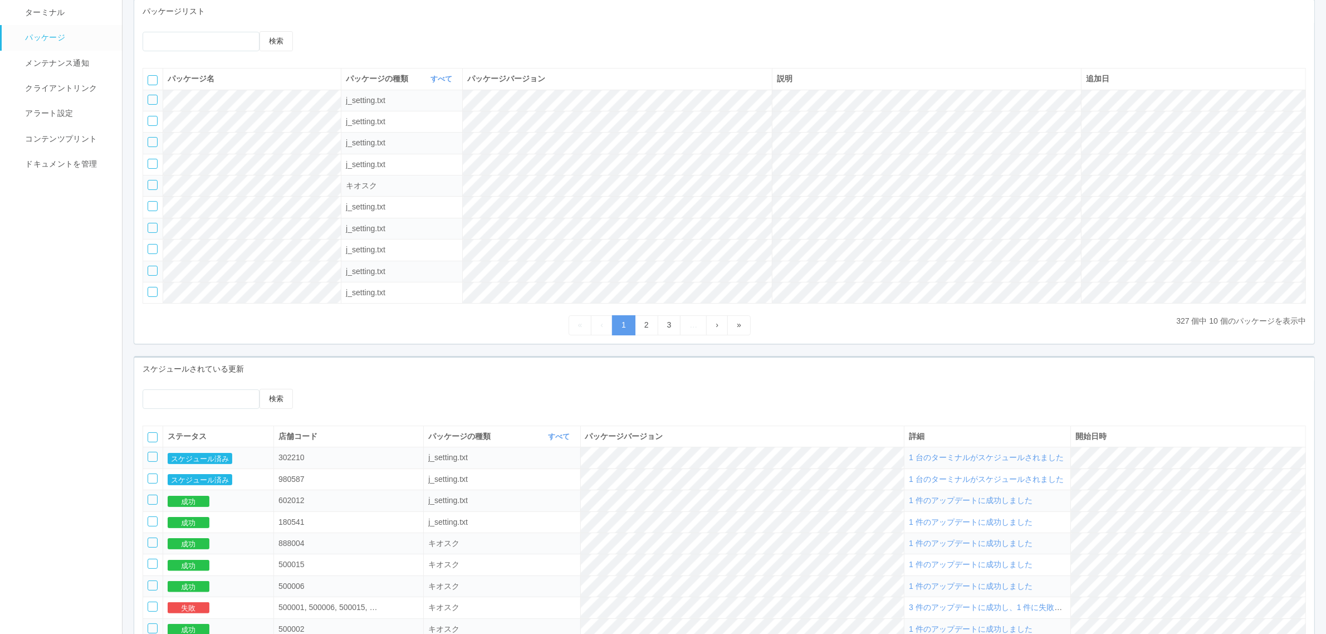
click at [958, 460] on span "1 台のターミナルがスケジュールされました" at bounding box center [986, 457] width 155 height 9
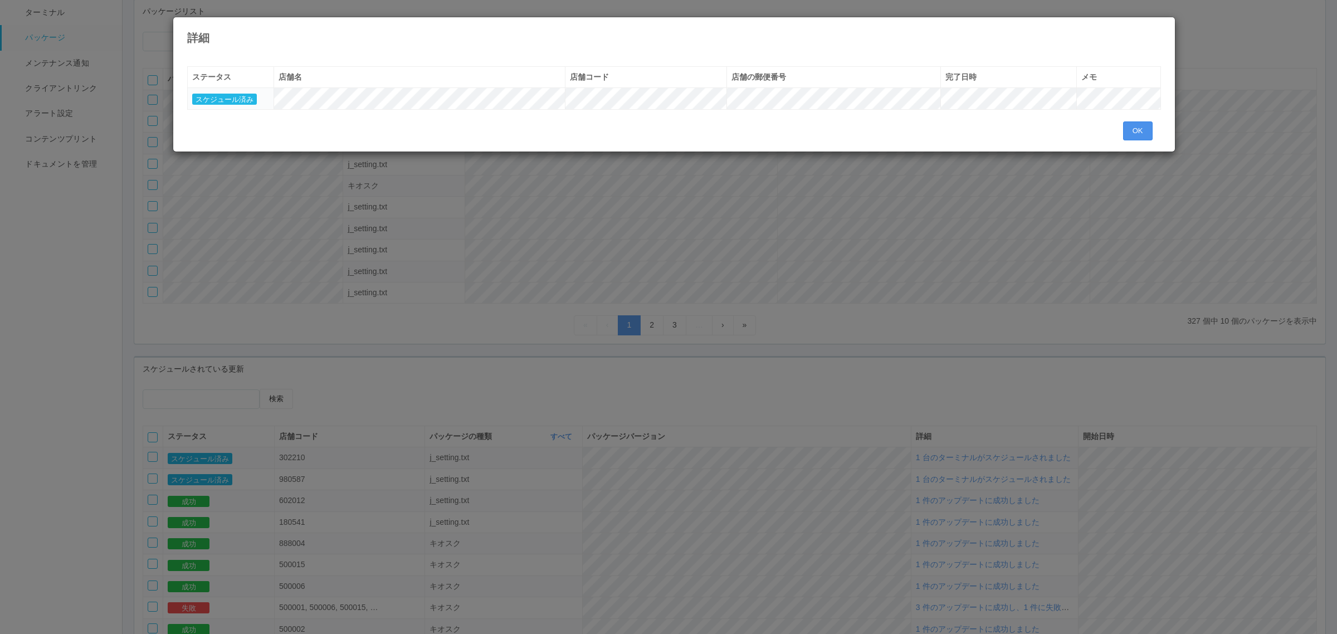
click at [1145, 131] on button "OK" at bounding box center [1138, 130] width 30 height 19
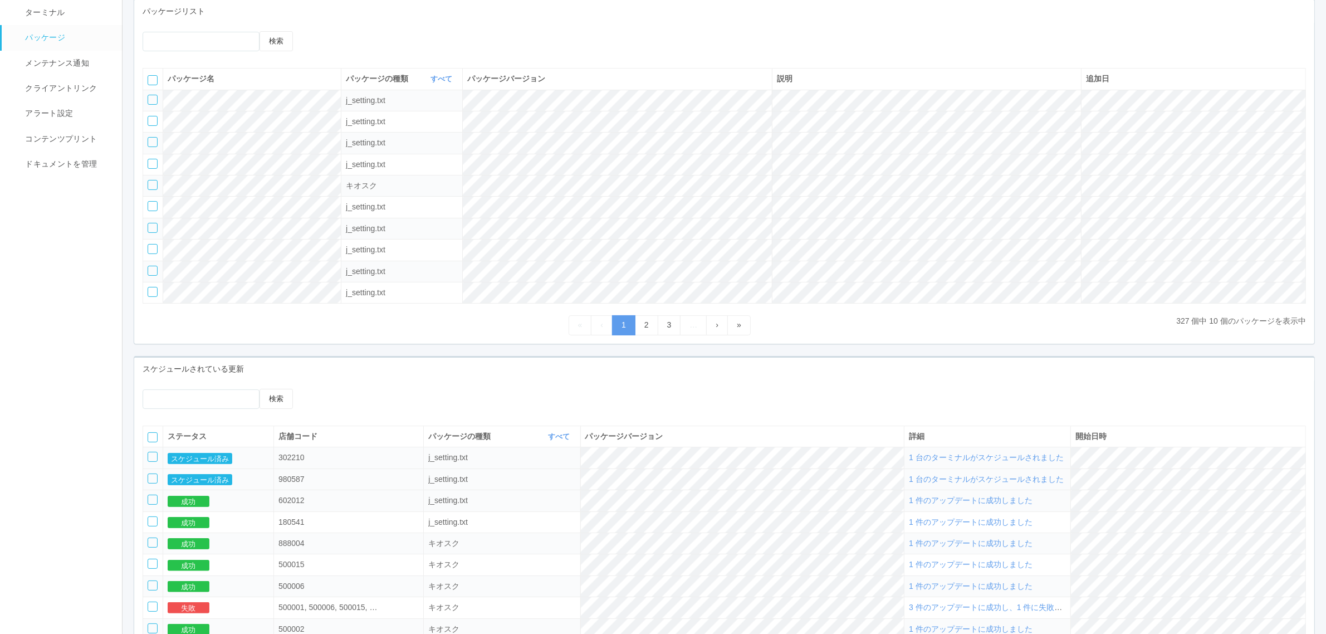
click at [956, 483] on span "1 台のターミナルがスケジュールされました" at bounding box center [986, 478] width 155 height 9
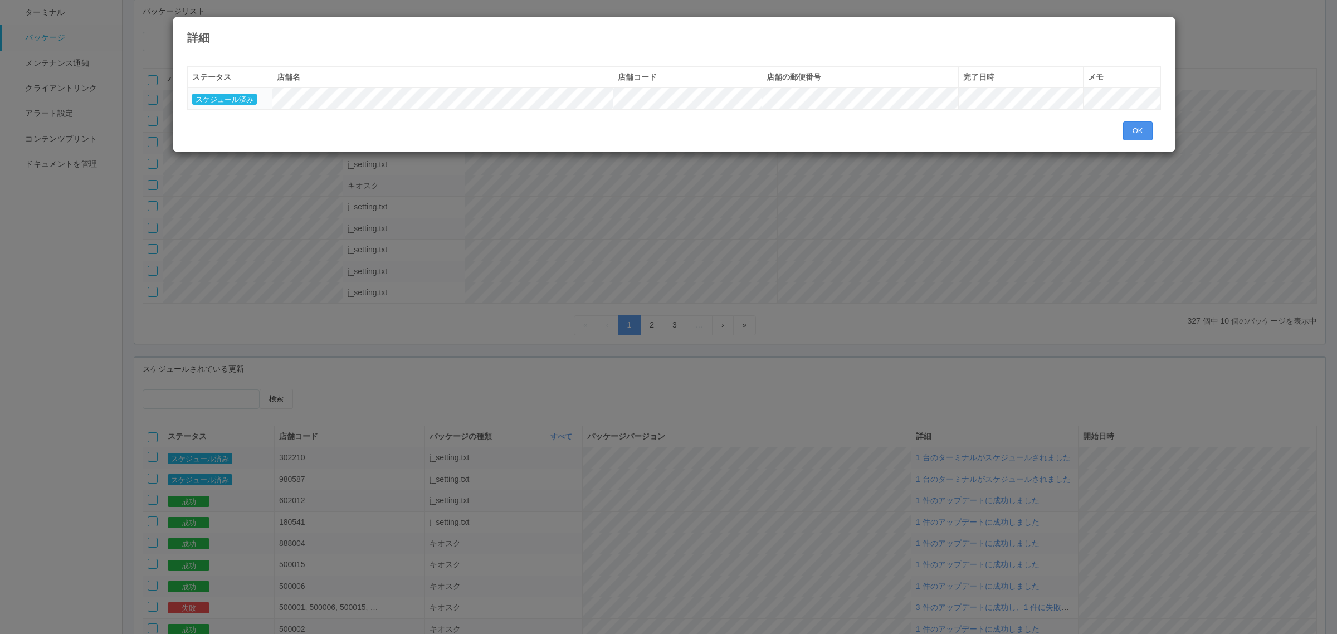
click at [1132, 131] on button "OK" at bounding box center [1138, 130] width 30 height 19
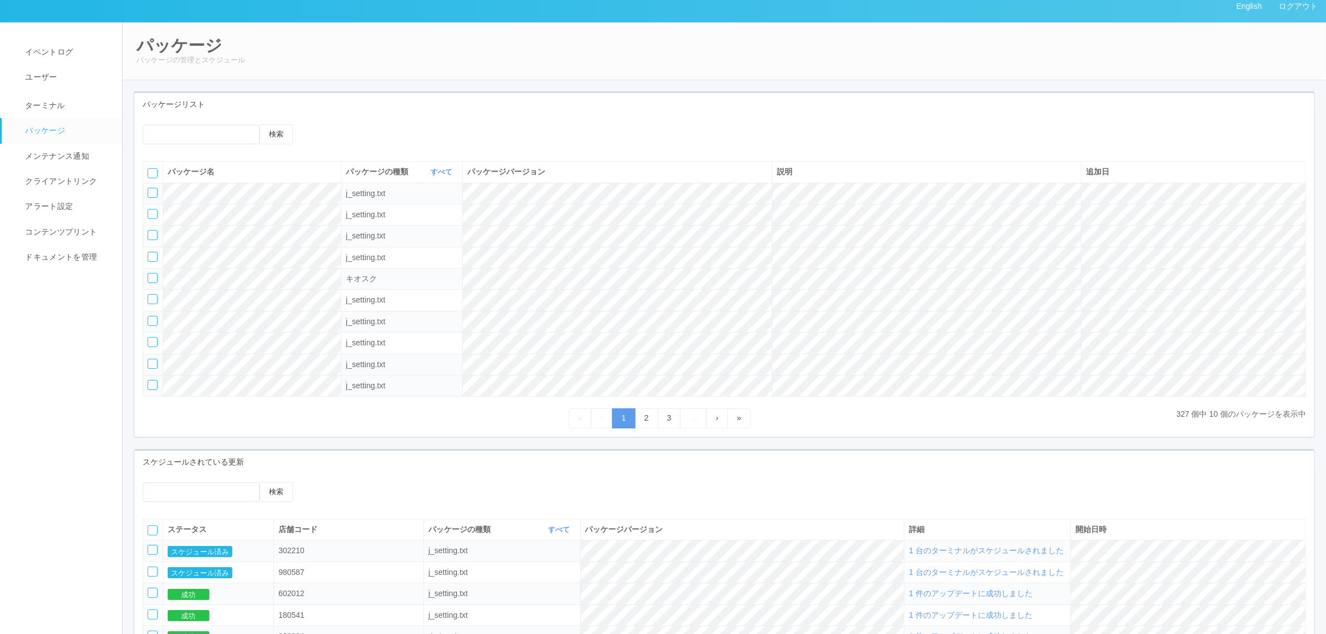
scroll to position [0, 0]
